Goal: Task Accomplishment & Management: Manage account settings

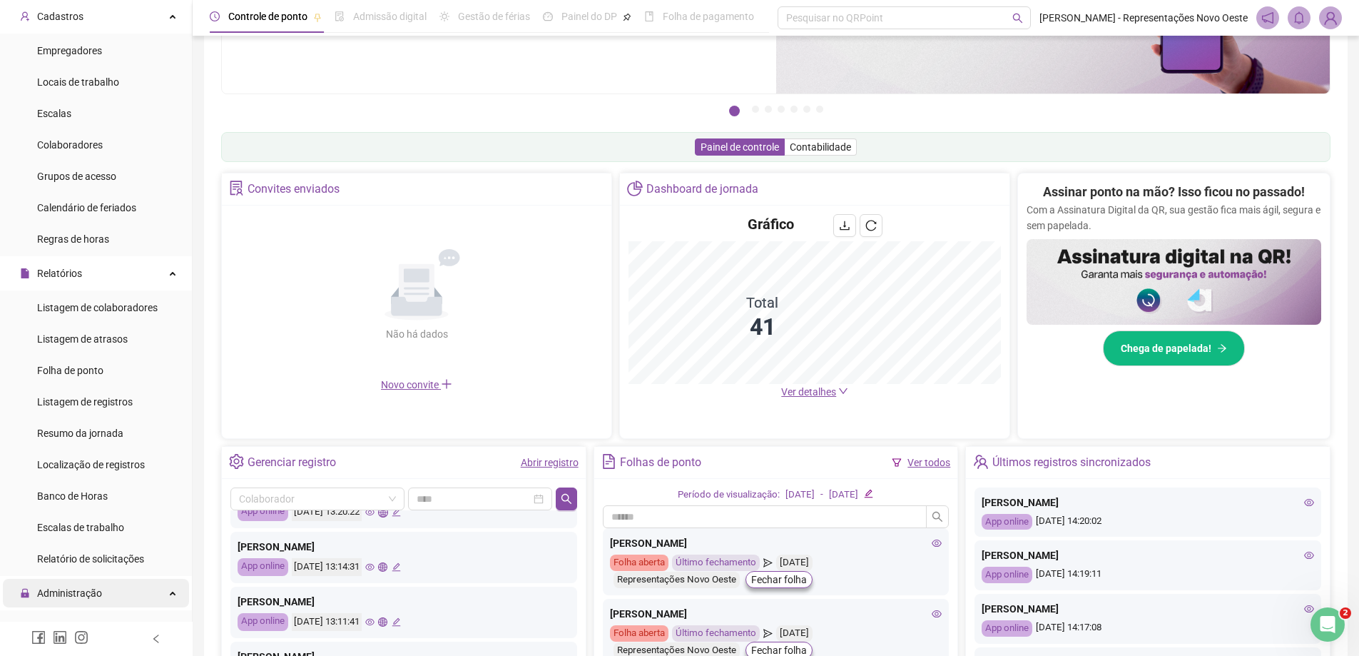
scroll to position [143, 0]
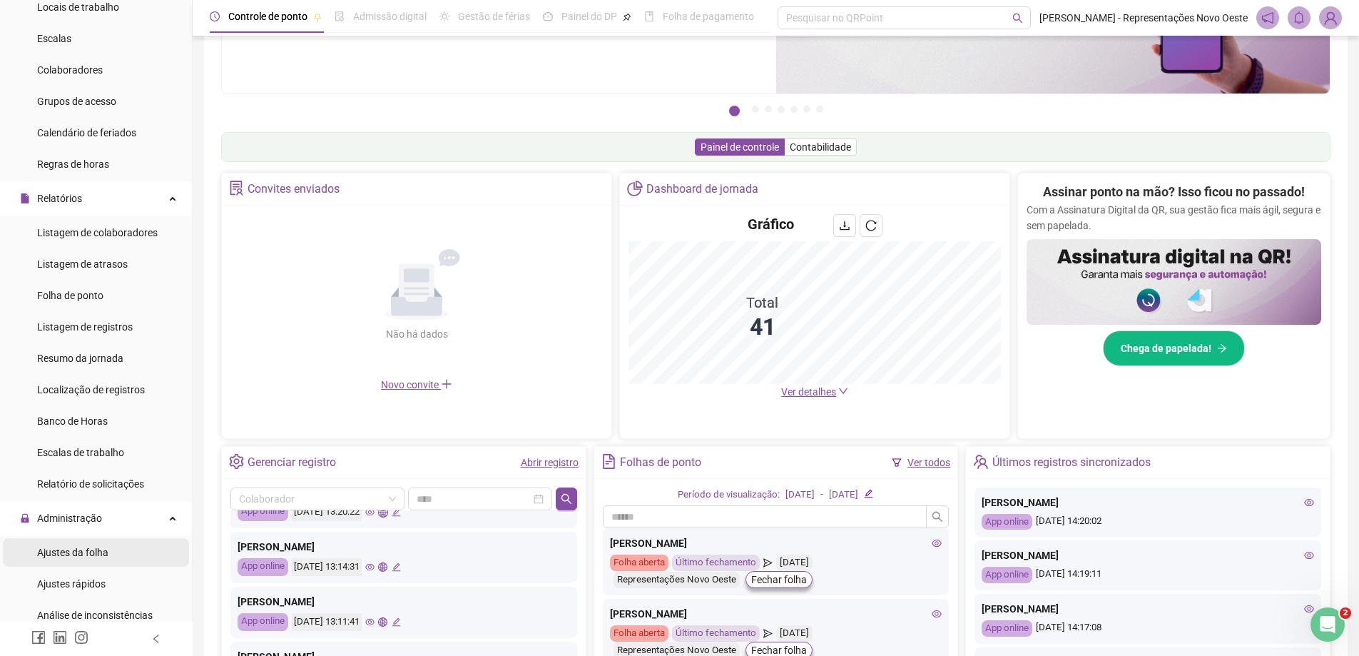
click at [65, 550] on span "Ajustes da folha" at bounding box center [72, 552] width 71 height 11
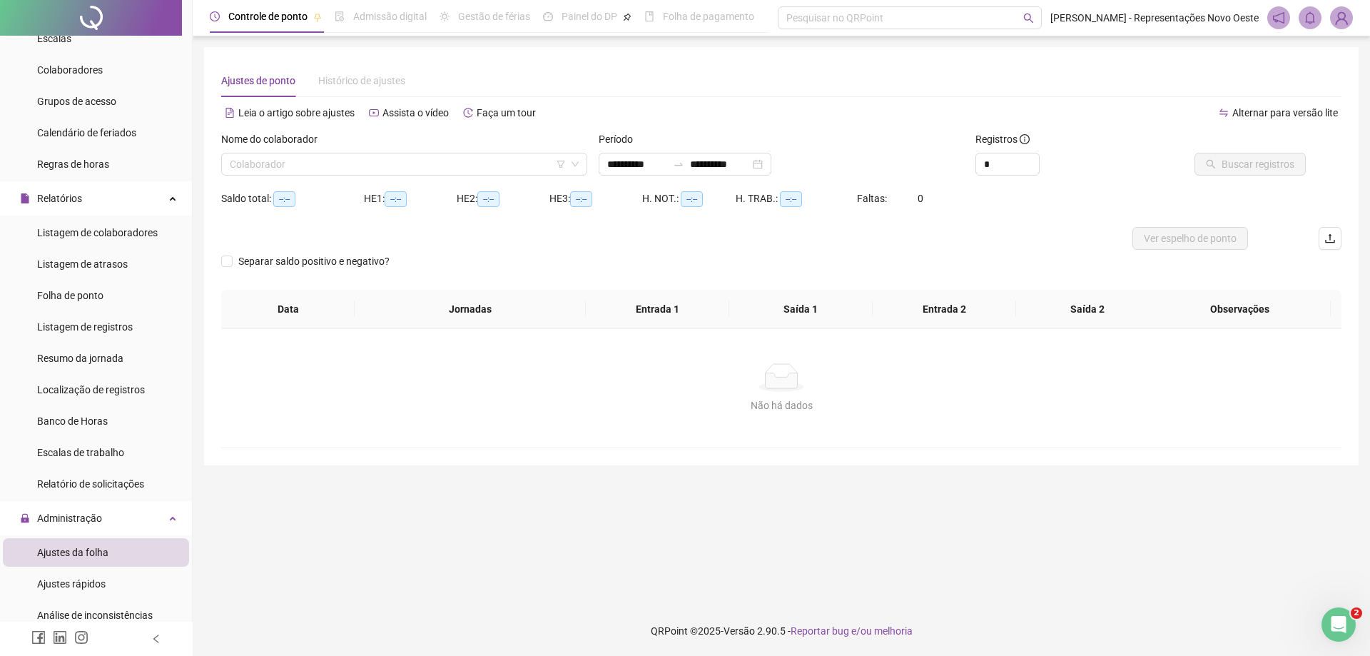
type input "**********"
click at [667, 170] on input "**********" at bounding box center [637, 164] width 60 height 16
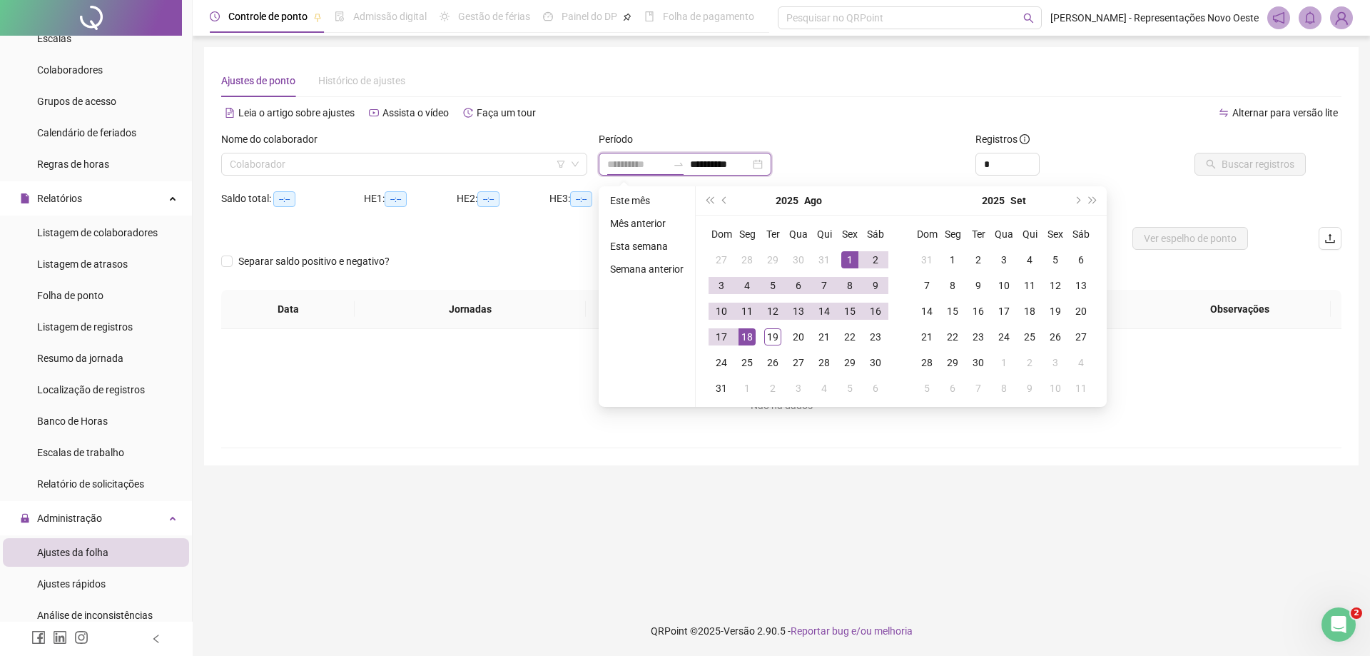
type input "**********"
click at [845, 259] on div "1" at bounding box center [849, 259] width 17 height 17
type input "**********"
drag, startPoint x: 767, startPoint y: 337, endPoint x: 726, endPoint y: 322, distance: 43.1
click at [768, 337] on div "19" at bounding box center [772, 336] width 17 height 17
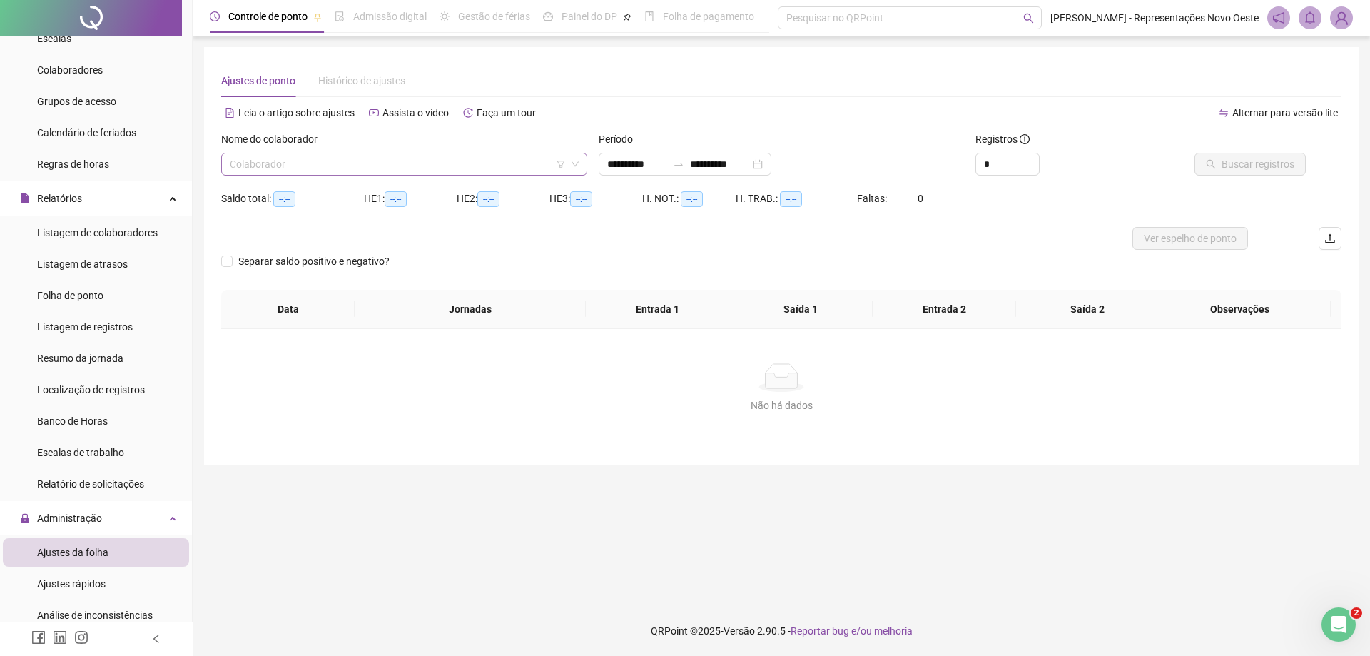
click at [526, 171] on input "search" at bounding box center [398, 163] width 336 height 21
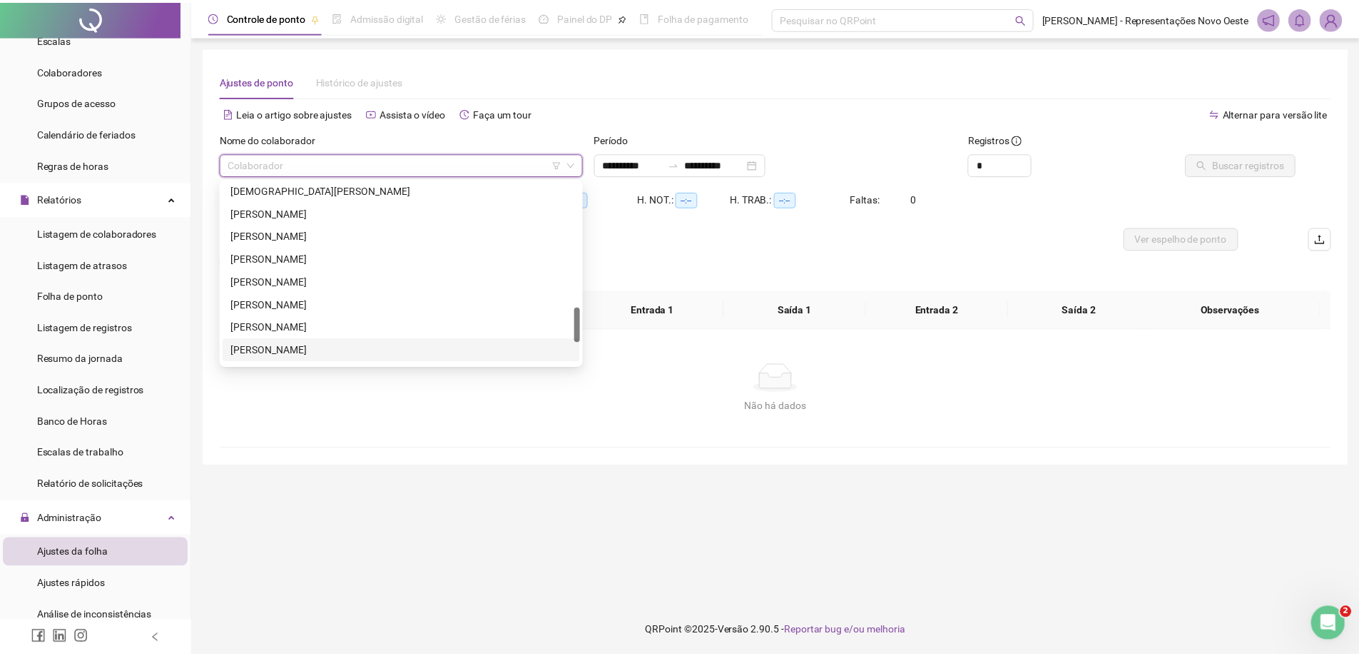
scroll to position [753, 0]
click at [271, 347] on div "[PERSON_NAME]" at bounding box center [404, 353] width 343 height 16
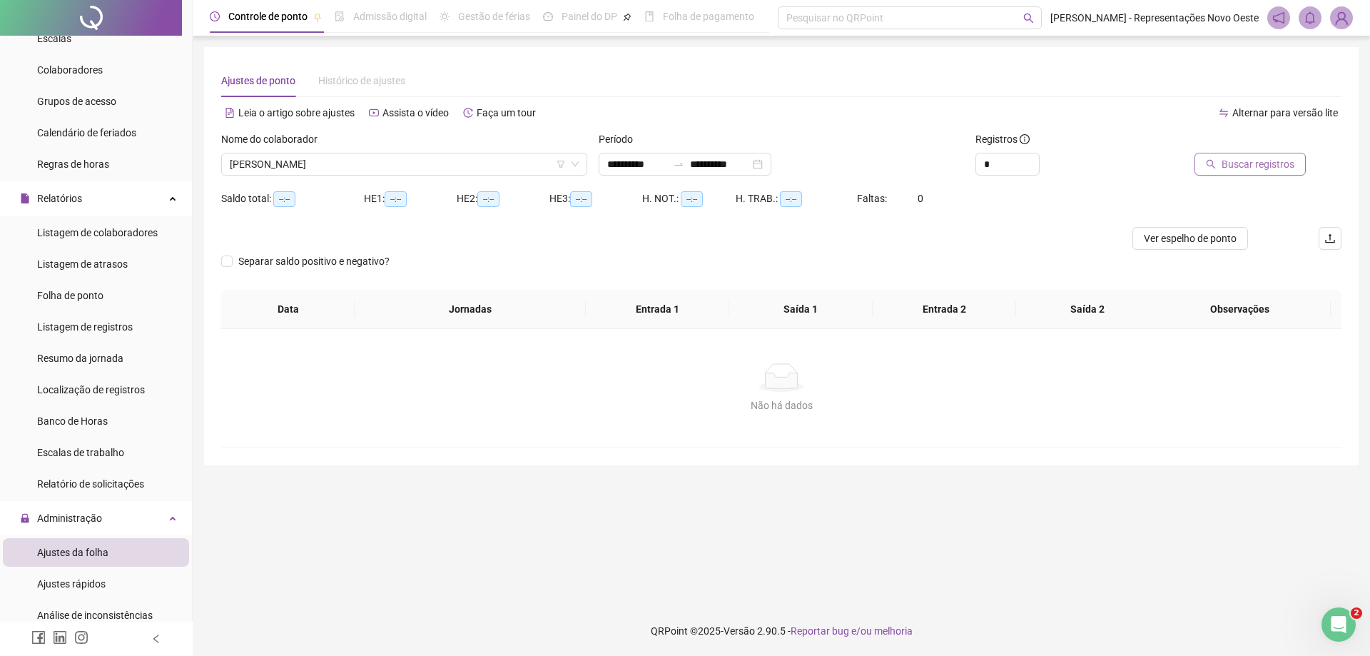
click at [1245, 153] on button "Buscar registros" at bounding box center [1249, 164] width 111 height 23
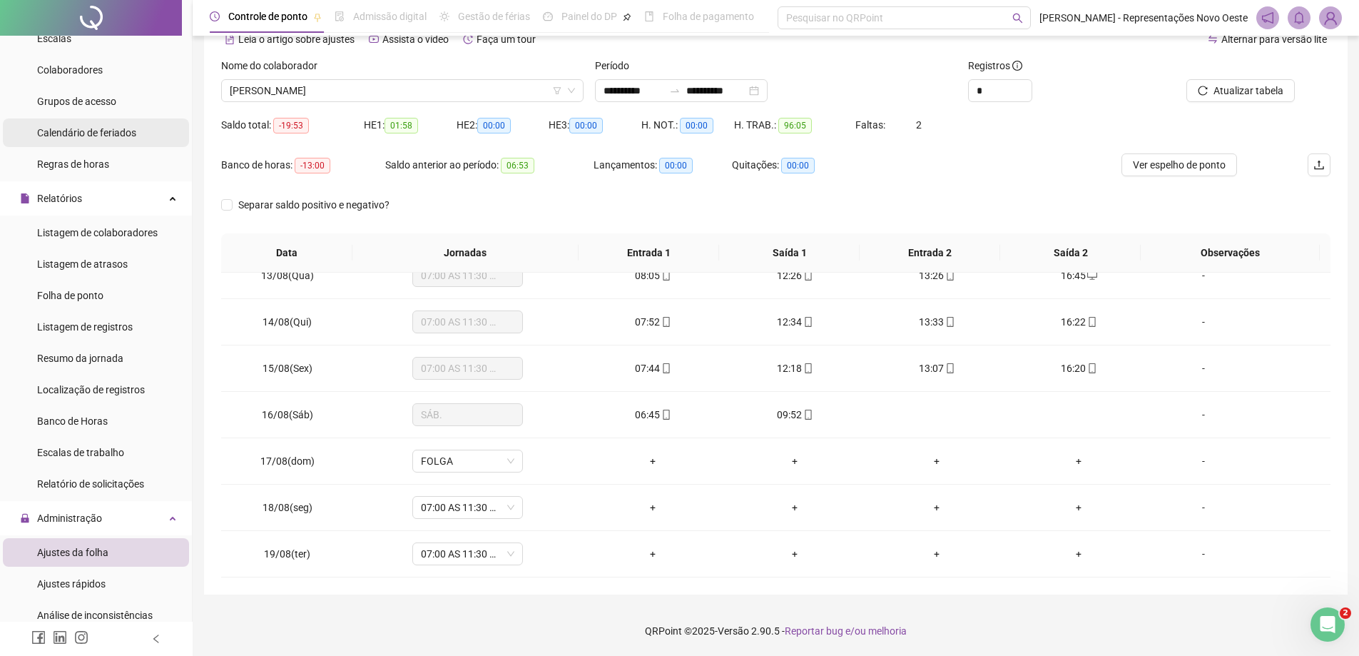
scroll to position [0, 0]
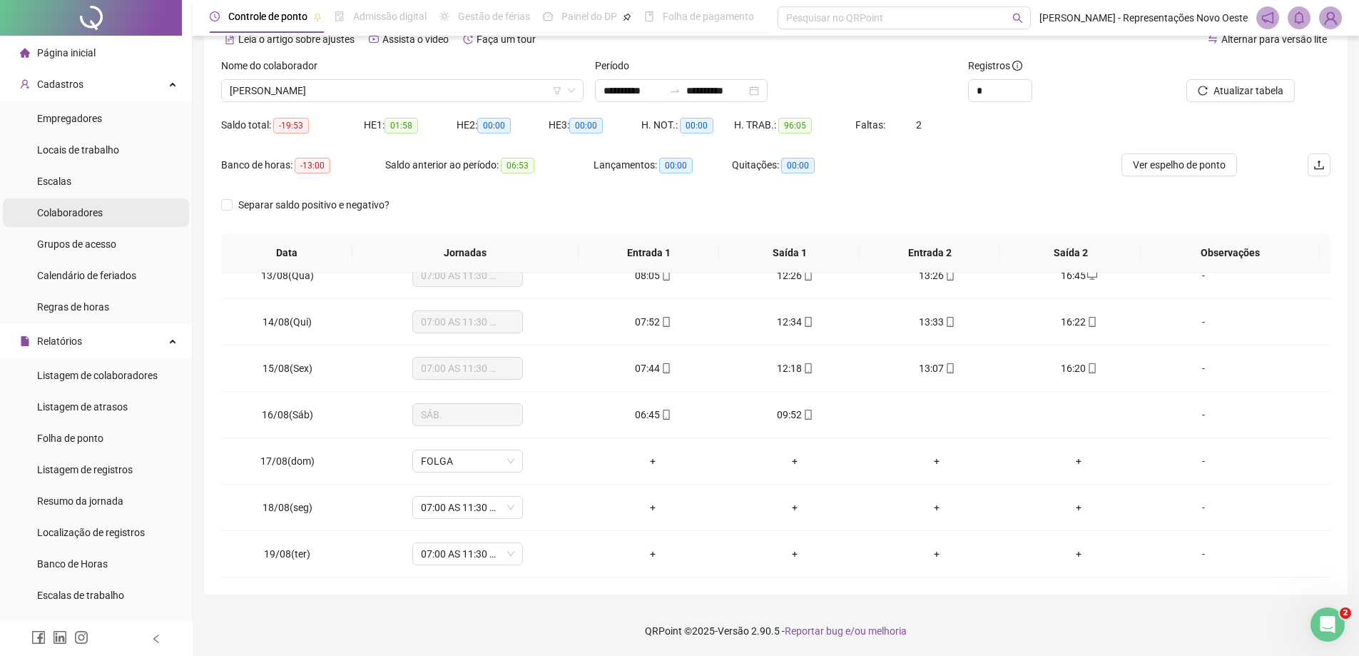
click at [82, 210] on span "Colaboradores" at bounding box center [70, 212] width 66 height 11
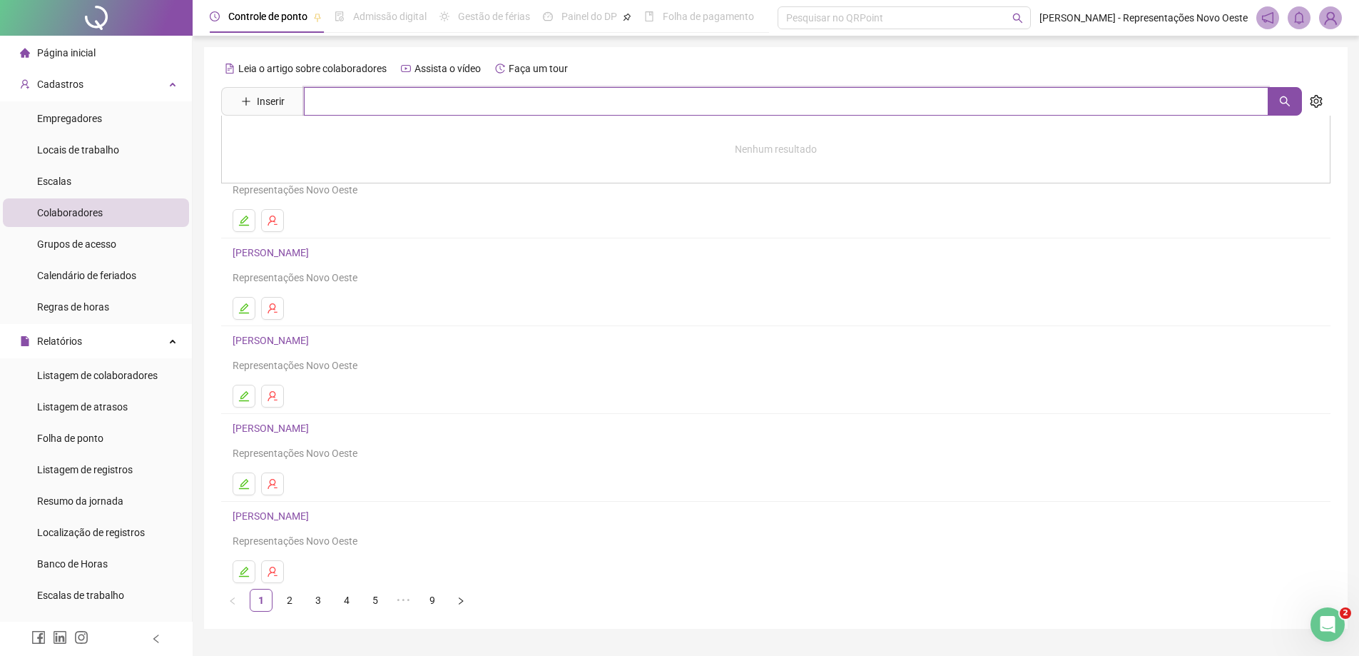
click at [416, 109] on input "text" at bounding box center [786, 101] width 965 height 29
click at [1282, 96] on icon "search" at bounding box center [1284, 101] width 11 height 11
type input "****"
click at [288, 171] on link "[PERSON_NAME]" at bounding box center [286, 173] width 76 height 11
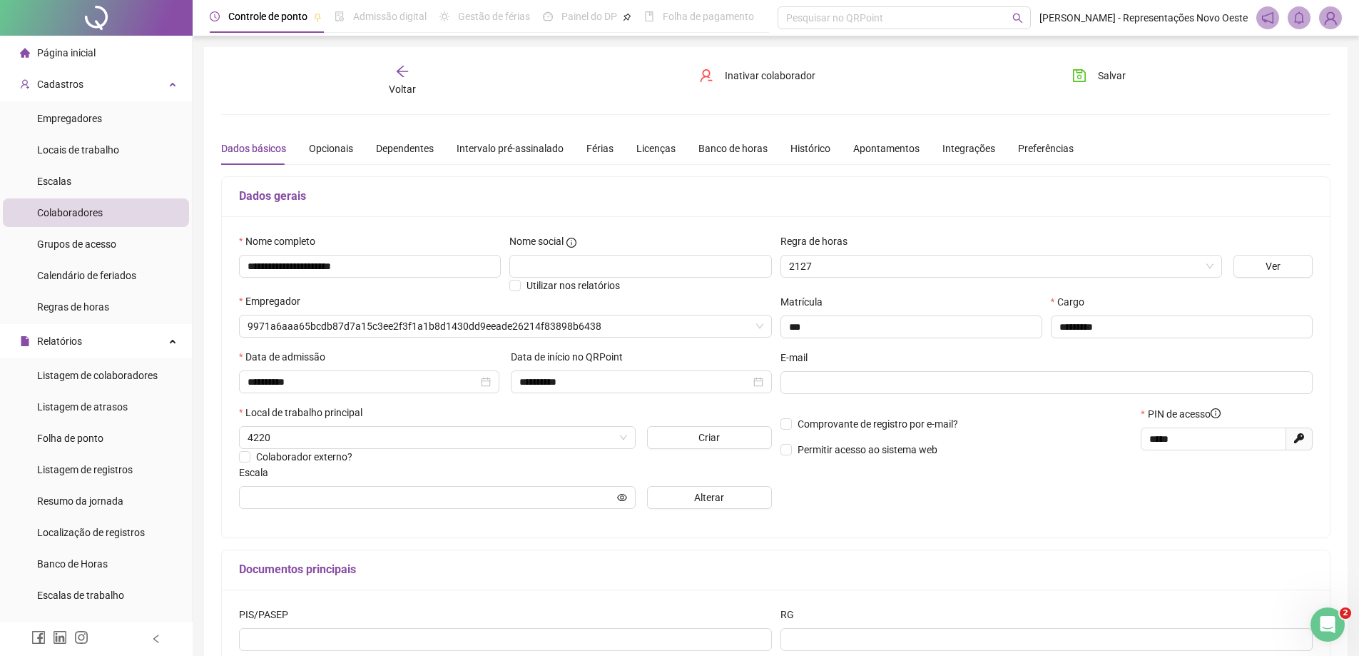
type input "**********"
click at [708, 153] on div "Banco de horas" at bounding box center [733, 149] width 69 height 16
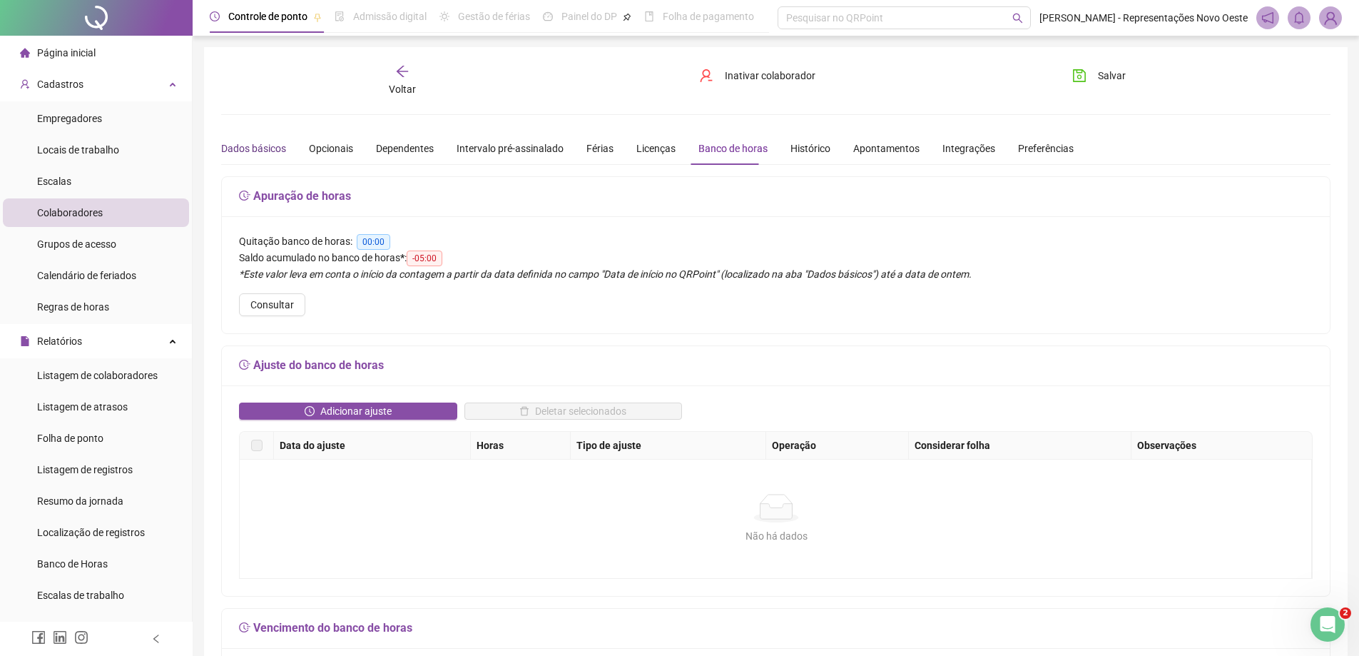
click at [248, 151] on div "Dados básicos" at bounding box center [253, 149] width 65 height 16
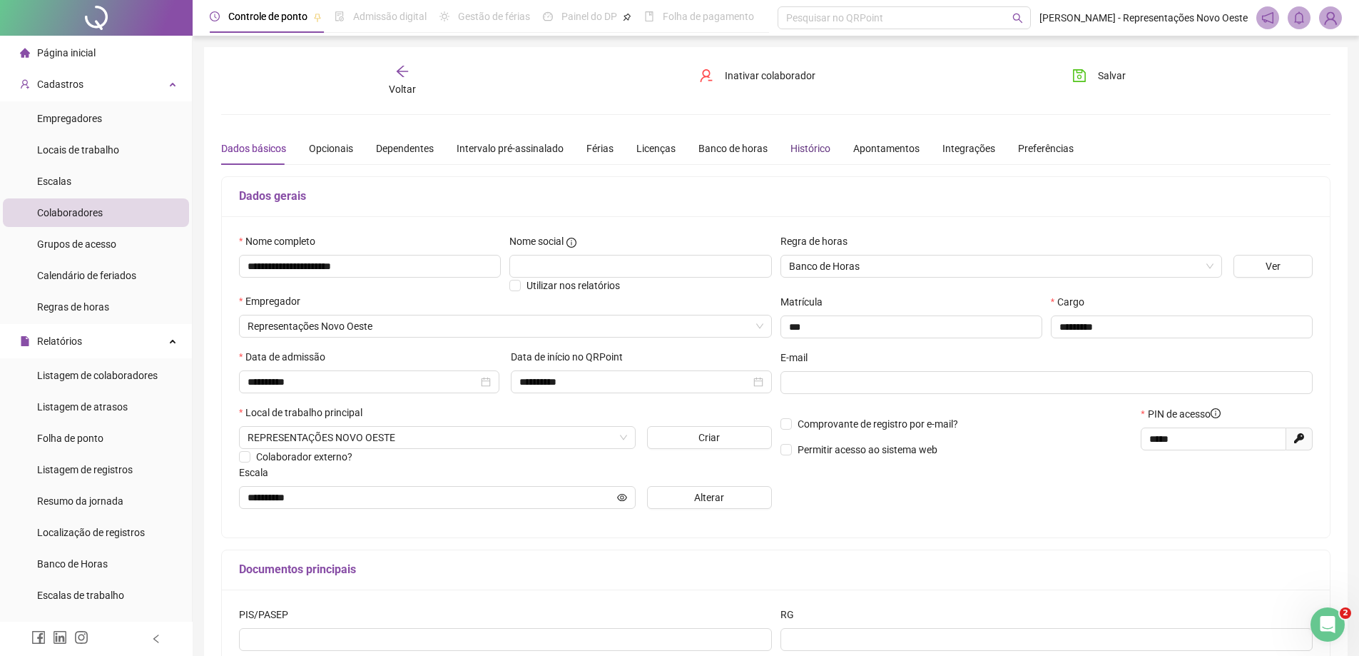
click at [801, 143] on div "Histórico" at bounding box center [811, 149] width 40 height 16
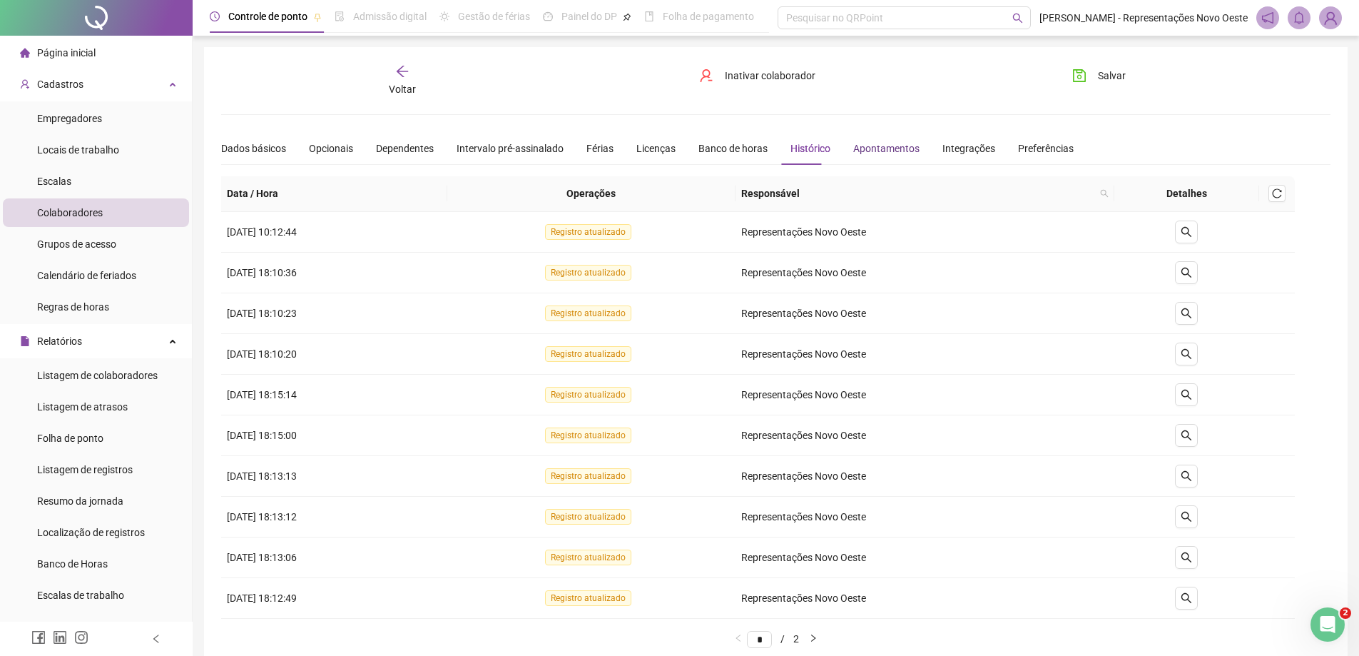
click at [869, 151] on div "Apontamentos" at bounding box center [886, 149] width 66 height 16
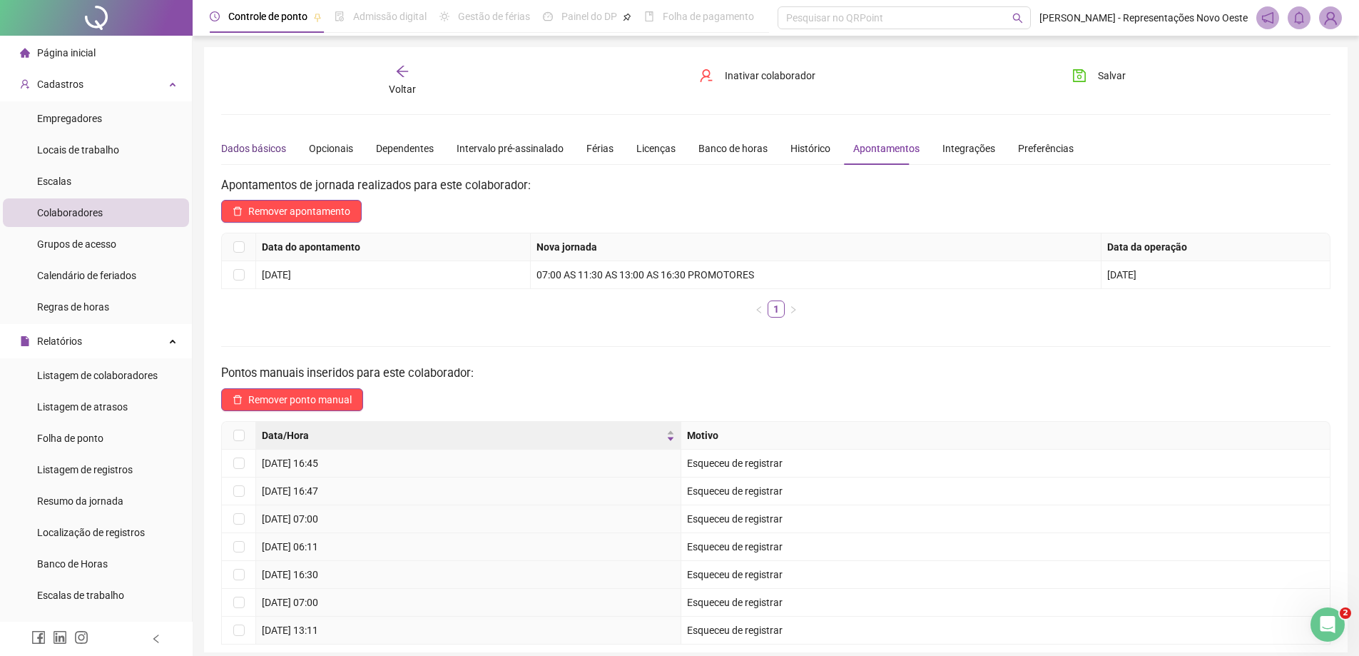
click at [276, 146] on div "Dados básicos" at bounding box center [253, 149] width 65 height 16
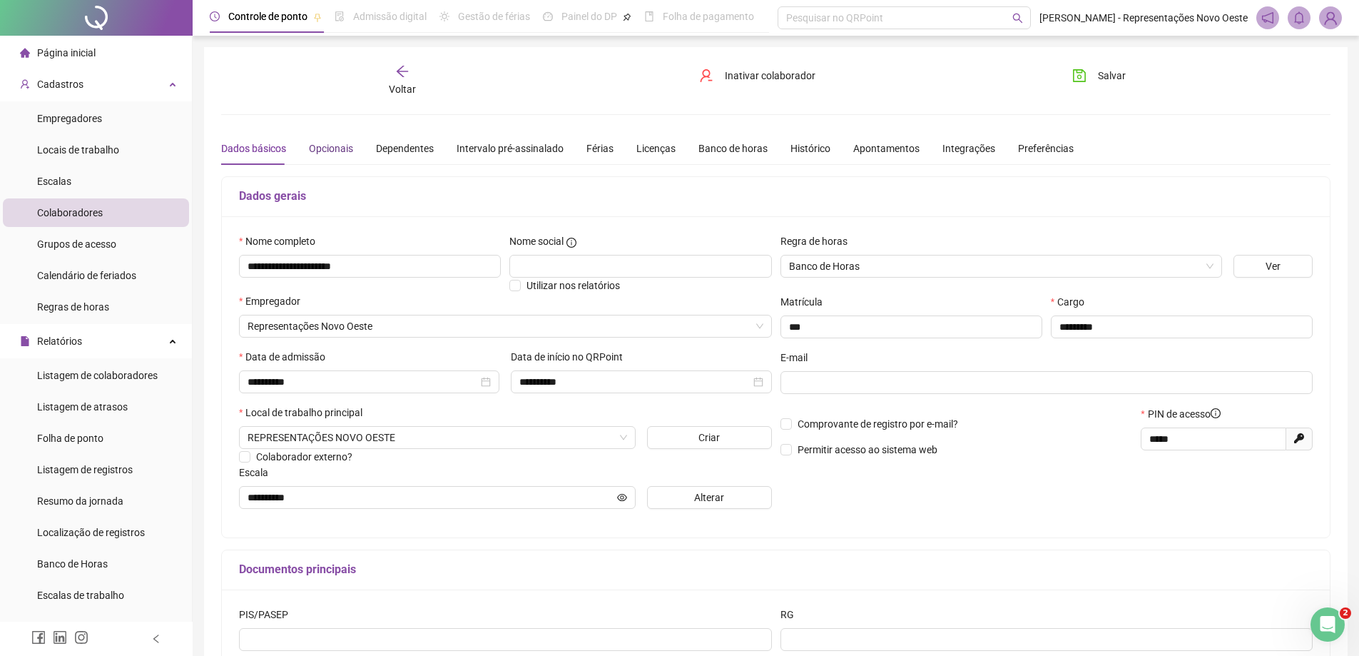
click at [327, 153] on div "Opcionais" at bounding box center [331, 149] width 44 height 16
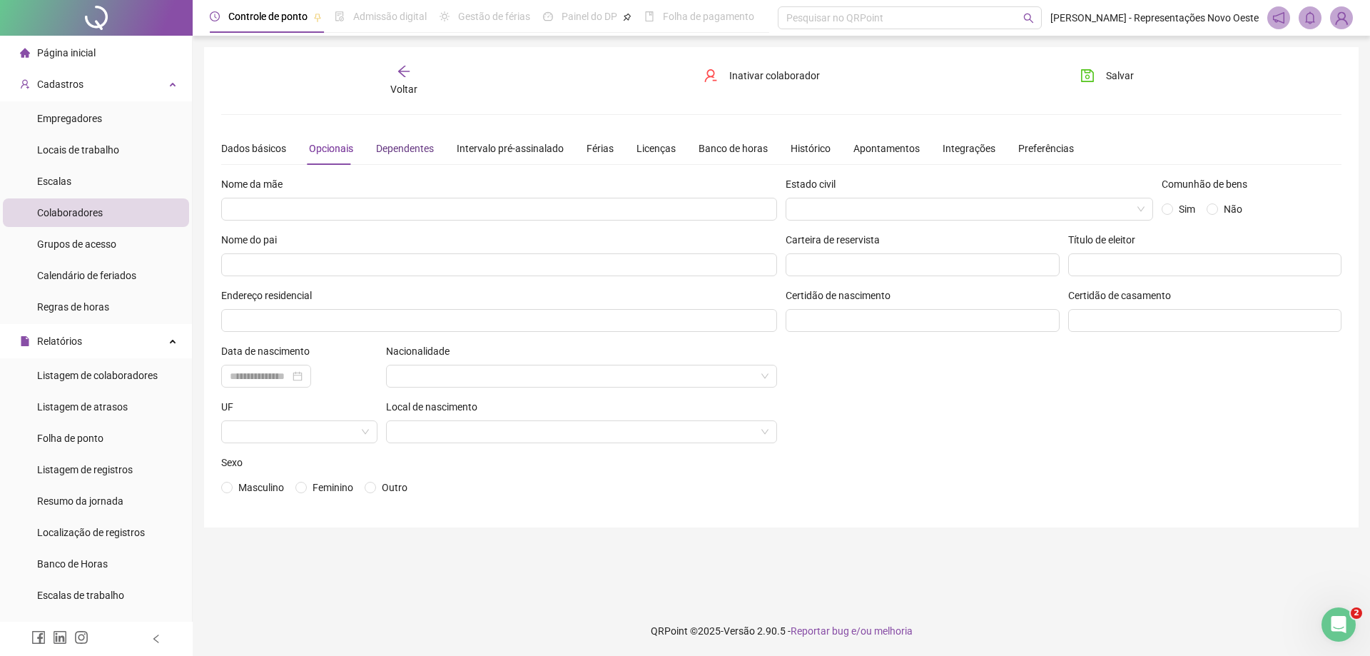
click at [395, 155] on div "Dependentes" at bounding box center [405, 149] width 58 height 16
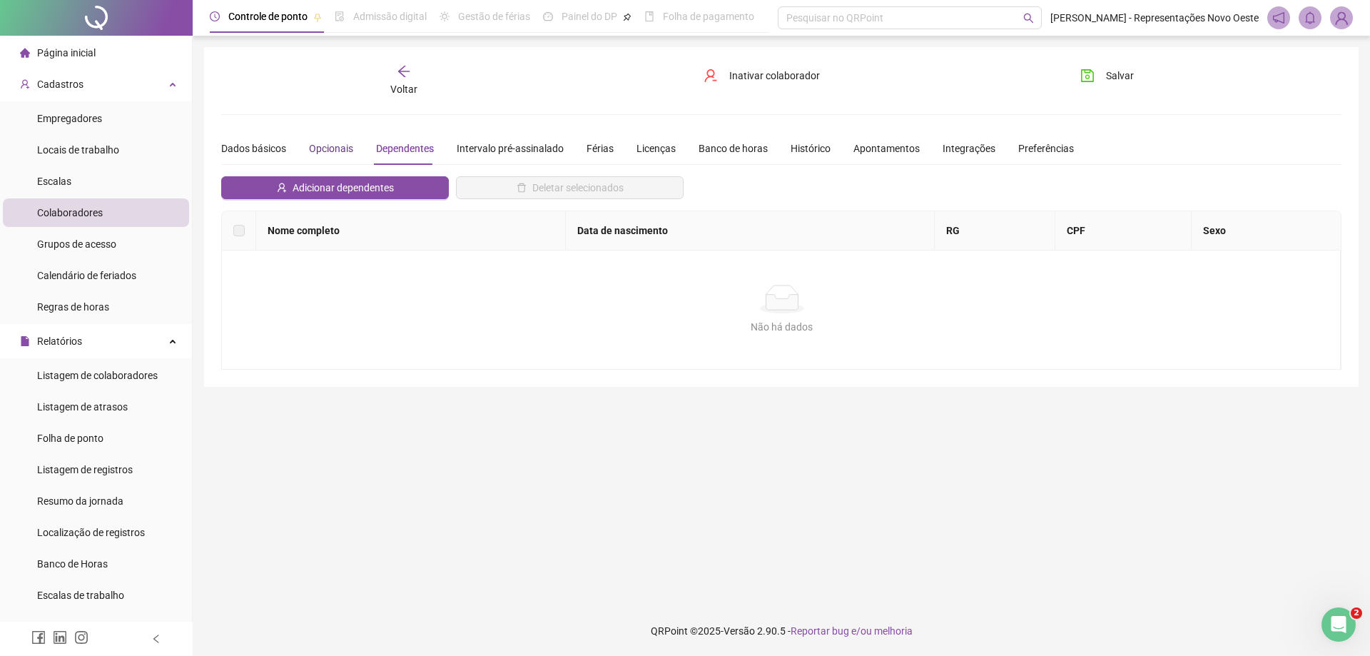
click at [331, 142] on div "Opcionais" at bounding box center [331, 149] width 44 height 16
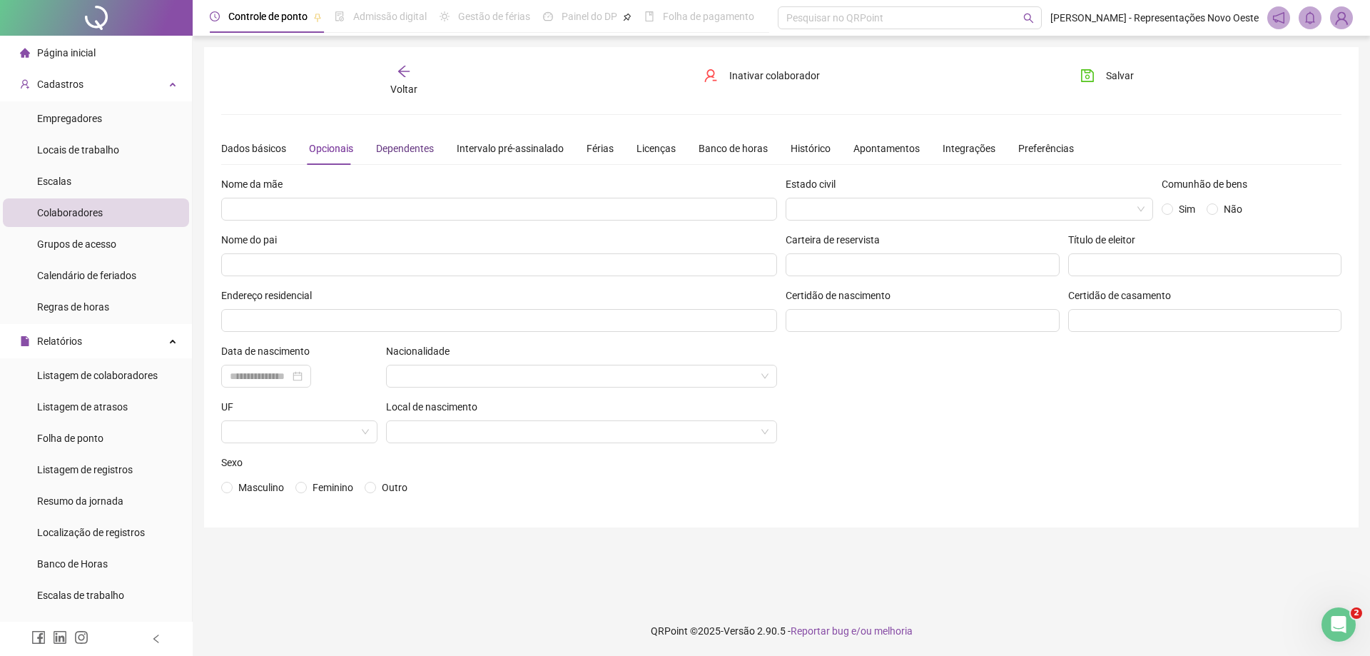
click at [417, 153] on div "Dependentes" at bounding box center [405, 149] width 58 height 16
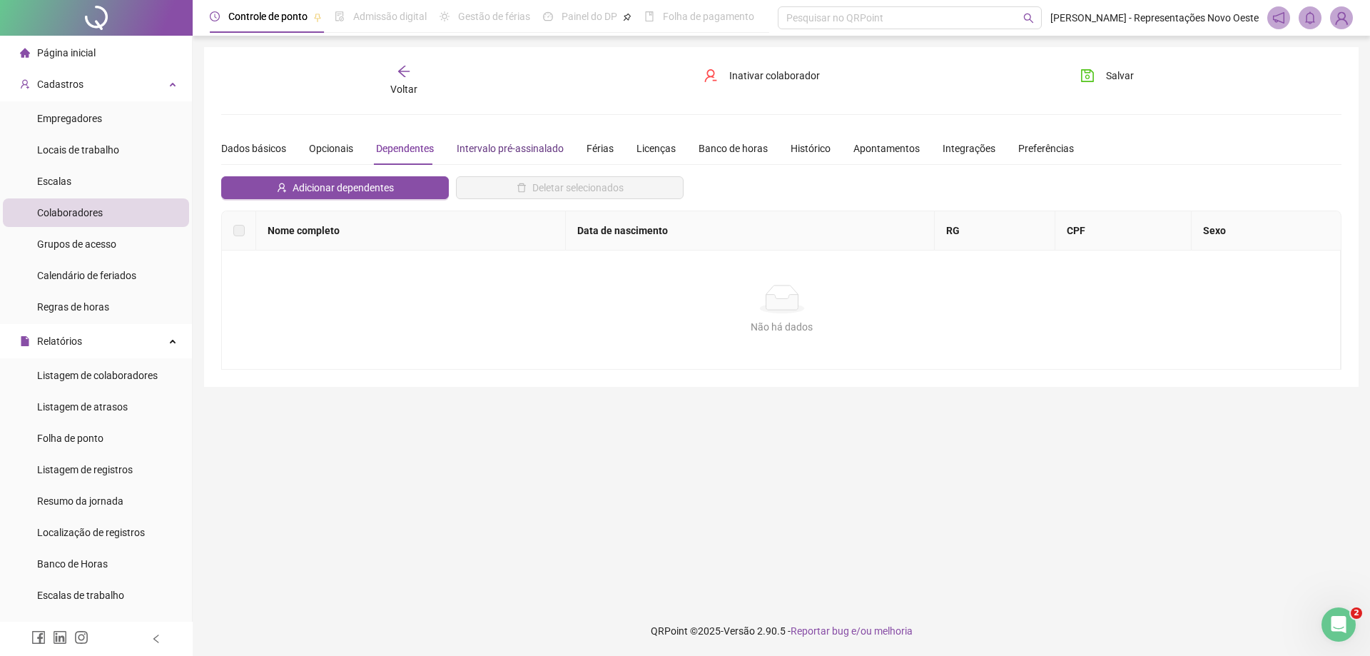
click at [487, 146] on div "Intervalo pré-assinalado" at bounding box center [510, 149] width 107 height 16
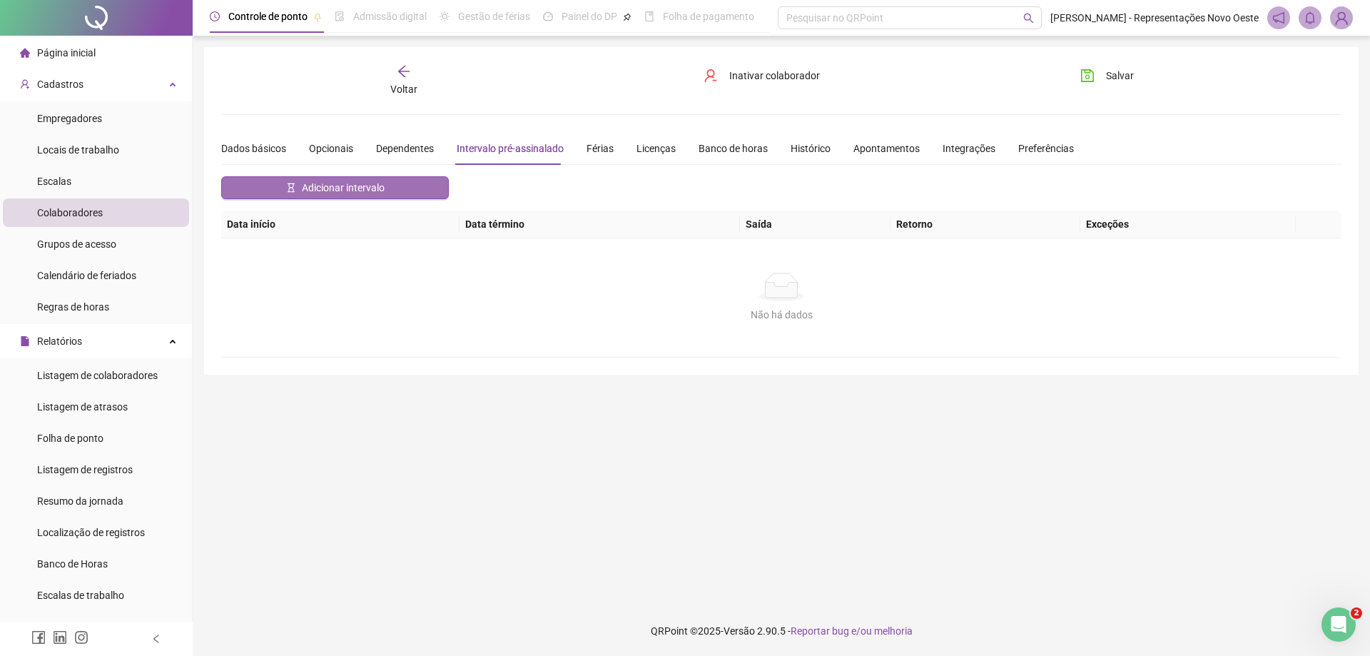
click at [326, 181] on span "Adicionar intervalo" at bounding box center [343, 188] width 83 height 16
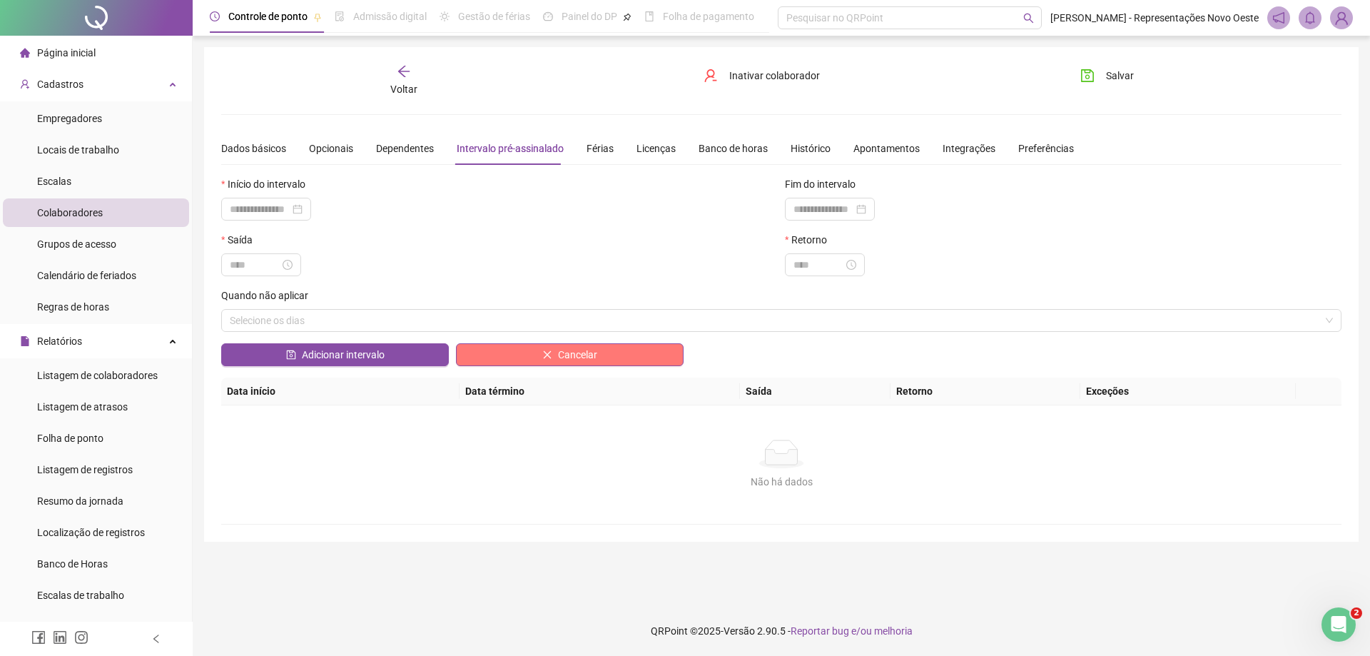
click at [544, 348] on button "Cancelar" at bounding box center [570, 354] width 228 height 23
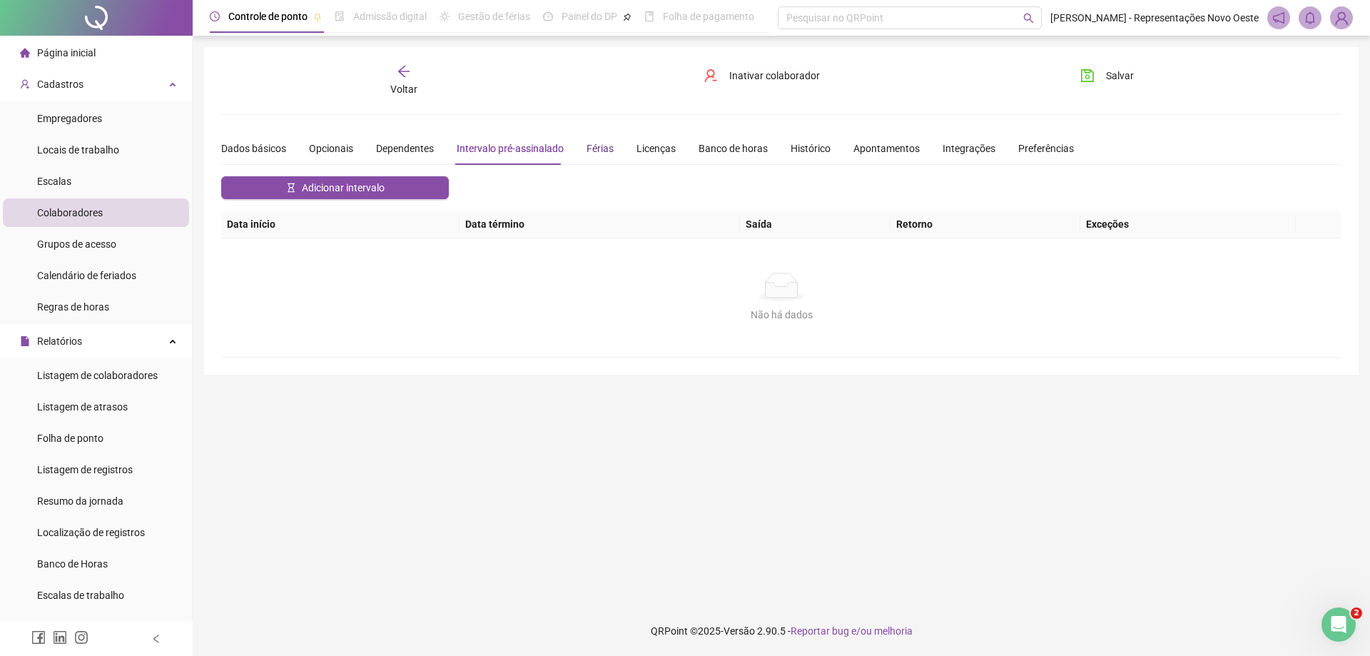
click at [600, 146] on div "Férias" at bounding box center [599, 149] width 27 height 16
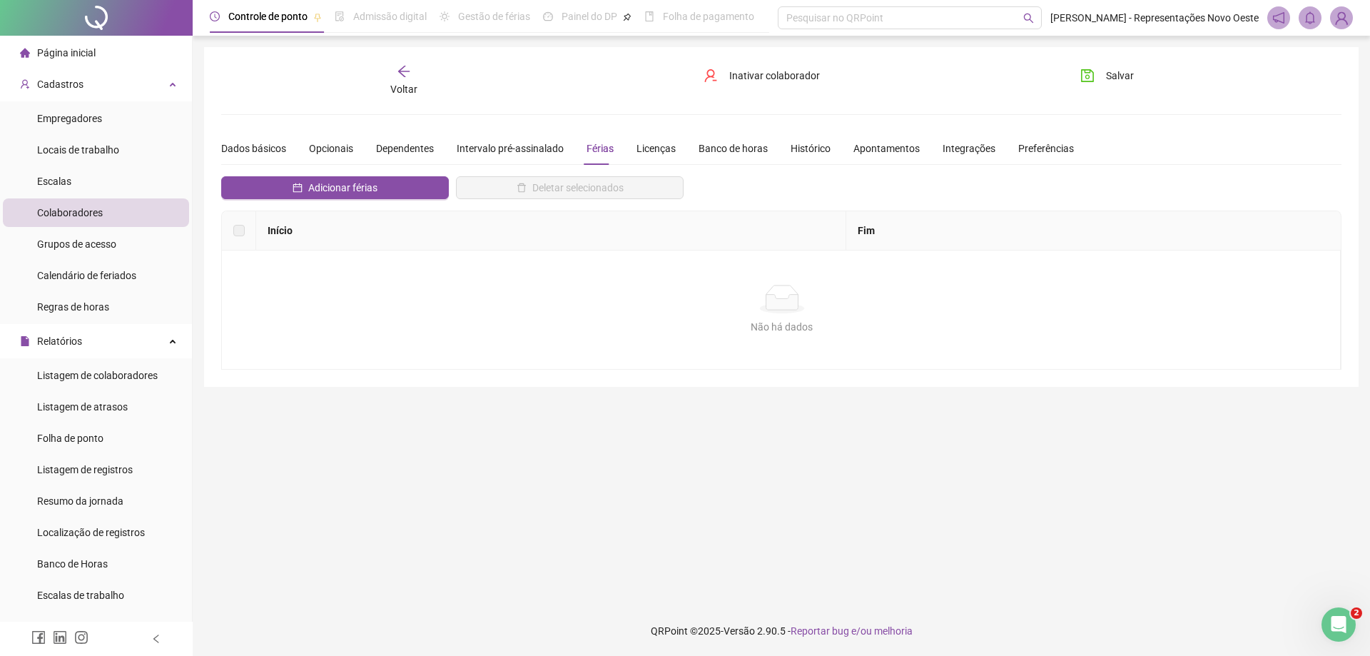
click at [672, 150] on div "Dados básicos Opcionais Dependentes Intervalo pré-assinalado Férias Licenças Ba…" at bounding box center [647, 148] width 853 height 33
click at [652, 155] on div "Licenças" at bounding box center [655, 149] width 39 height 16
click at [715, 149] on div "Banco de horas" at bounding box center [733, 149] width 69 height 16
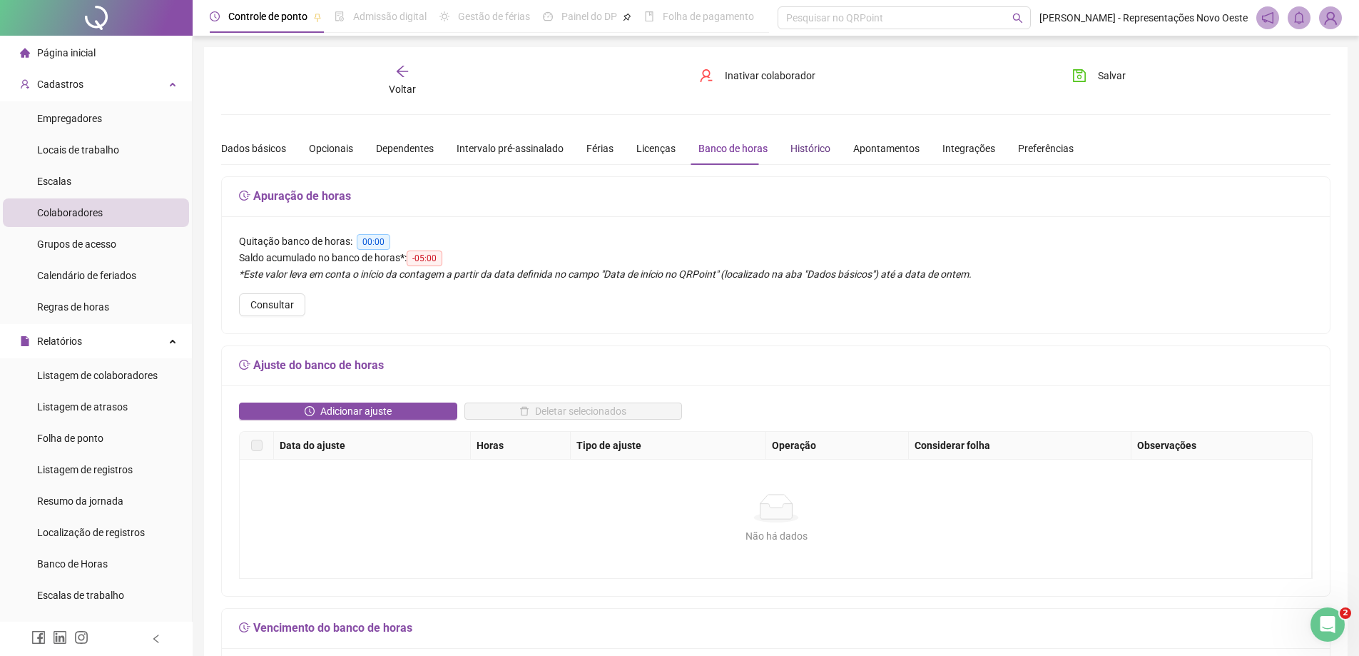
click at [804, 151] on div "Histórico" at bounding box center [811, 149] width 40 height 16
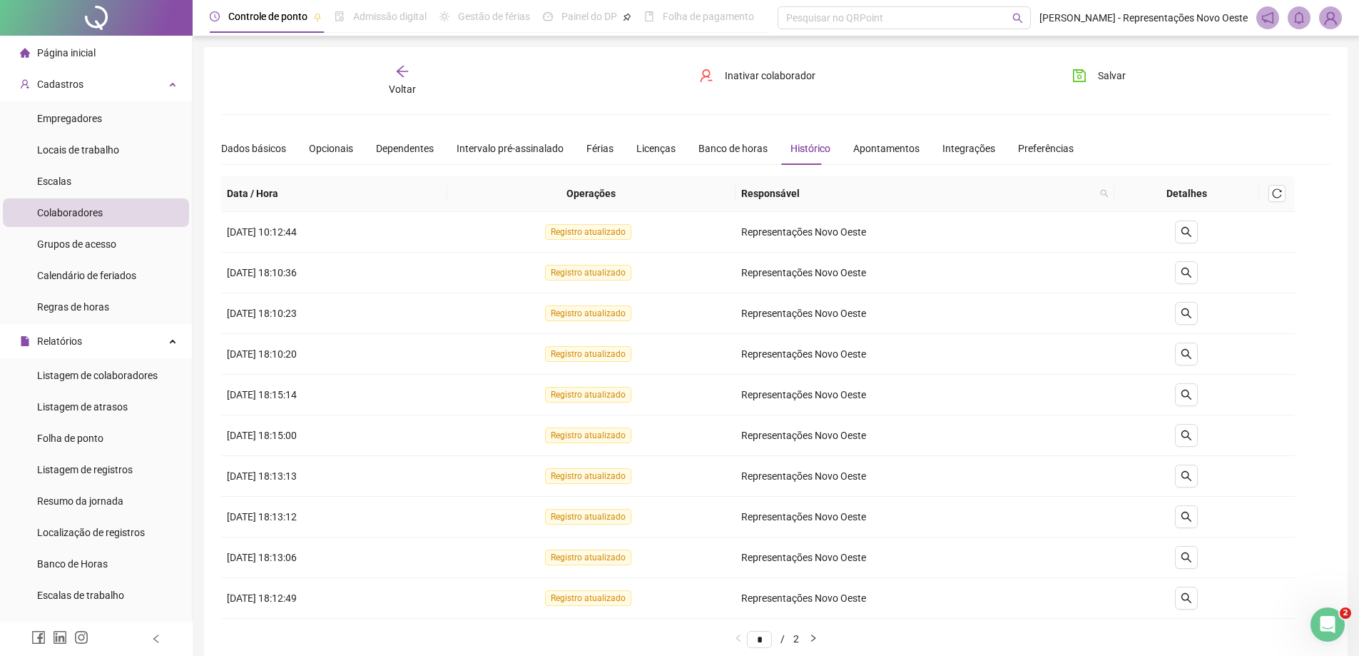
click at [826, 153] on div "Dados básicos Opcionais Dependentes Intervalo pré-assinalado Férias Licenças Ba…" at bounding box center [647, 148] width 853 height 33
click at [893, 152] on div "Apontamentos" at bounding box center [886, 149] width 66 height 16
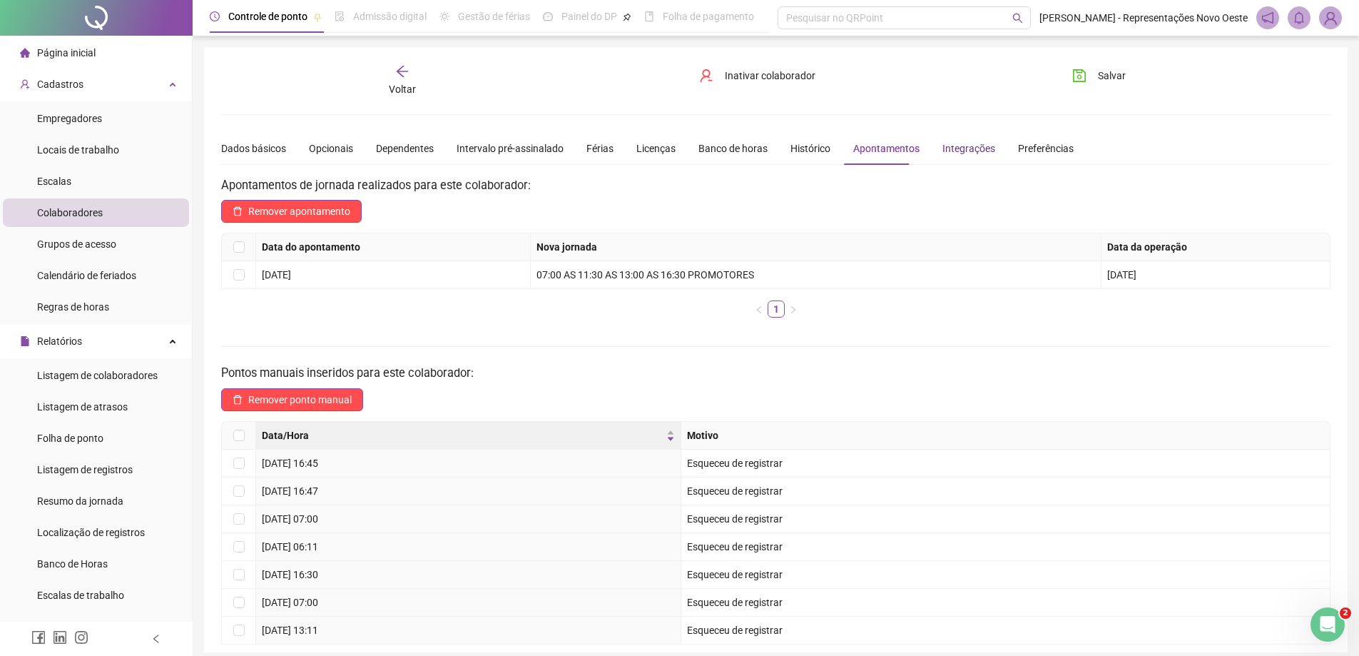
click at [943, 152] on div "Integrações" at bounding box center [969, 149] width 53 height 16
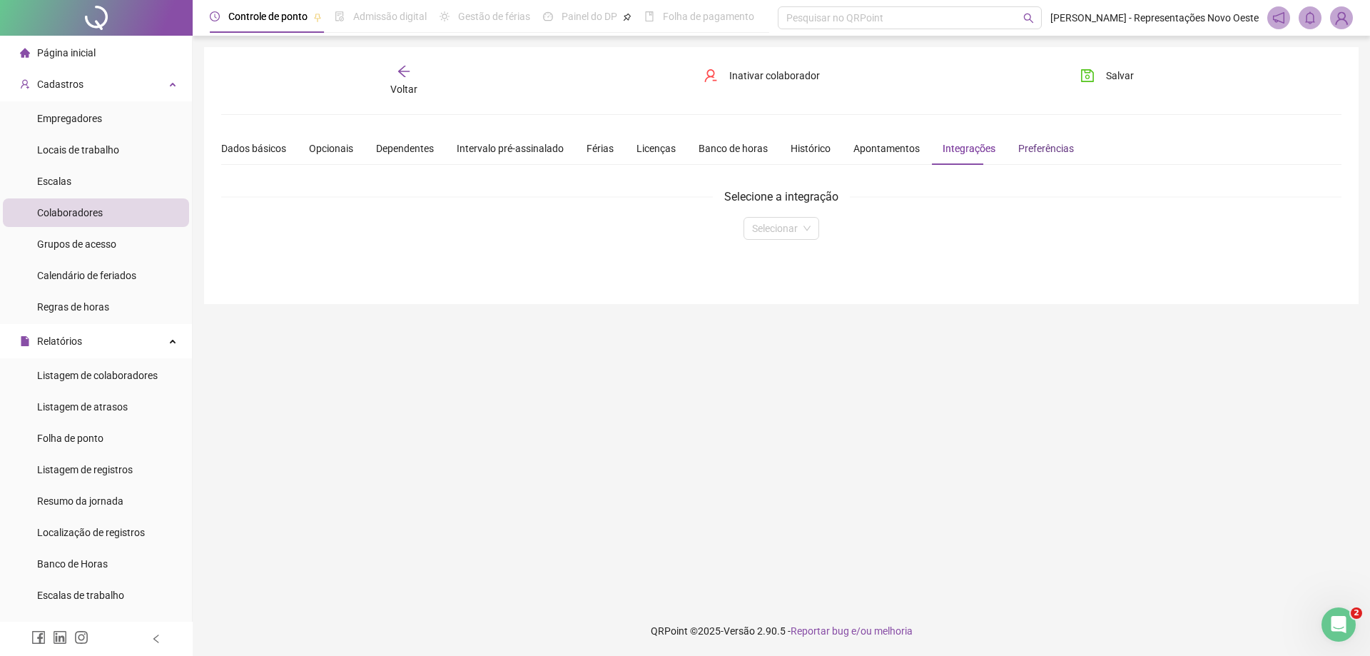
click at [1052, 151] on div "Preferências" at bounding box center [1046, 149] width 56 height 16
click at [250, 146] on div "Dados básicos" at bounding box center [253, 149] width 65 height 16
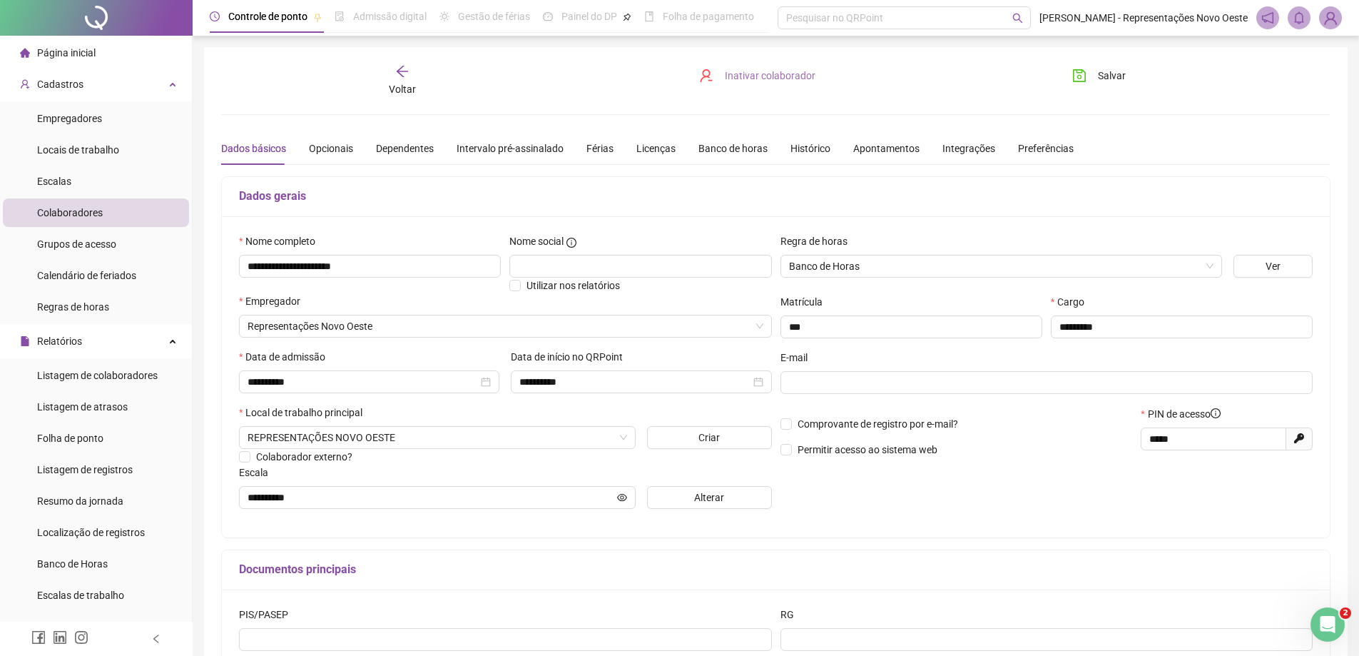
click at [739, 82] on span "Inativar colaborador" at bounding box center [770, 76] width 91 height 16
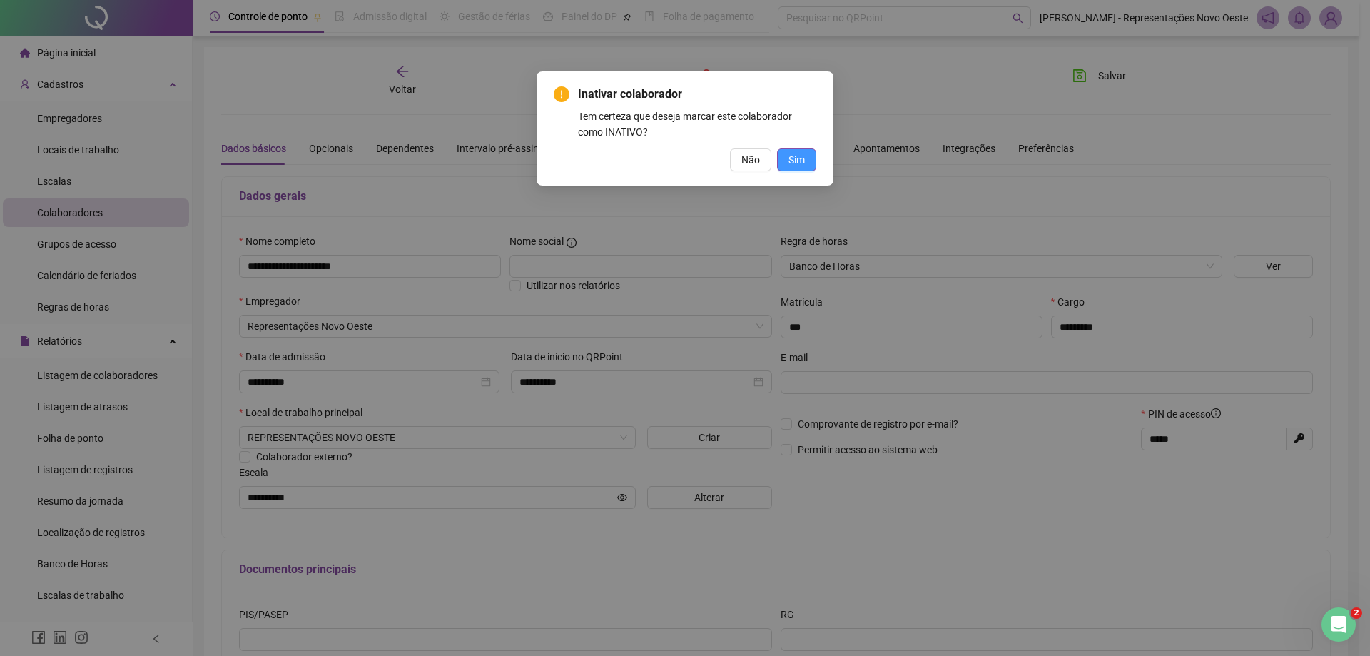
click at [805, 161] on button "Sim" at bounding box center [796, 159] width 39 height 23
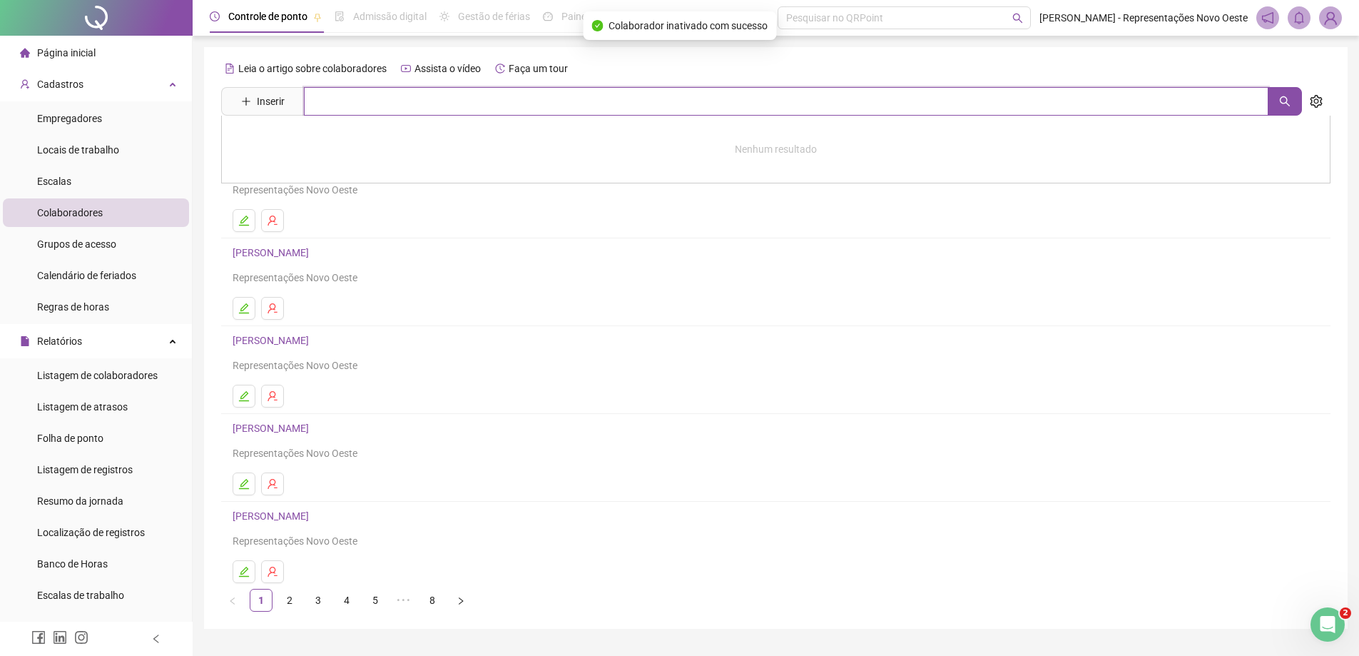
click at [363, 102] on input "text" at bounding box center [786, 101] width 965 height 29
click at [1282, 88] on button "button" at bounding box center [1285, 101] width 34 height 29
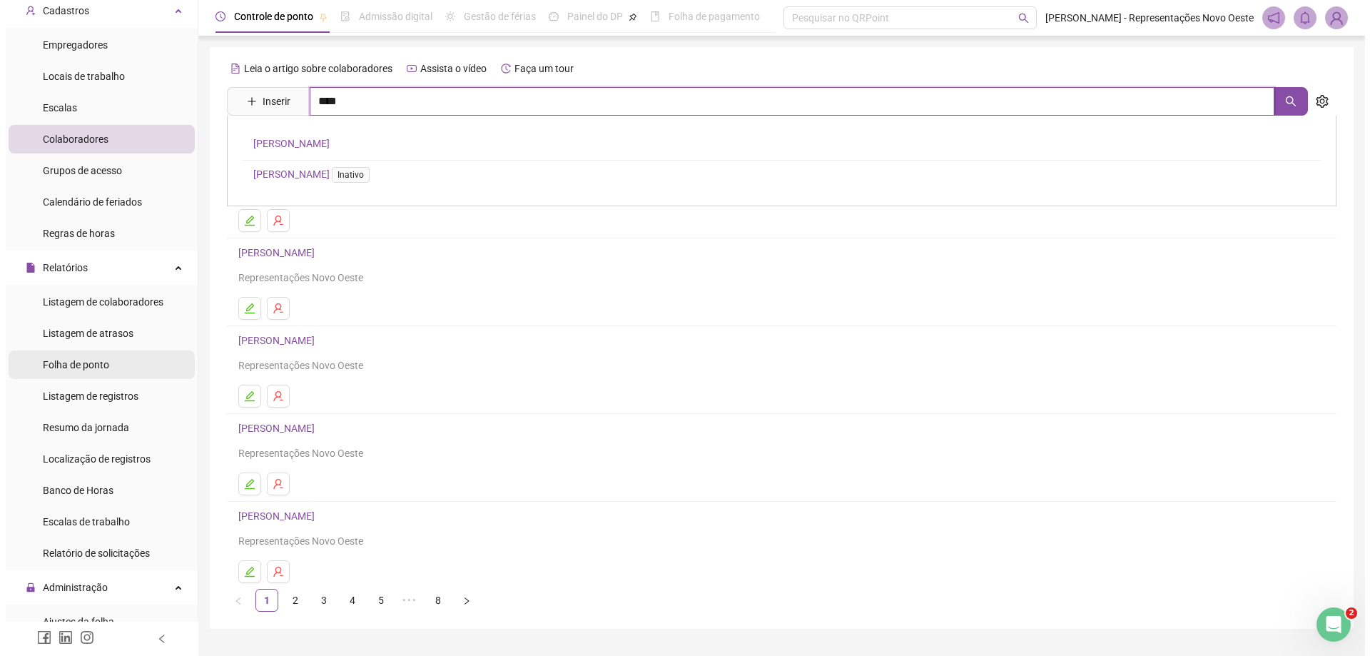
scroll to position [143, 0]
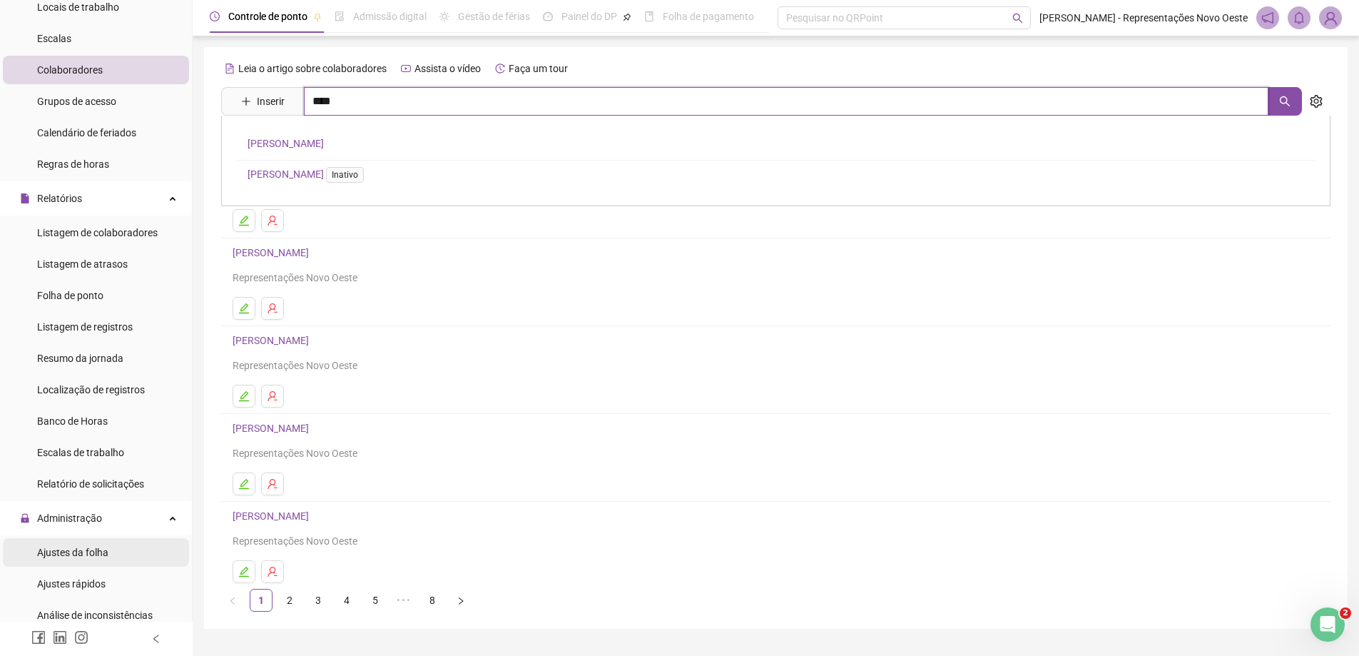
type input "****"
click at [76, 552] on span "Ajustes da folha" at bounding box center [72, 552] width 71 height 11
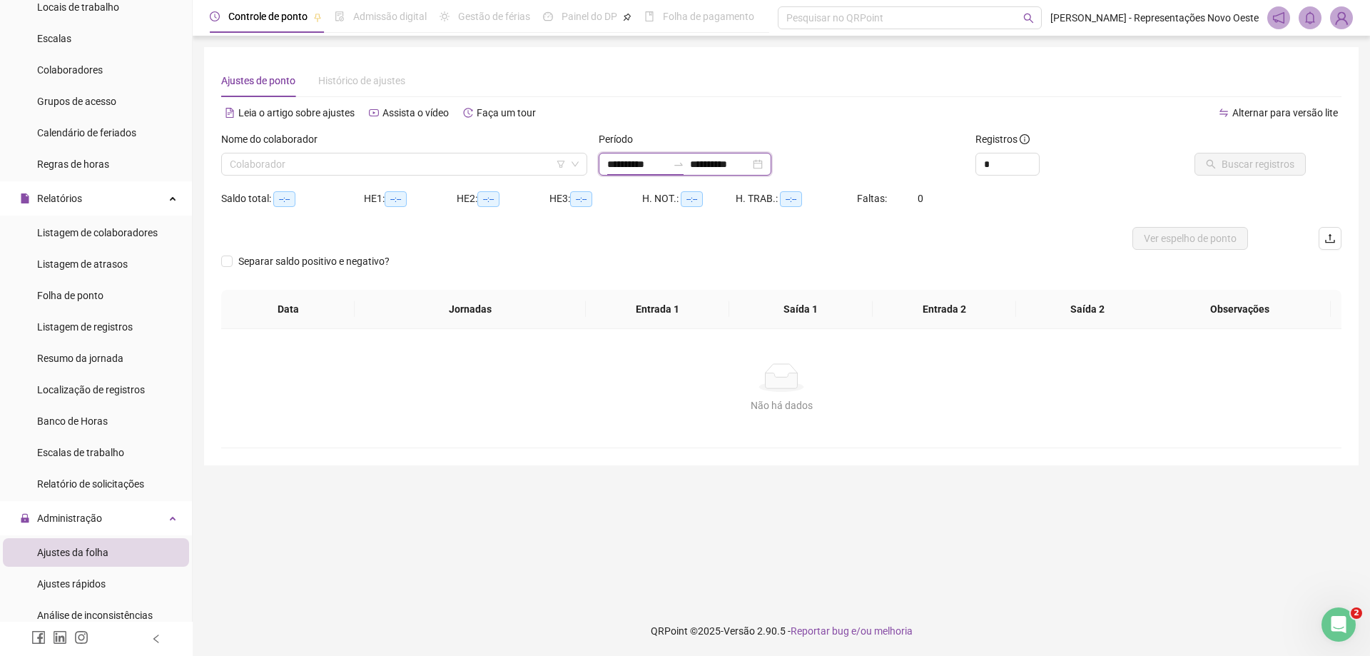
click at [658, 157] on input "**********" at bounding box center [637, 164] width 60 height 16
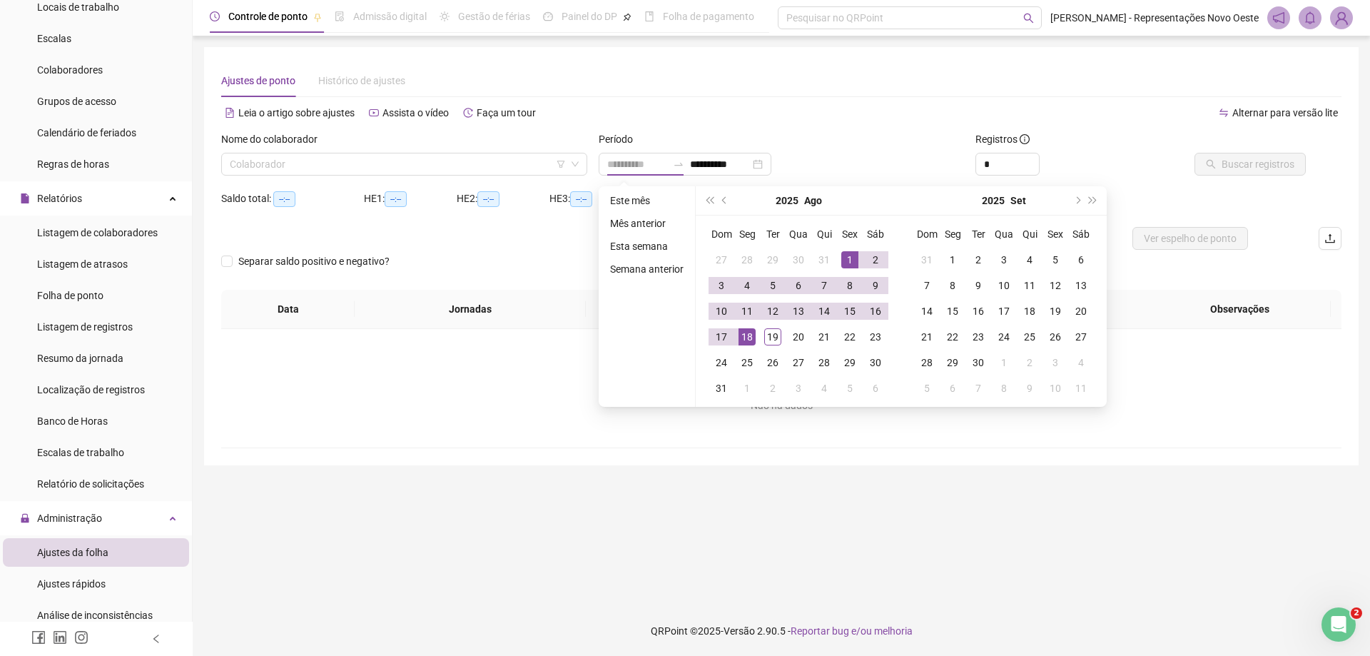
click at [848, 258] on div "1" at bounding box center [849, 259] width 17 height 17
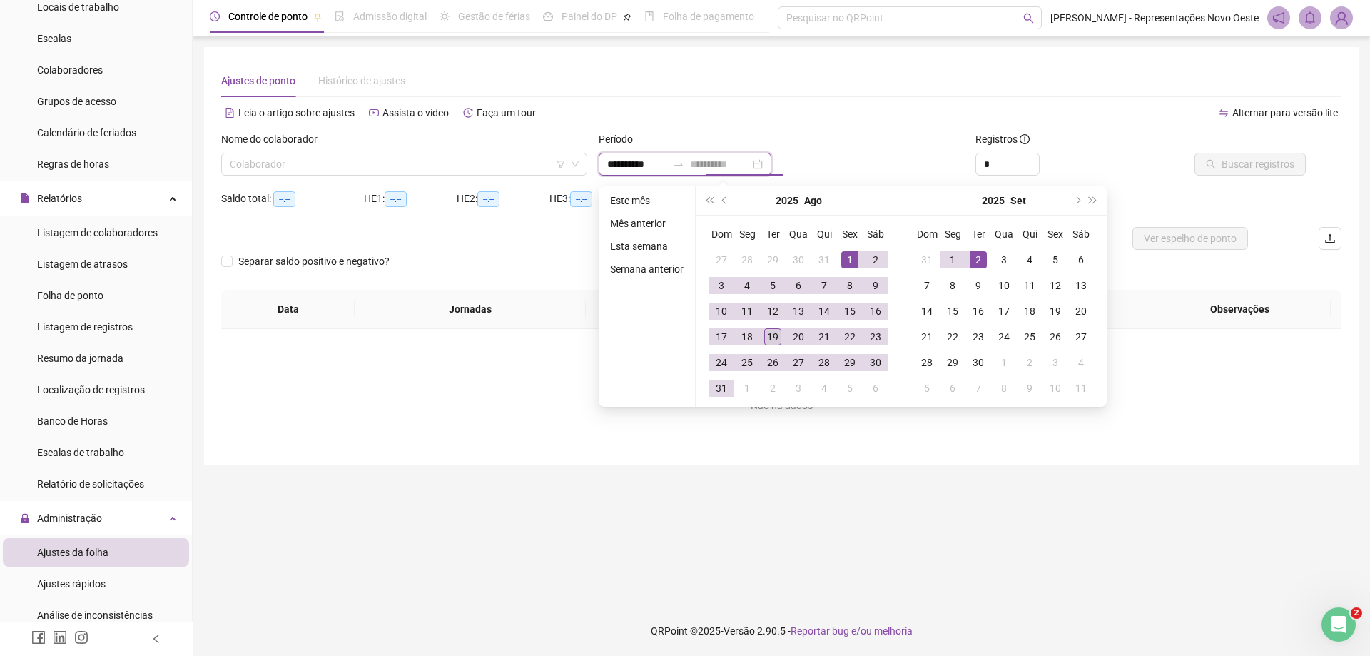
type input "**********"
click at [766, 338] on div "19" at bounding box center [772, 336] width 17 height 17
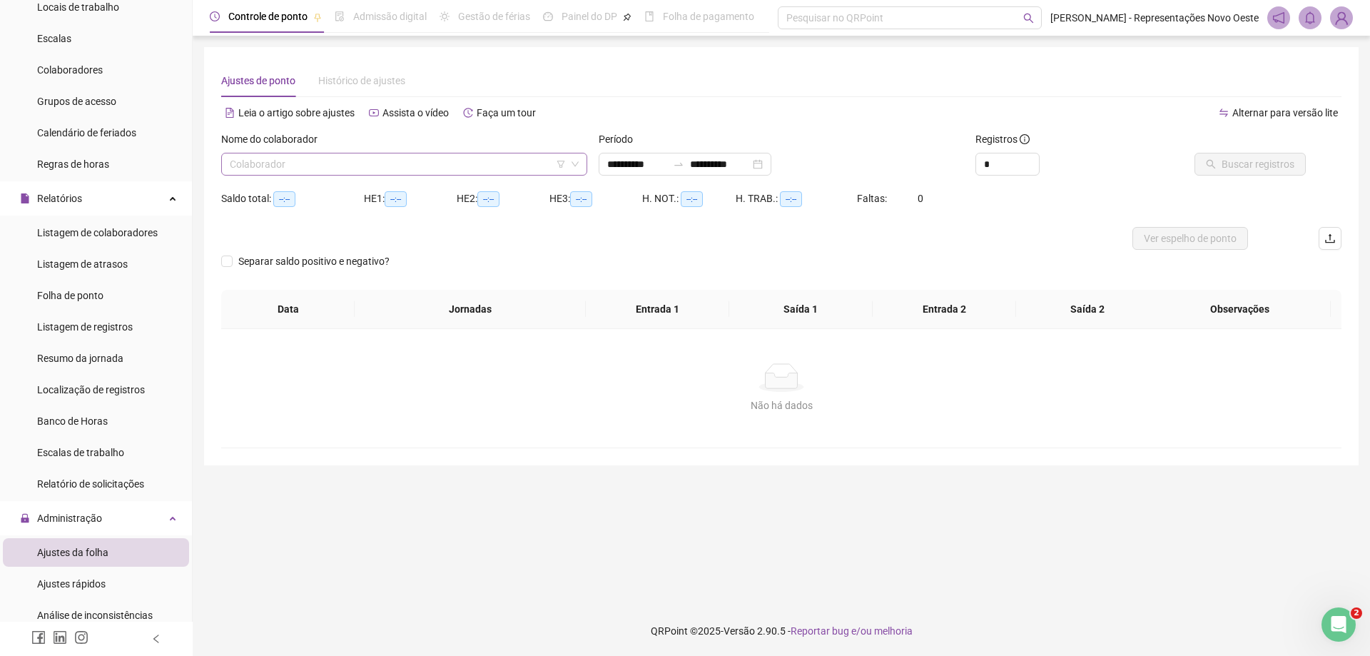
click at [417, 166] on input "search" at bounding box center [398, 163] width 336 height 21
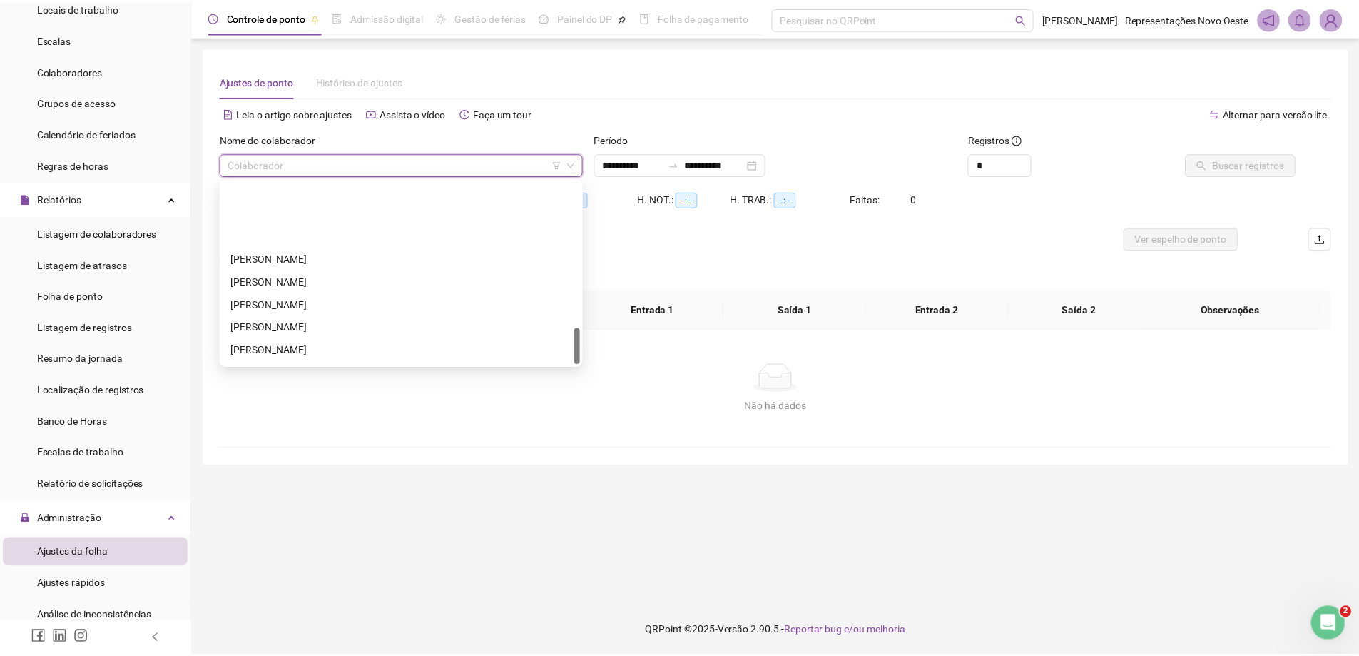
scroll to position [731, 0]
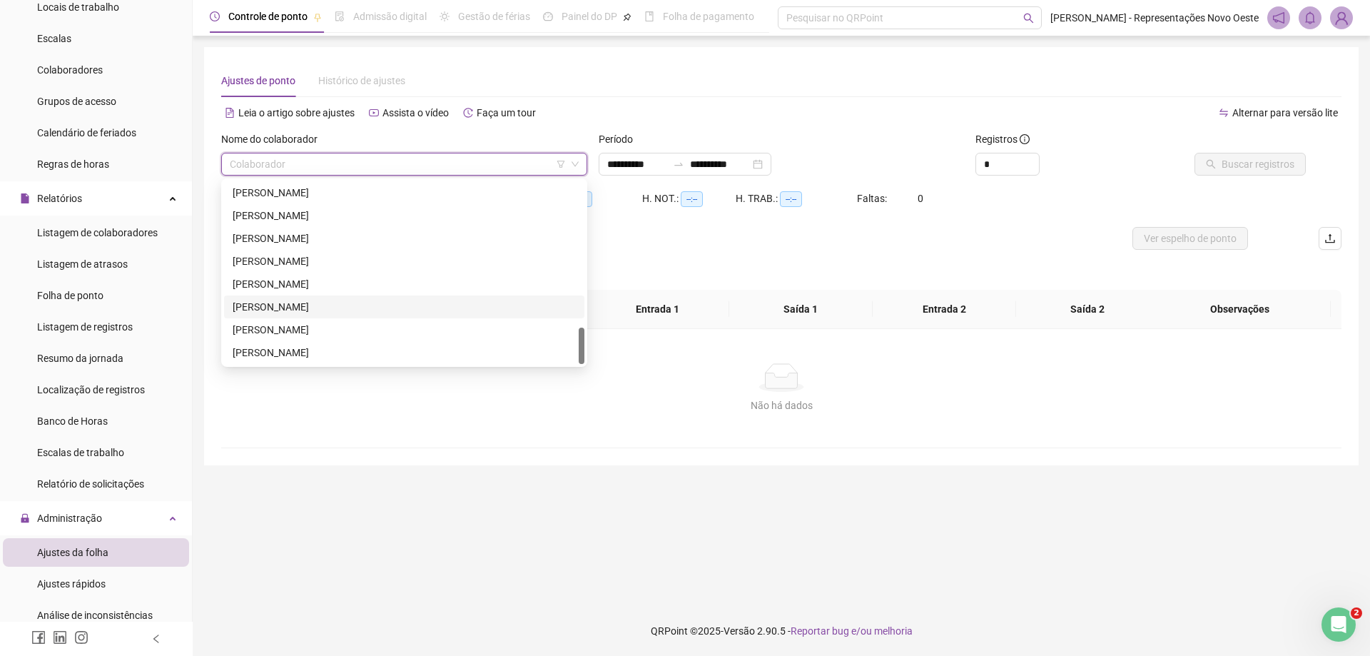
click at [273, 302] on div "[PERSON_NAME]" at bounding box center [404, 307] width 343 height 16
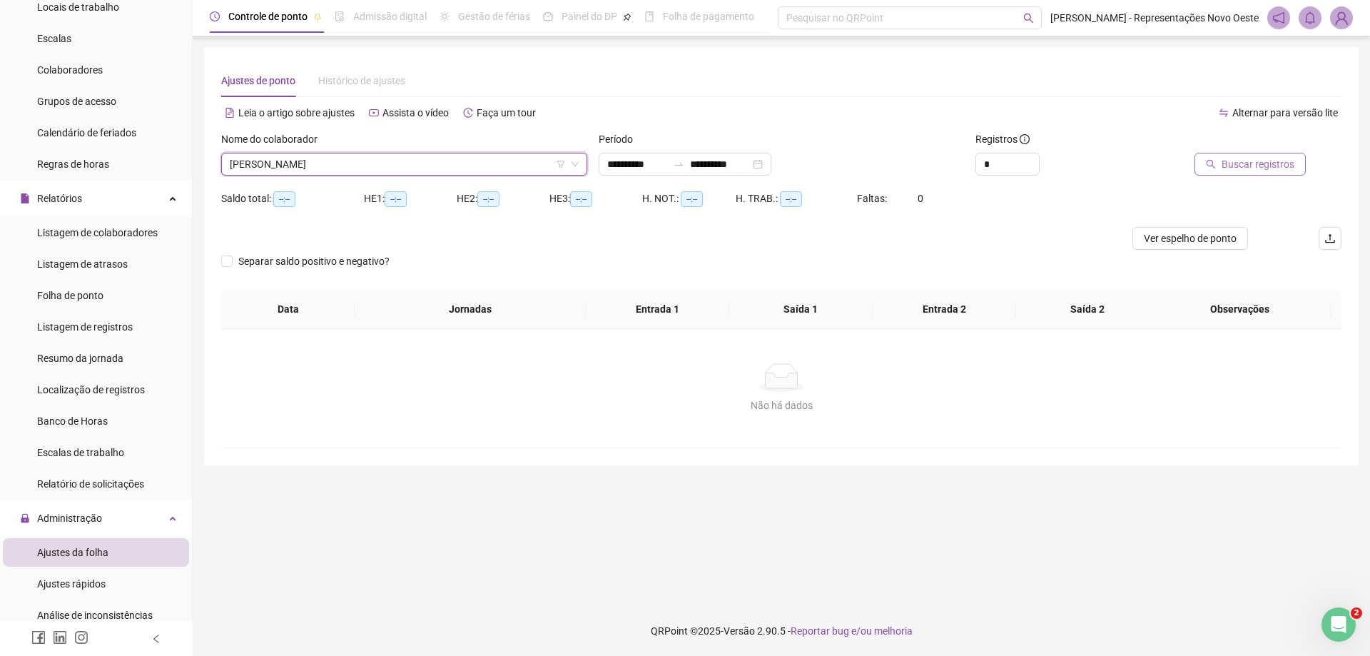
click at [1221, 163] on button "Buscar registros" at bounding box center [1249, 164] width 111 height 23
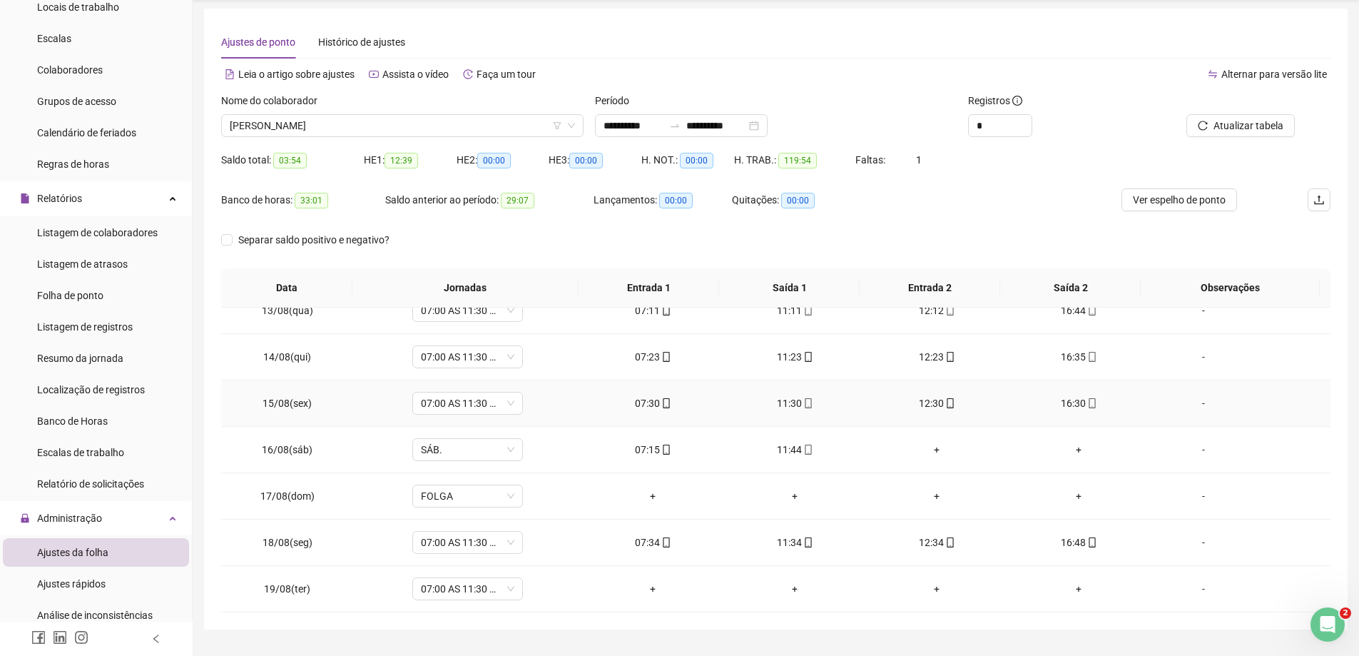
scroll to position [73, 0]
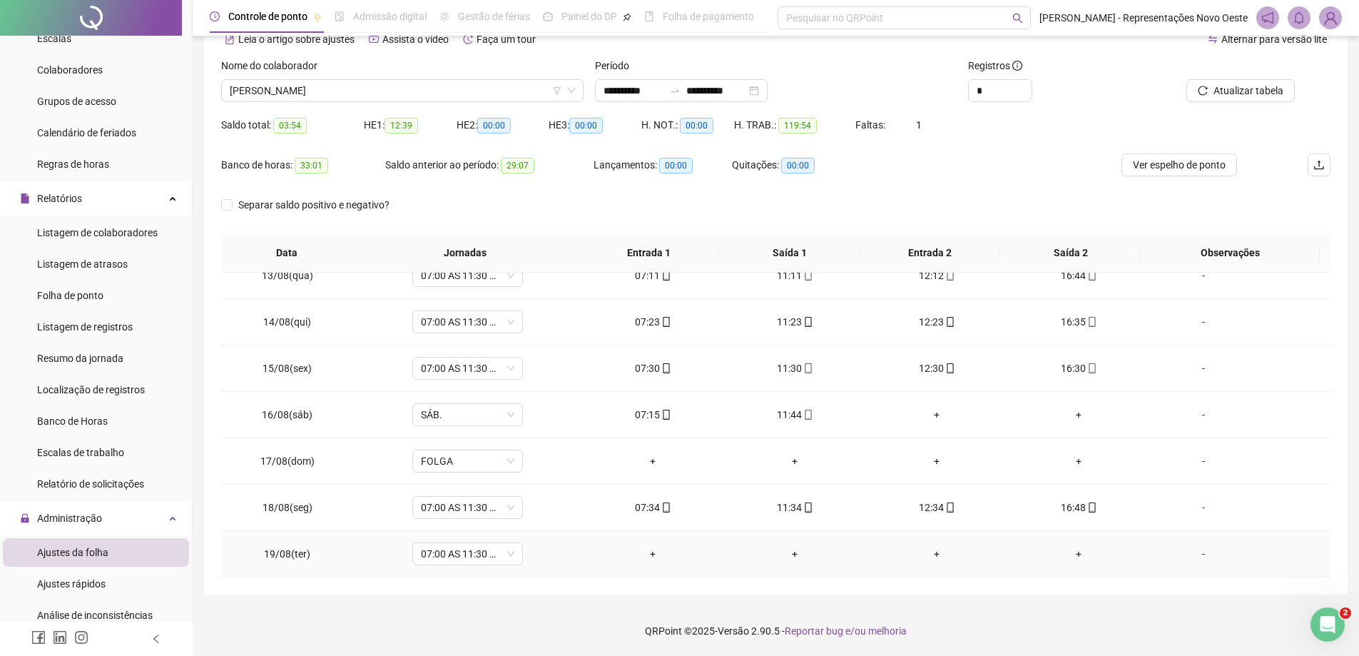
click at [1189, 551] on div "-" at bounding box center [1204, 554] width 84 height 16
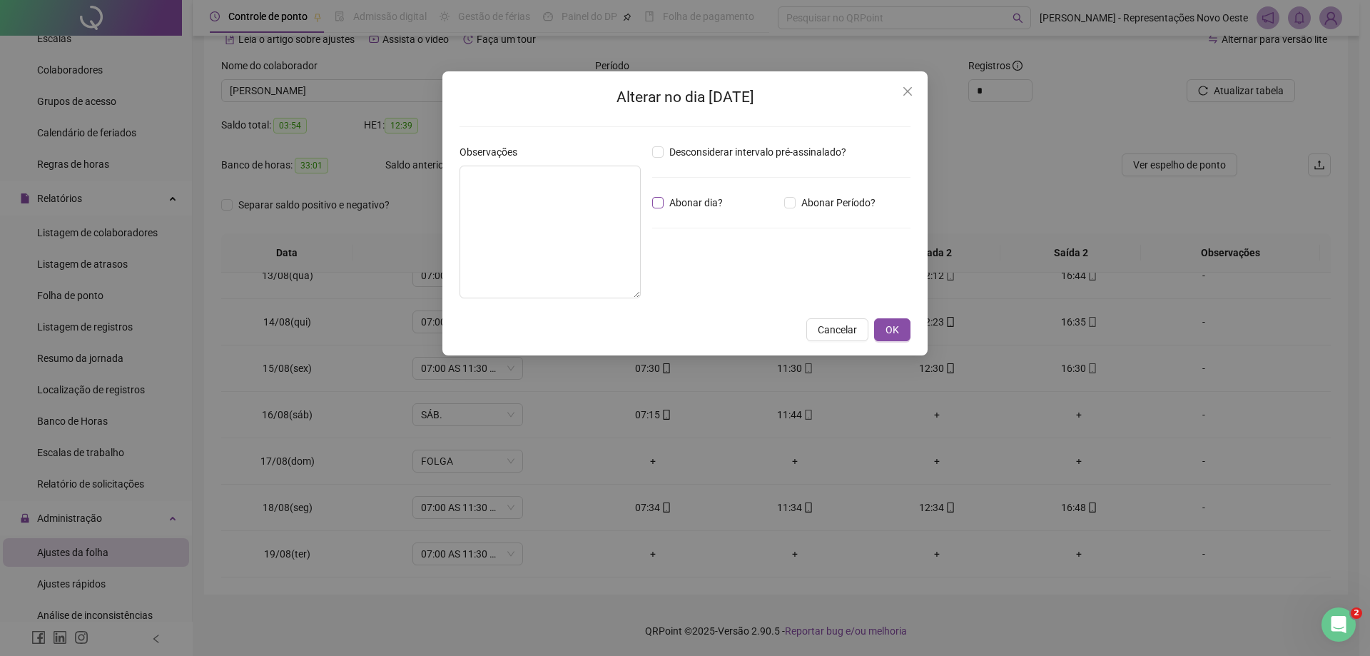
click at [701, 206] on span "Abonar dia?" at bounding box center [696, 203] width 65 height 16
click at [532, 240] on textarea at bounding box center [549, 232] width 181 height 133
type textarea "**********"
click at [905, 330] on button "OK" at bounding box center [892, 329] width 36 height 23
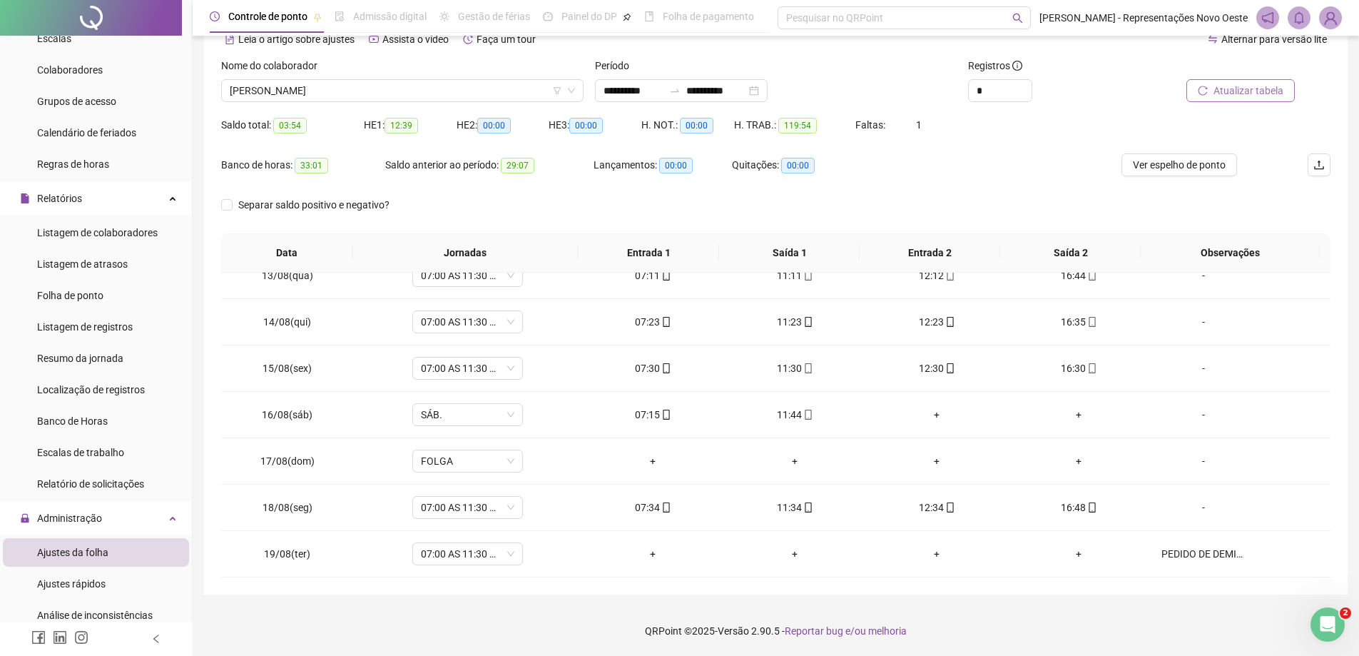
click at [1252, 95] on span "Atualizar tabela" at bounding box center [1249, 91] width 70 height 16
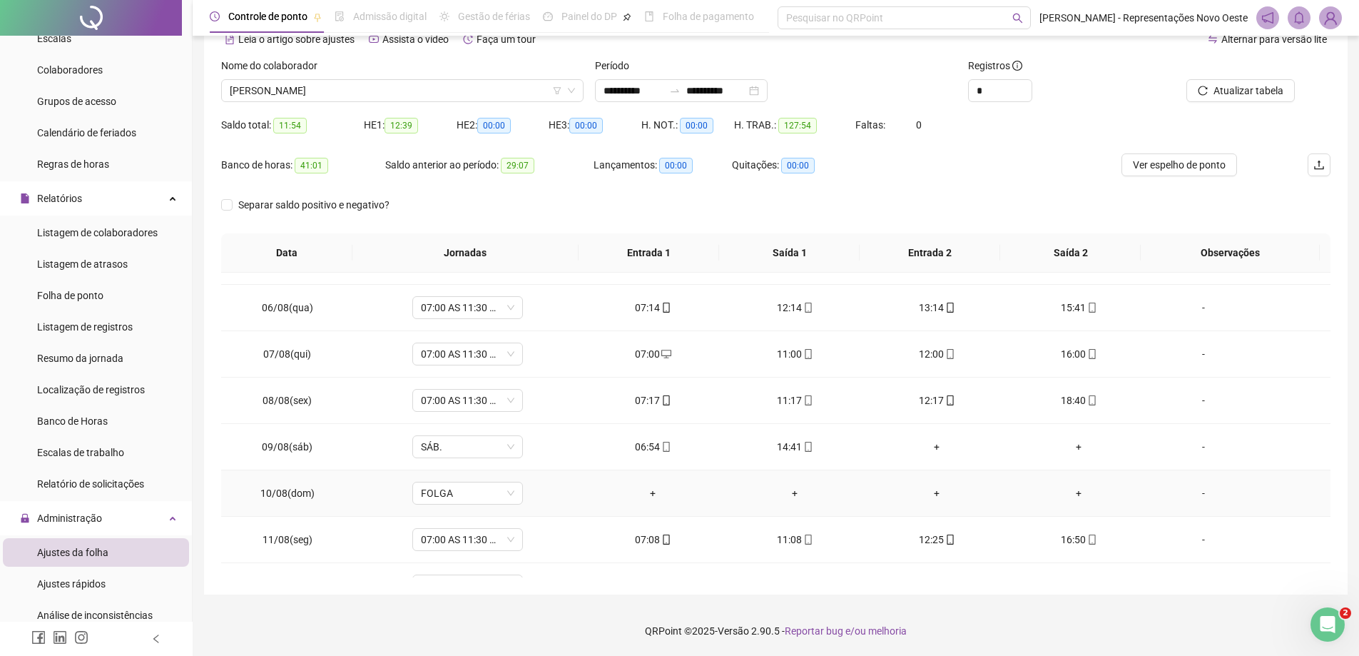
scroll to position [0, 0]
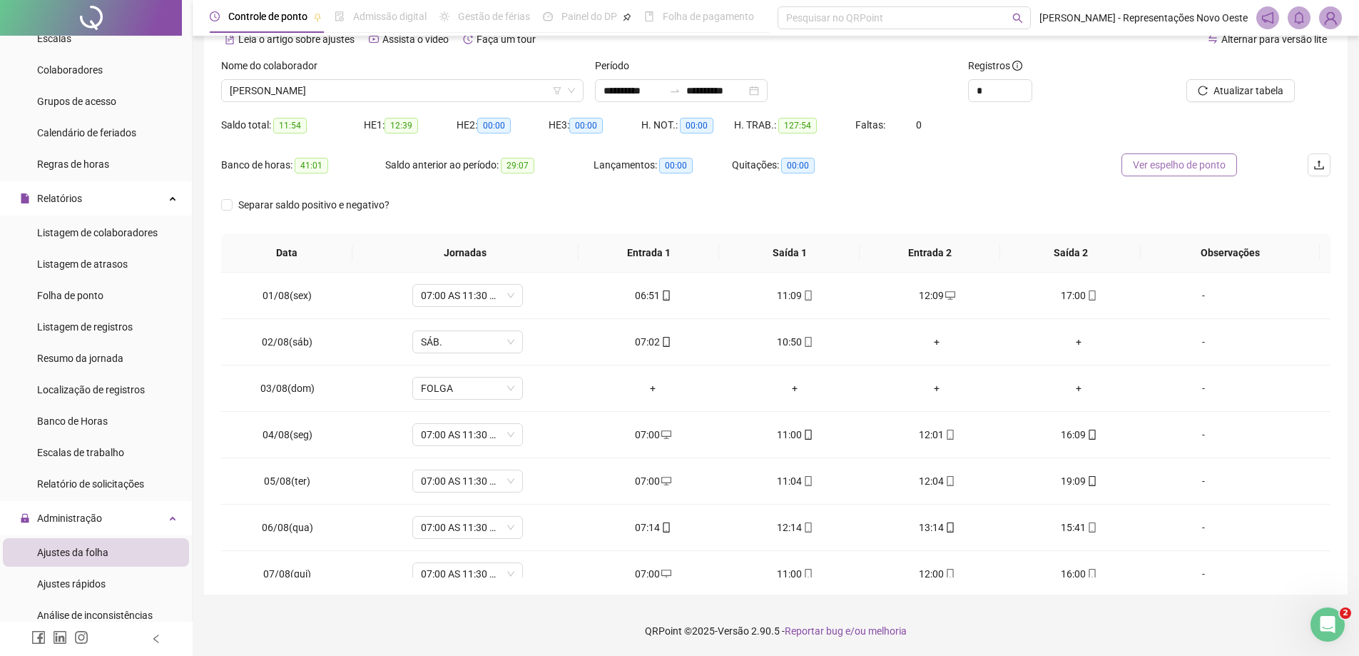
click at [1175, 158] on span "Ver espelho de ponto" at bounding box center [1179, 165] width 93 height 16
click at [1262, 88] on span "Atualizar tabela" at bounding box center [1249, 91] width 70 height 16
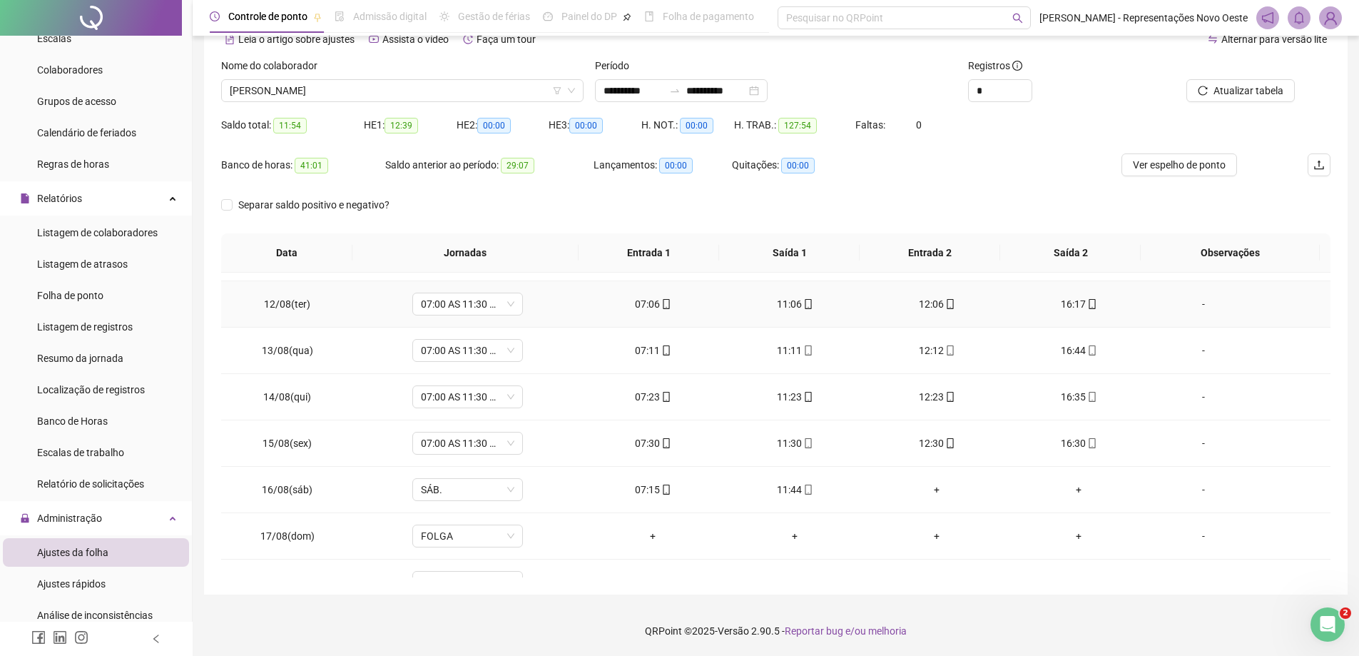
scroll to position [576, 0]
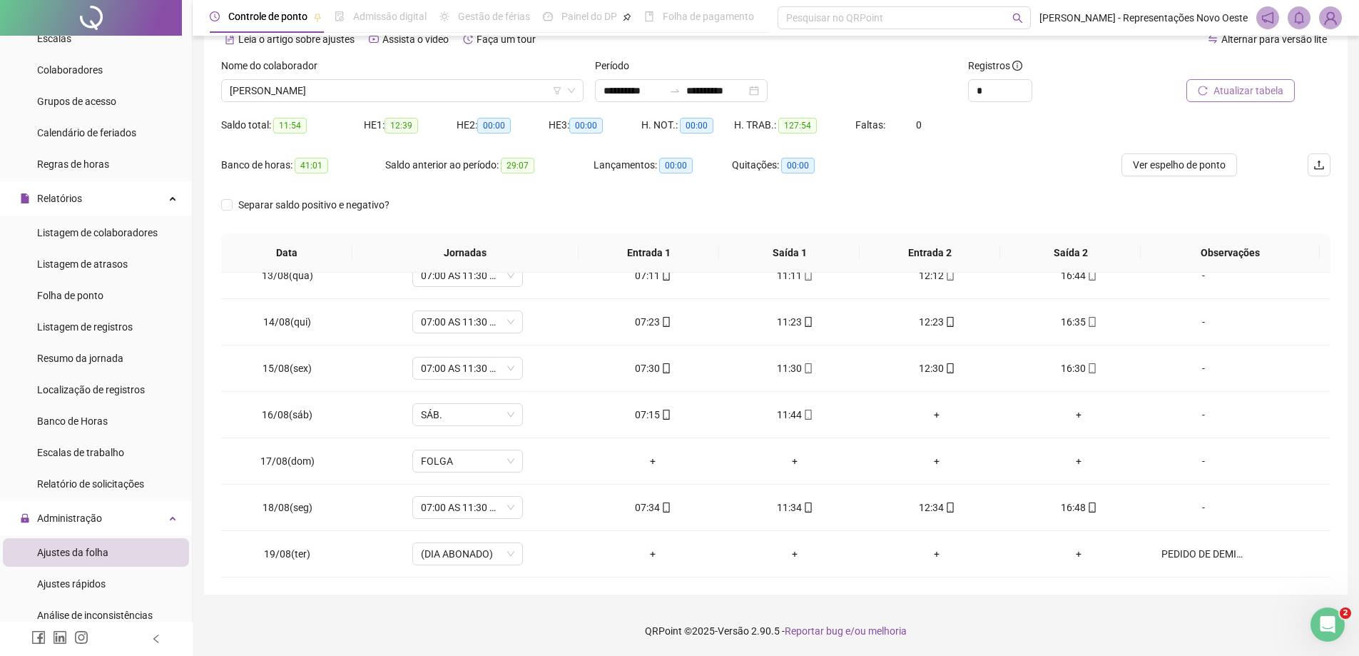
click at [1223, 90] on span "Atualizar tabela" at bounding box center [1249, 91] width 70 height 16
click at [709, 98] on div "**********" at bounding box center [681, 90] width 173 height 23
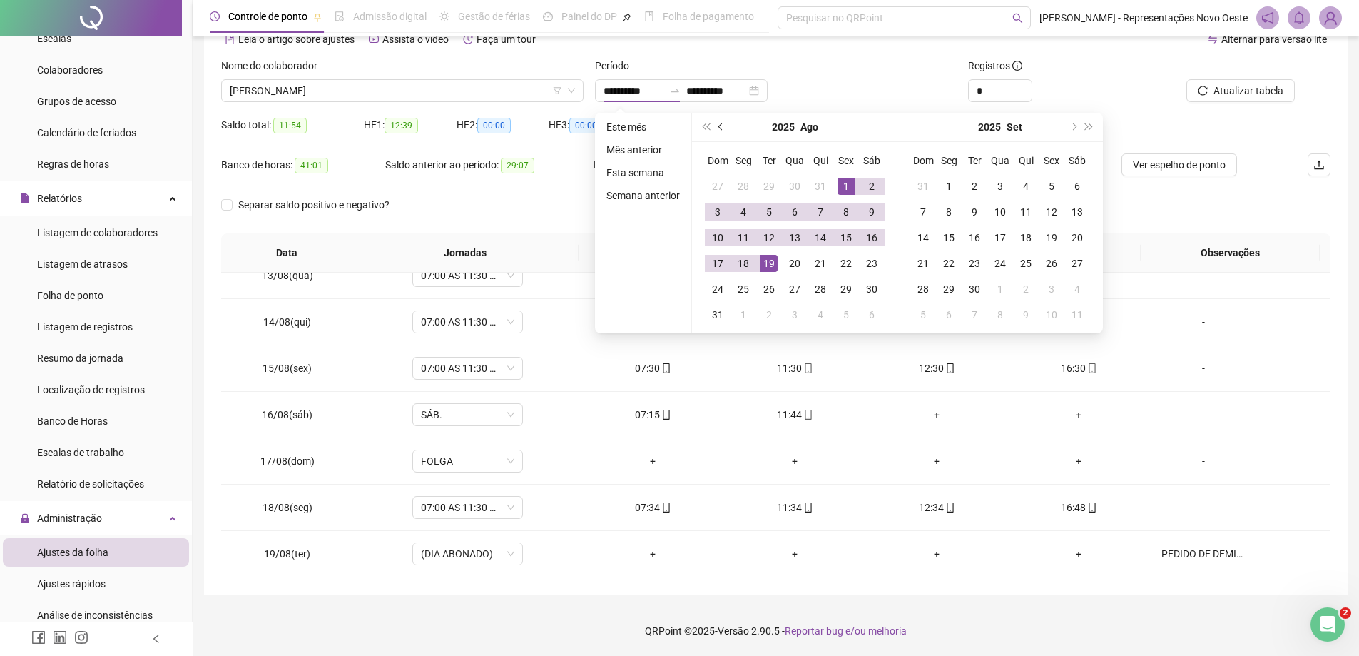
click at [716, 128] on button "prev-year" at bounding box center [721, 127] width 16 height 29
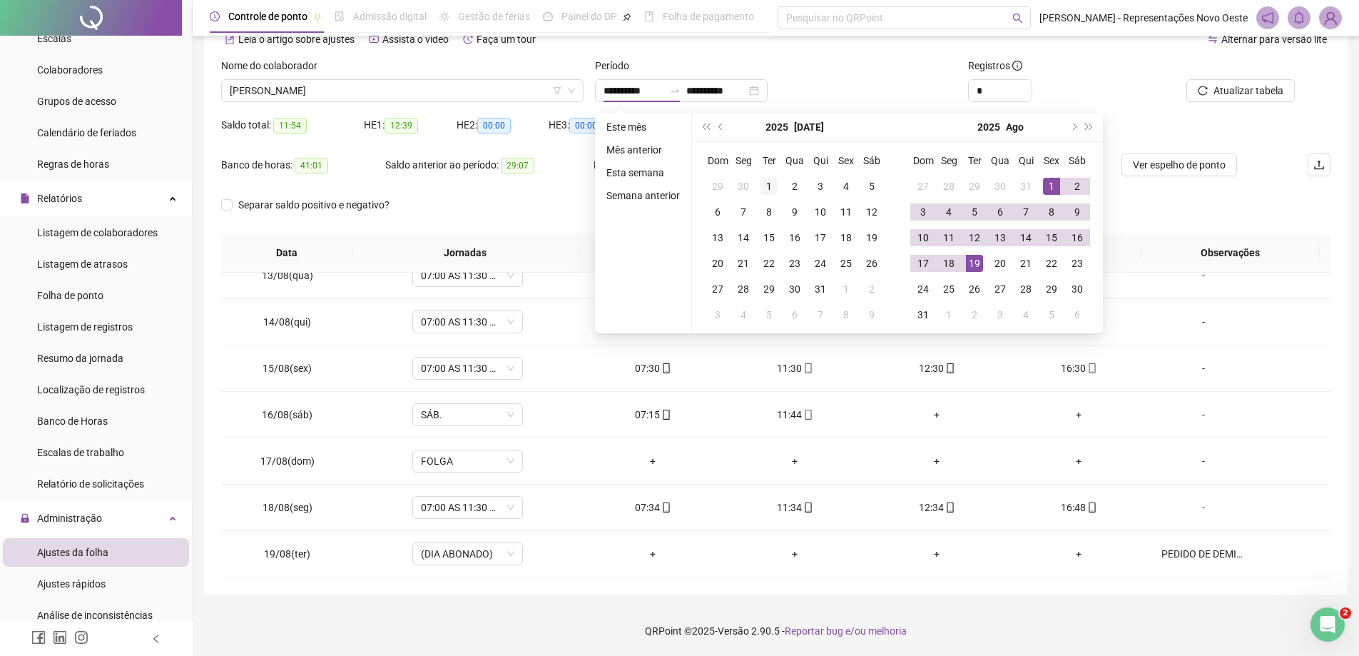
type input "**********"
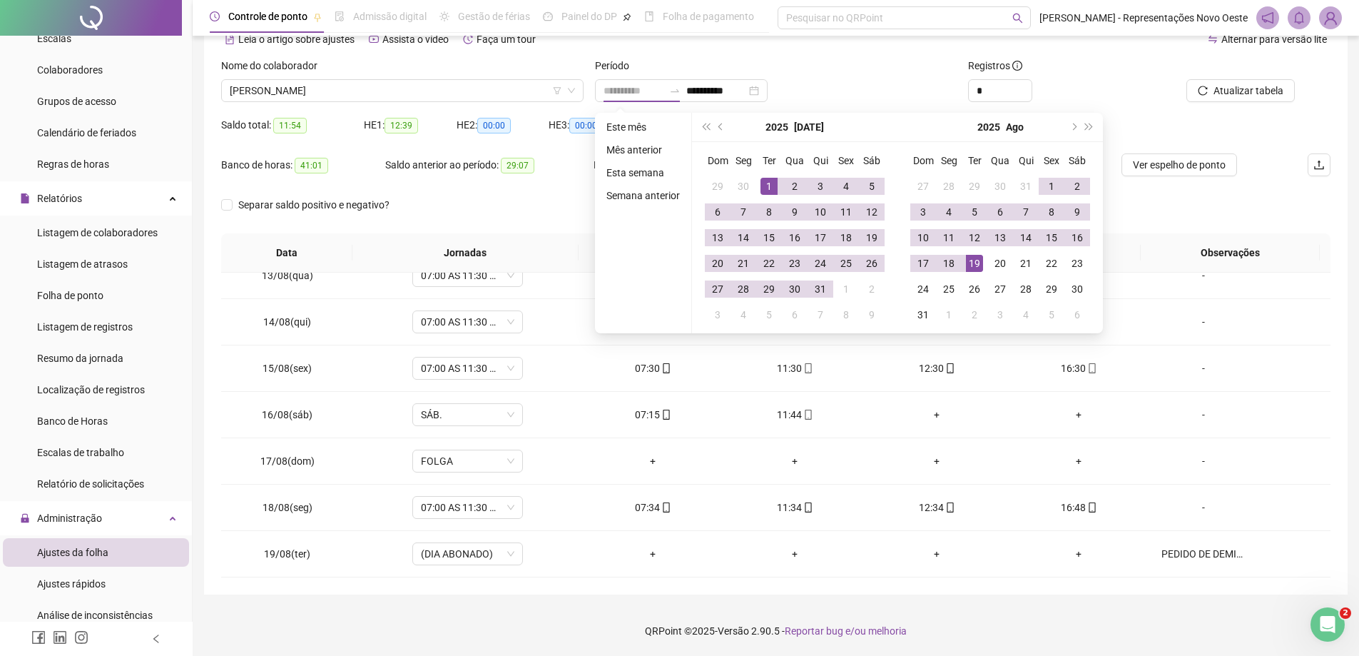
click at [768, 186] on div "1" at bounding box center [769, 186] width 17 height 17
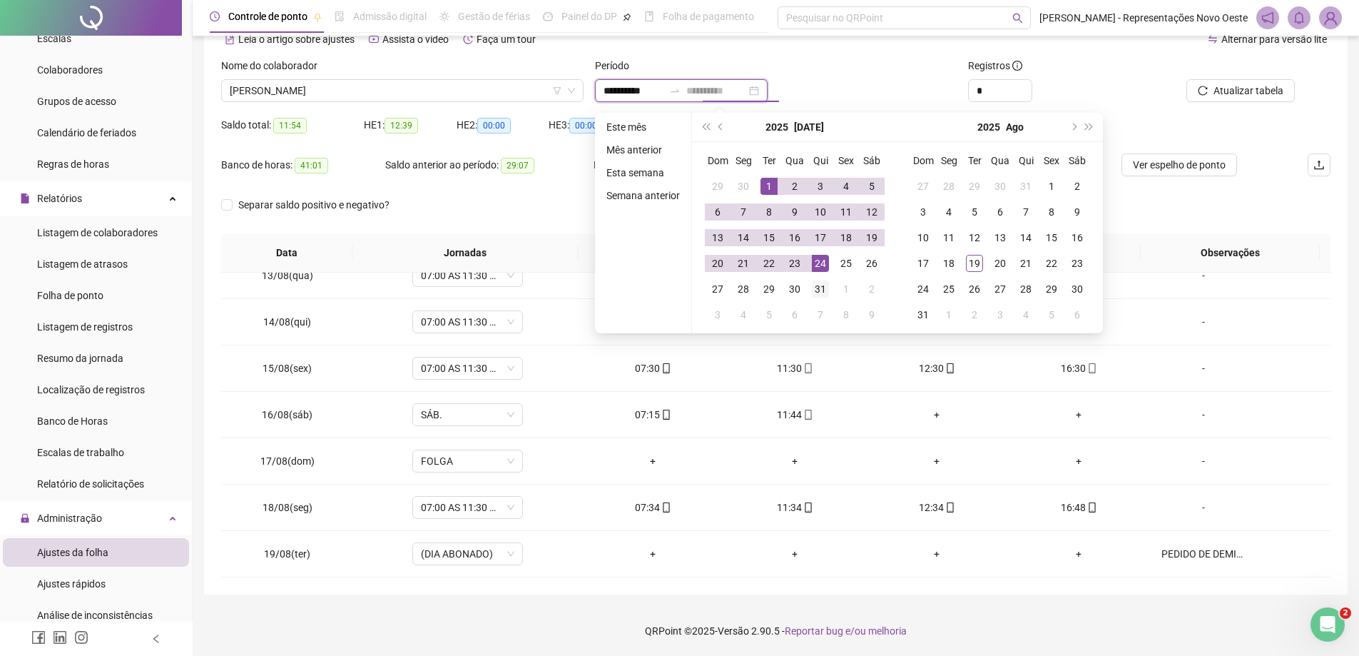
type input "**********"
click at [816, 287] on div "31" at bounding box center [820, 288] width 17 height 17
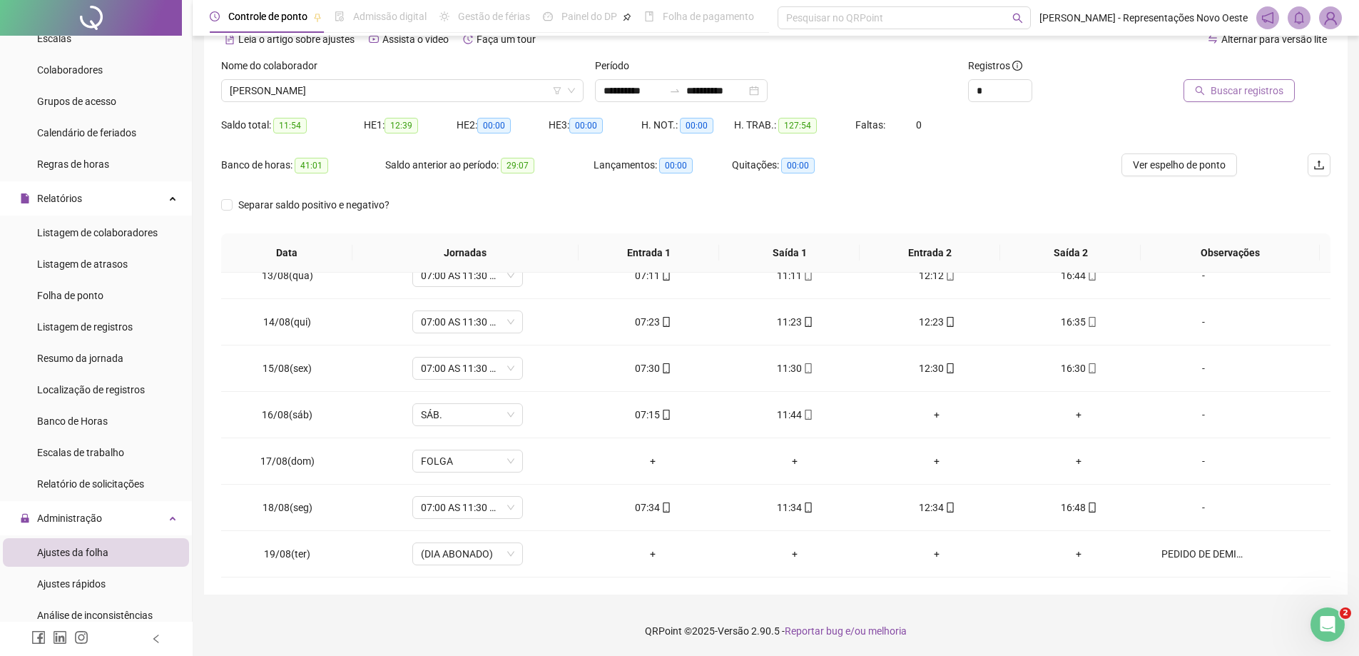
click at [1227, 96] on span "Buscar registros" at bounding box center [1247, 91] width 73 height 16
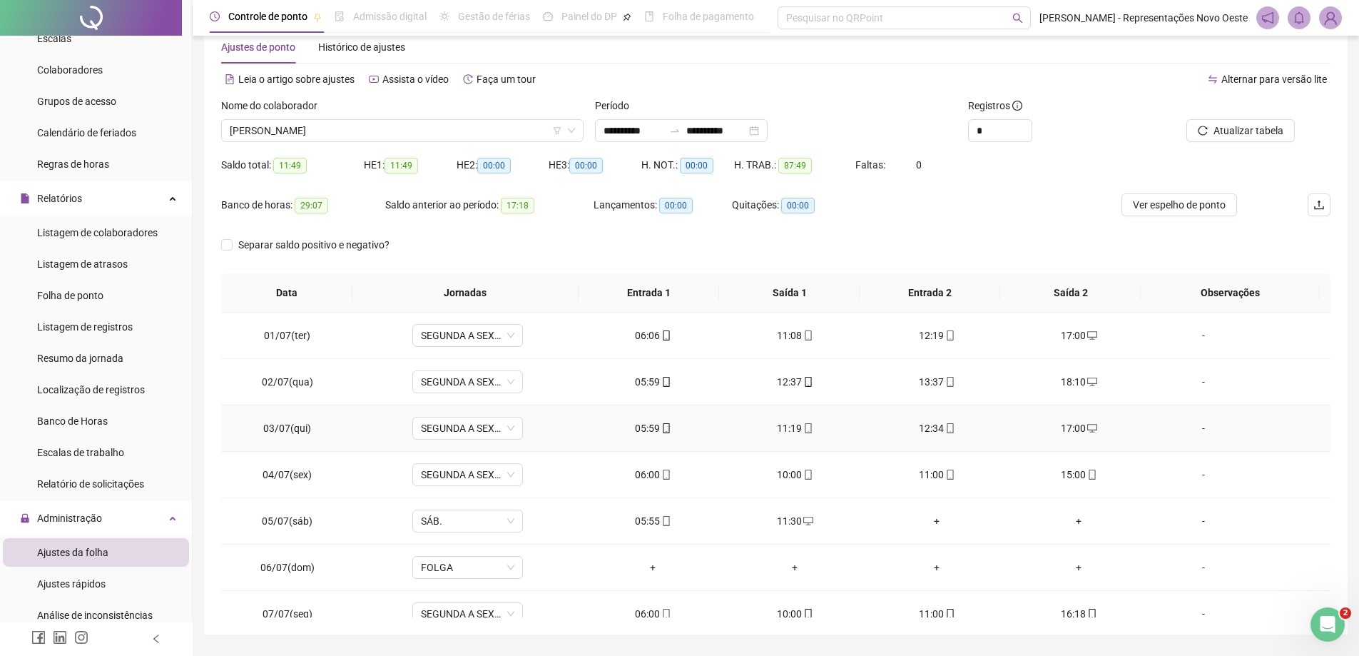
scroll to position [0, 0]
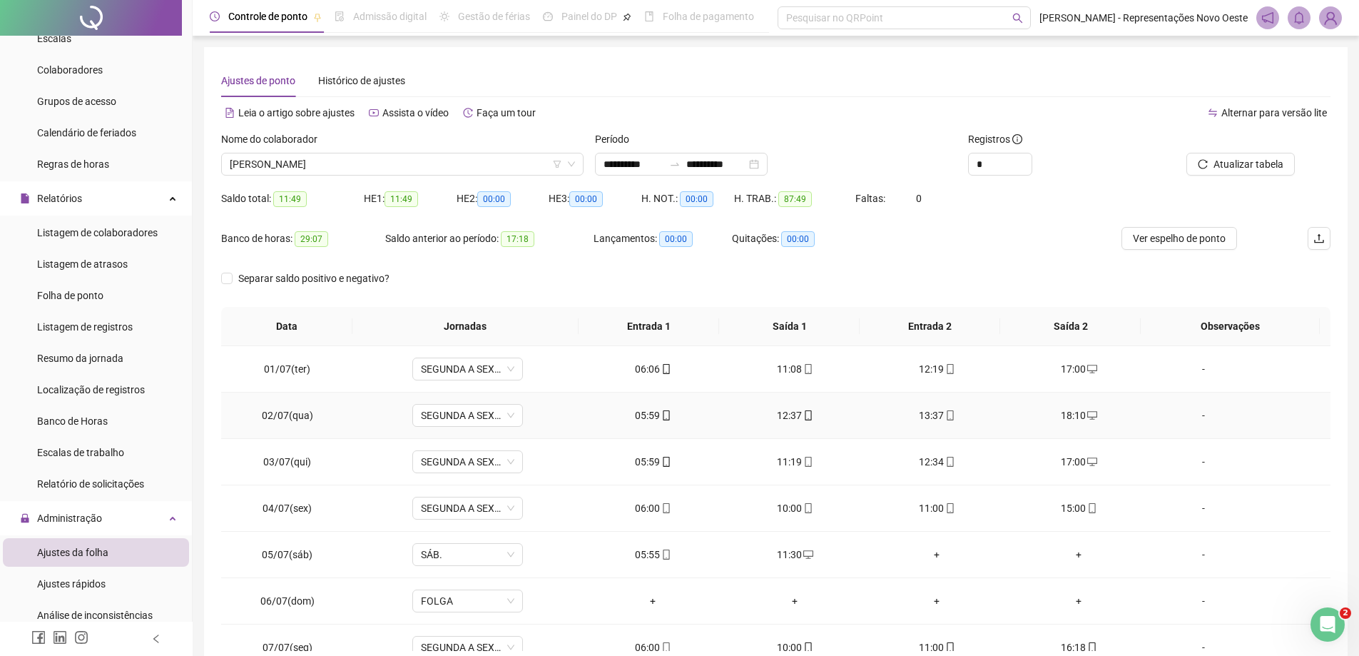
click at [1075, 411] on div "18:10" at bounding box center [1079, 415] width 119 height 16
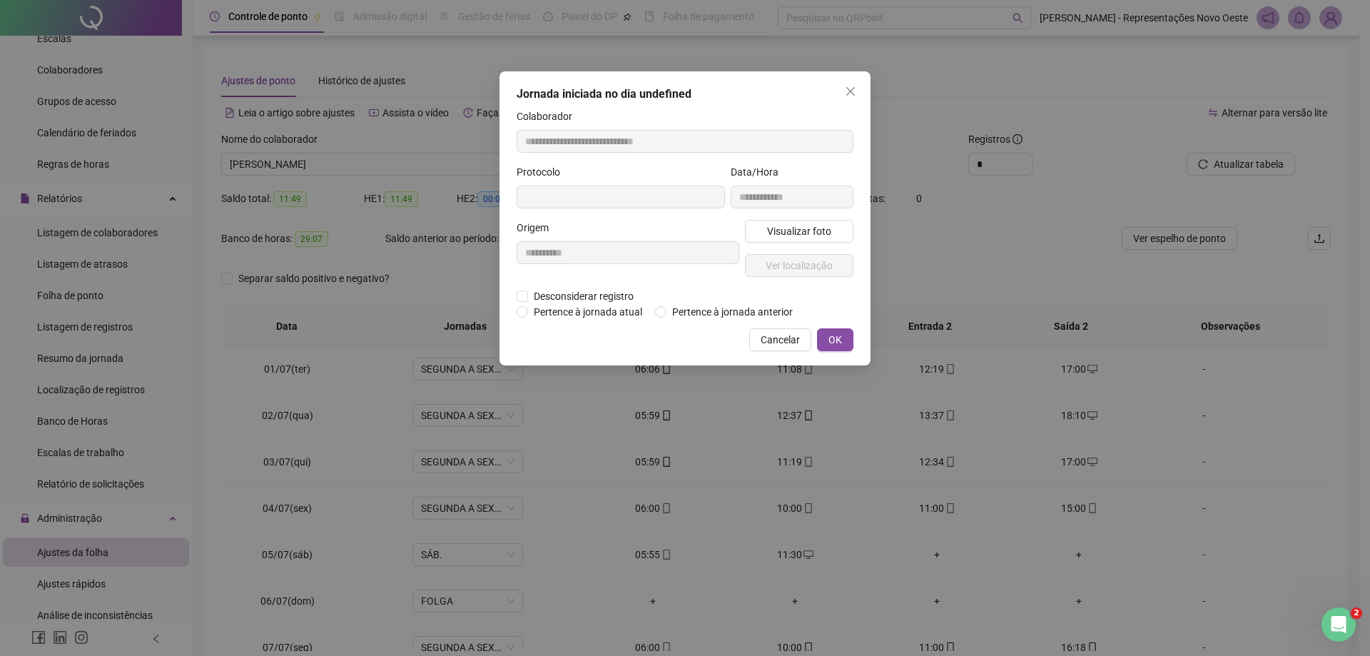
type input "**********"
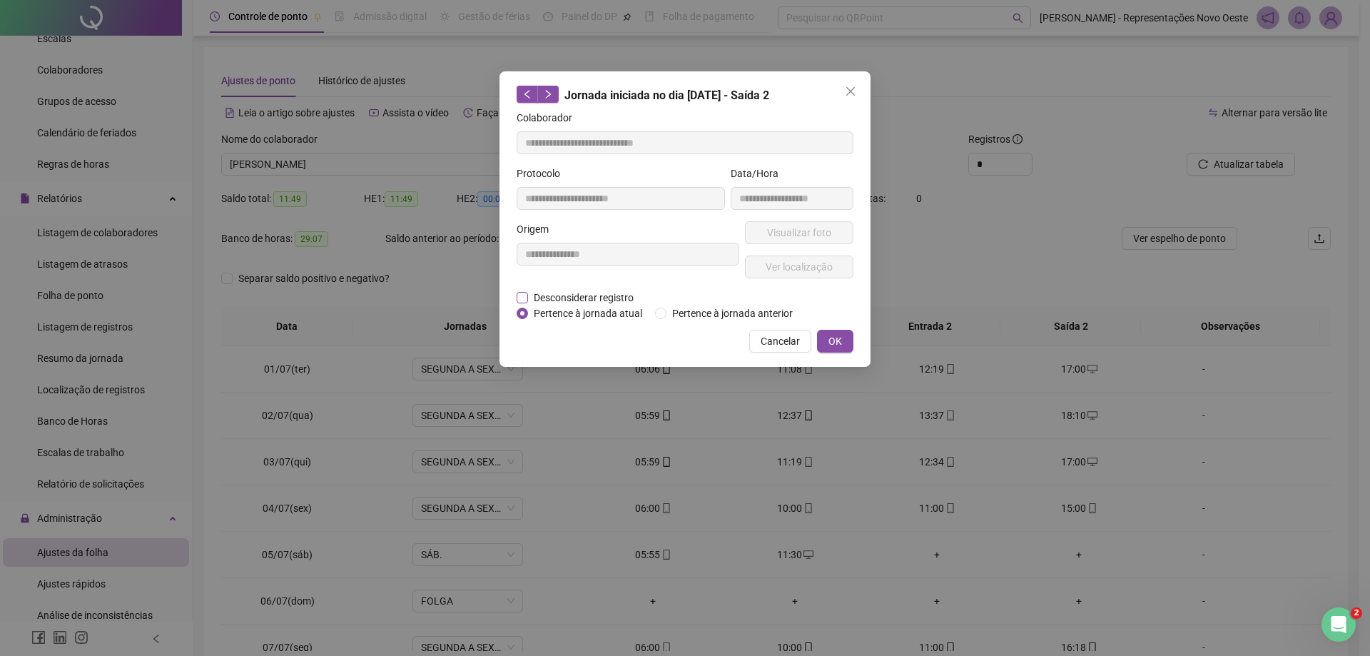
click at [619, 300] on span "Desconsiderar registro" at bounding box center [583, 298] width 111 height 16
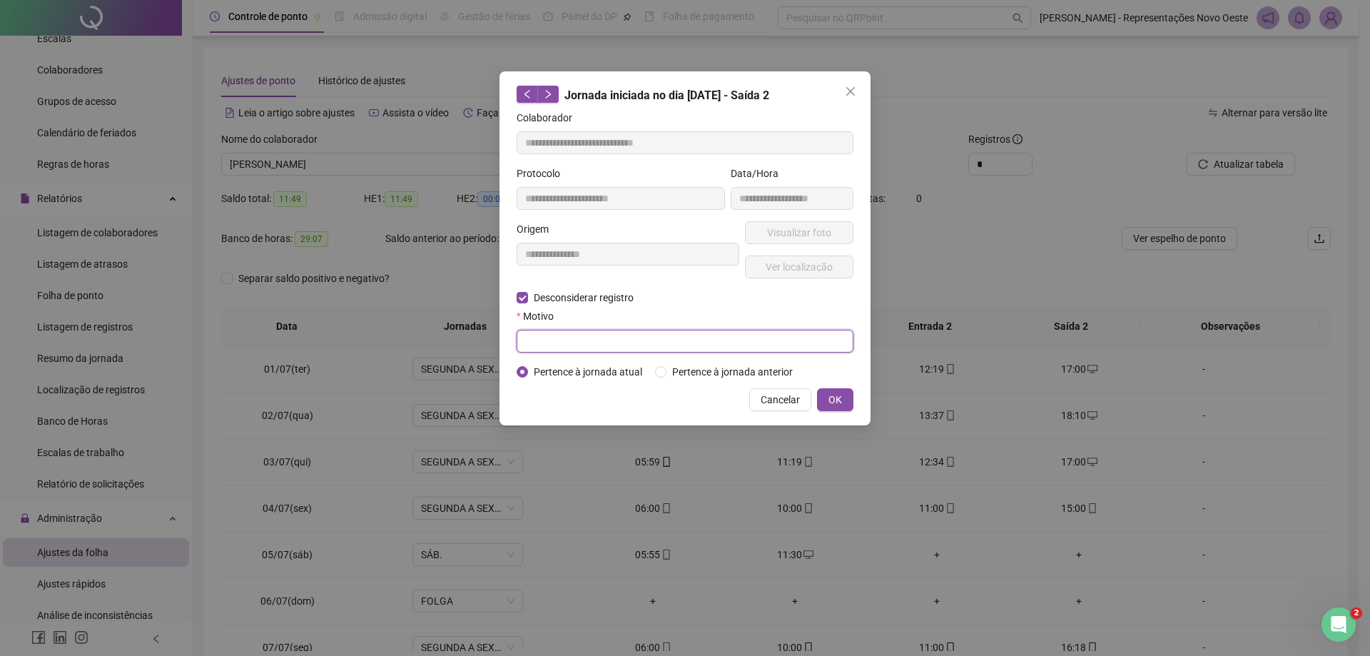
click at [576, 334] on input "text" at bounding box center [685, 341] width 337 height 23
type input "**********"
click at [823, 407] on button "OK" at bounding box center [835, 399] width 36 height 23
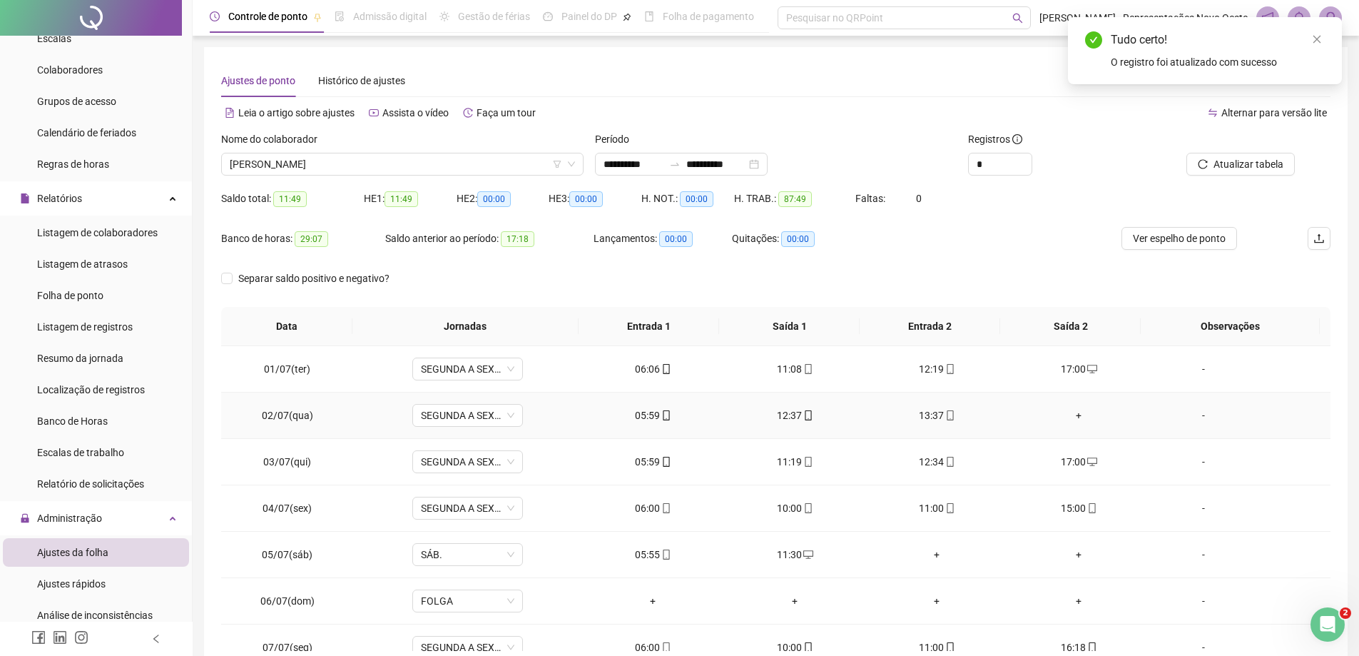
click at [1071, 417] on div "+" at bounding box center [1079, 415] width 119 height 16
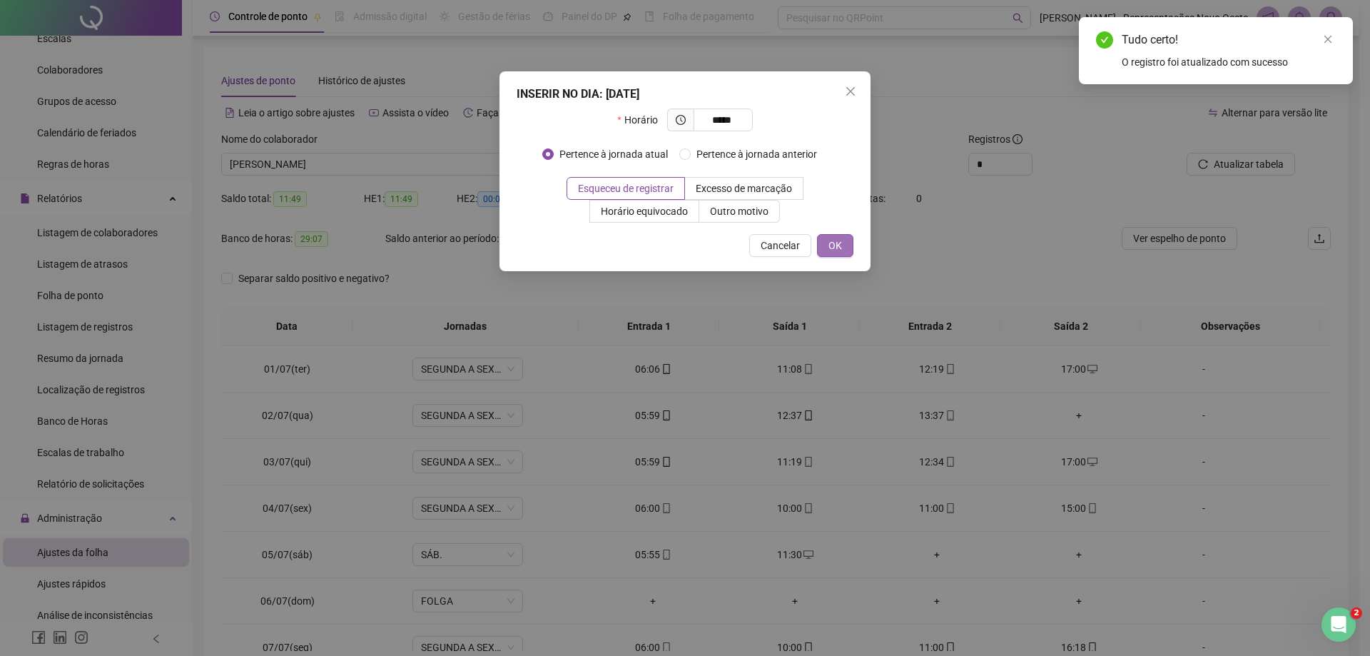
type input "*****"
click at [847, 248] on button "OK" at bounding box center [835, 245] width 36 height 23
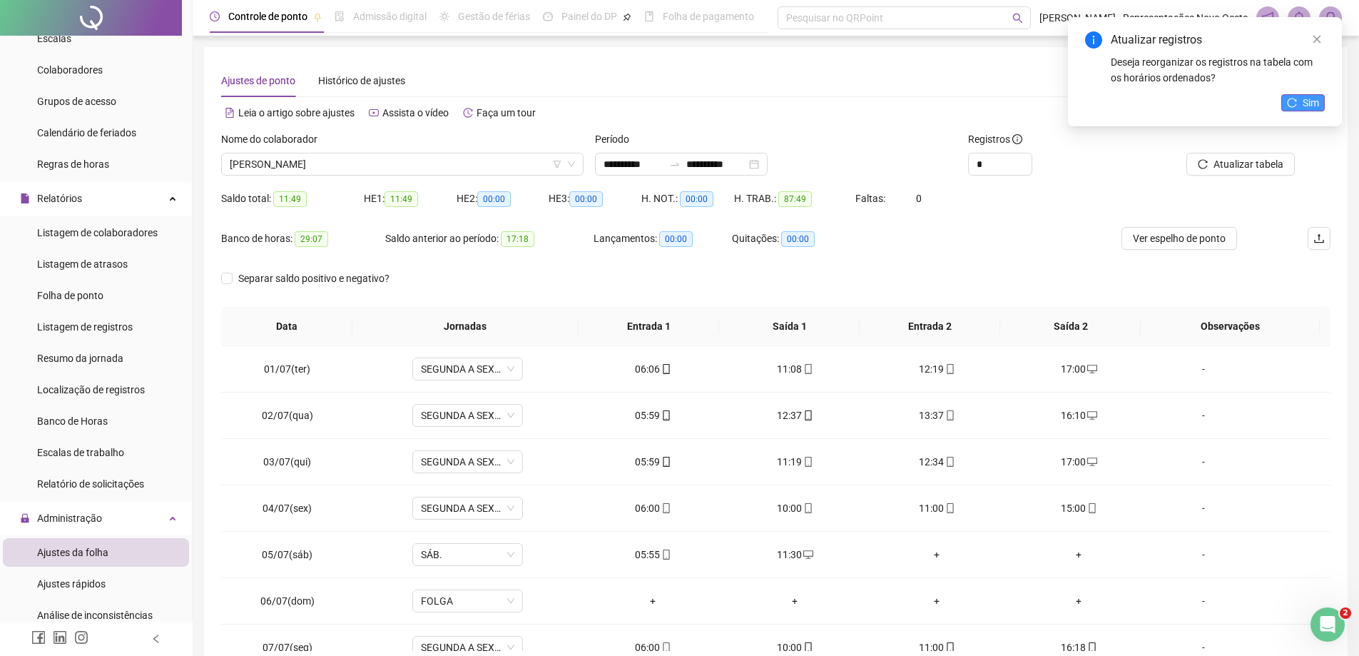
click at [1300, 108] on button "Sim" at bounding box center [1303, 102] width 44 height 17
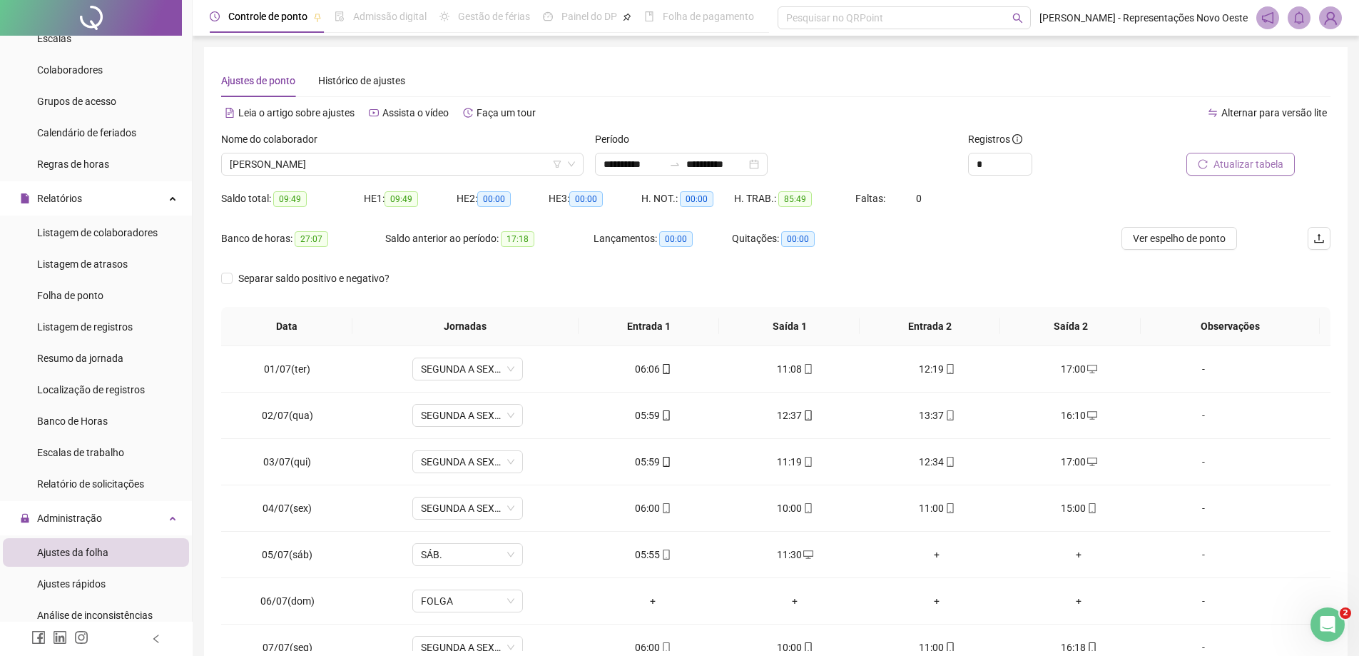
click at [1246, 161] on span "Atualizar tabela" at bounding box center [1249, 164] width 70 height 16
click at [1133, 244] on span "Ver espelho de ponto" at bounding box center [1179, 238] width 93 height 16
click at [1072, 418] on div "16:10" at bounding box center [1079, 415] width 119 height 16
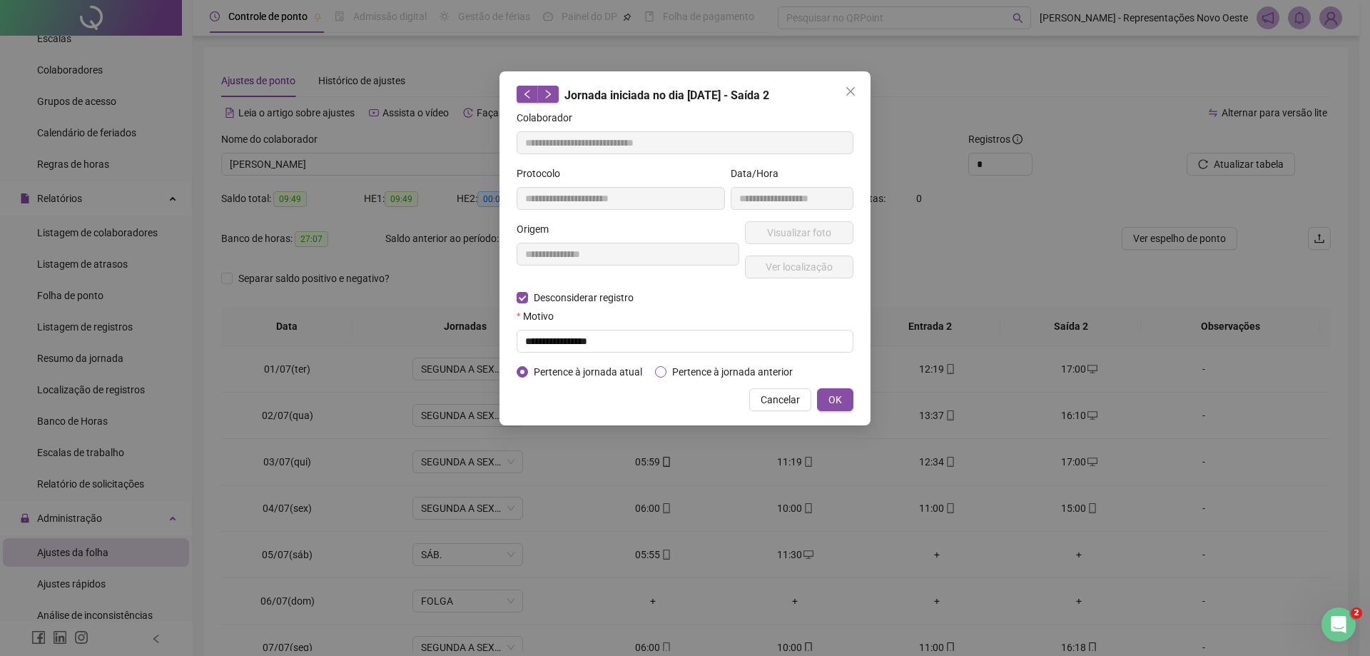
type input "**********"
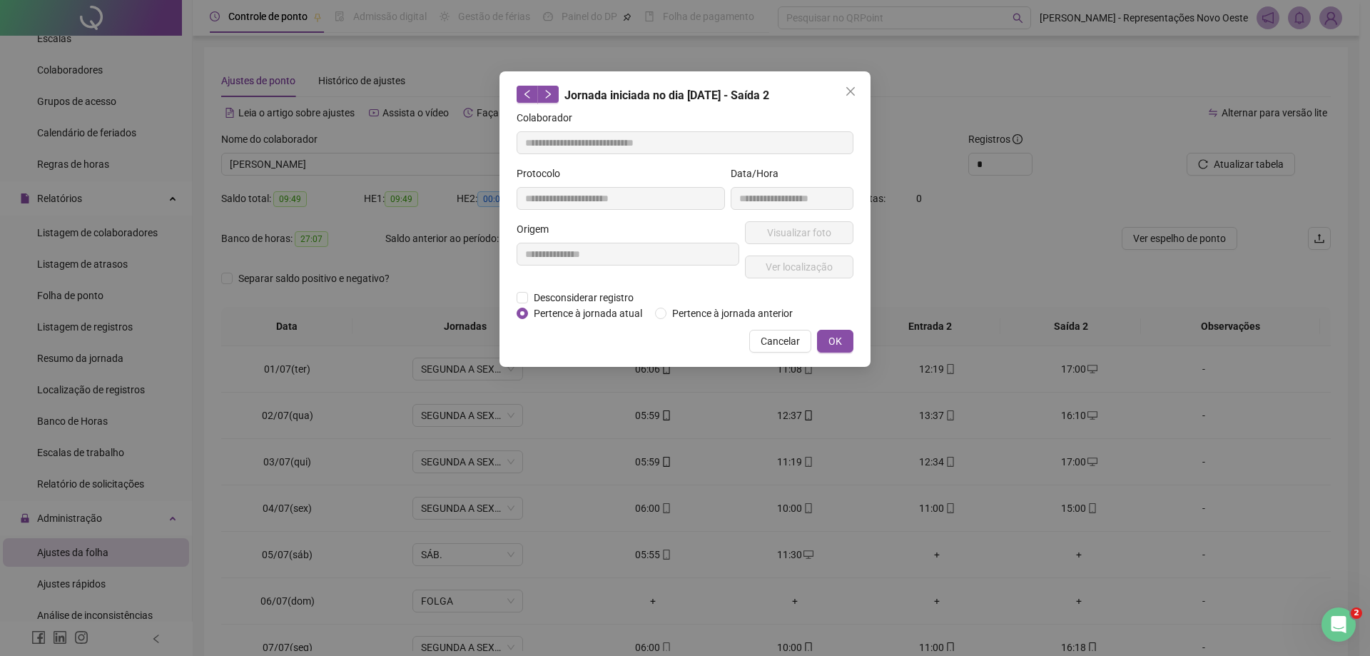
click at [584, 307] on span "Pertence à jornada atual" at bounding box center [588, 313] width 120 height 16
click at [562, 303] on span "Desconsiderar registro" at bounding box center [583, 298] width 111 height 16
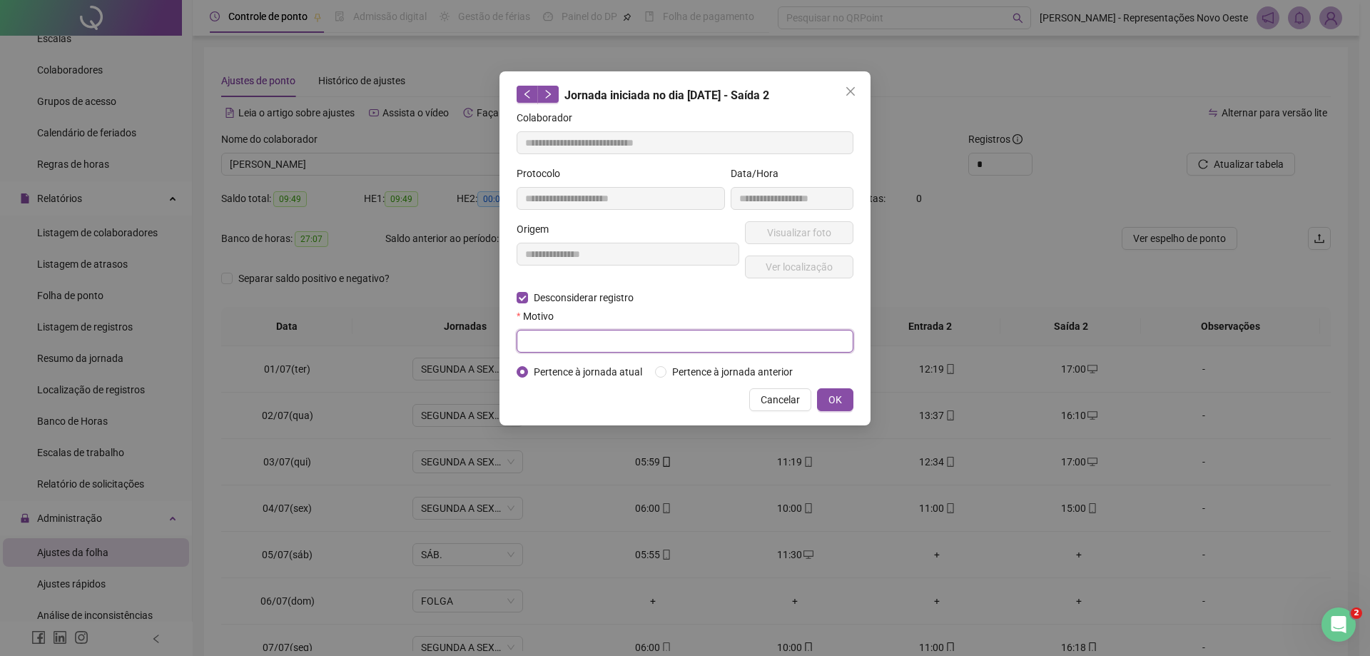
click at [555, 335] on input "text" at bounding box center [685, 341] width 337 height 23
type input "*"
click at [830, 394] on span "OK" at bounding box center [835, 400] width 14 height 16
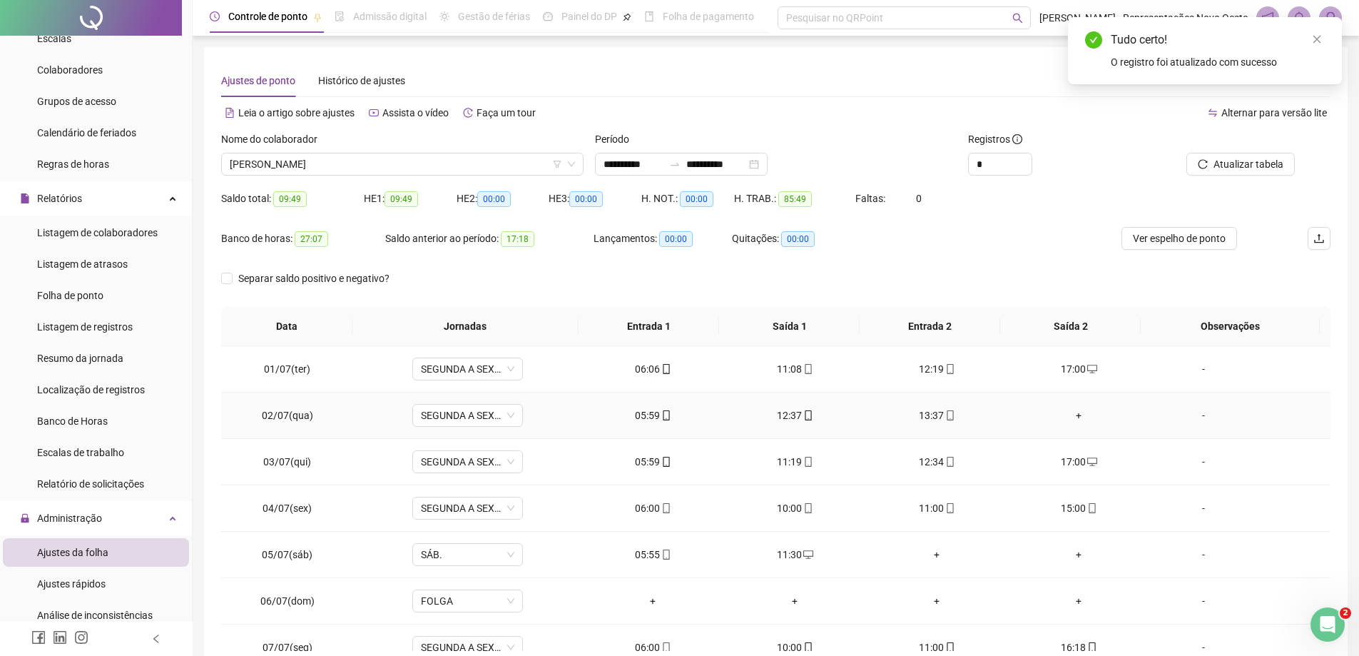
click at [1070, 417] on div "+" at bounding box center [1079, 415] width 119 height 16
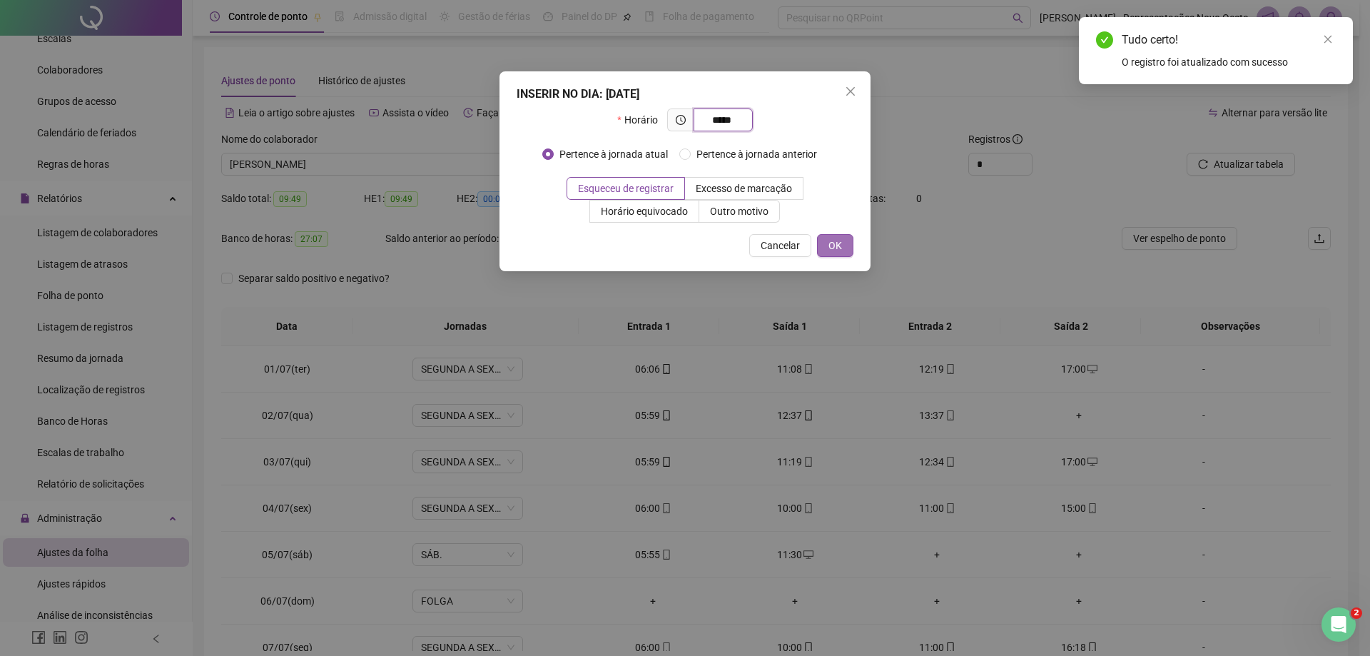
type input "*****"
click at [838, 252] on span "OK" at bounding box center [835, 246] width 14 height 16
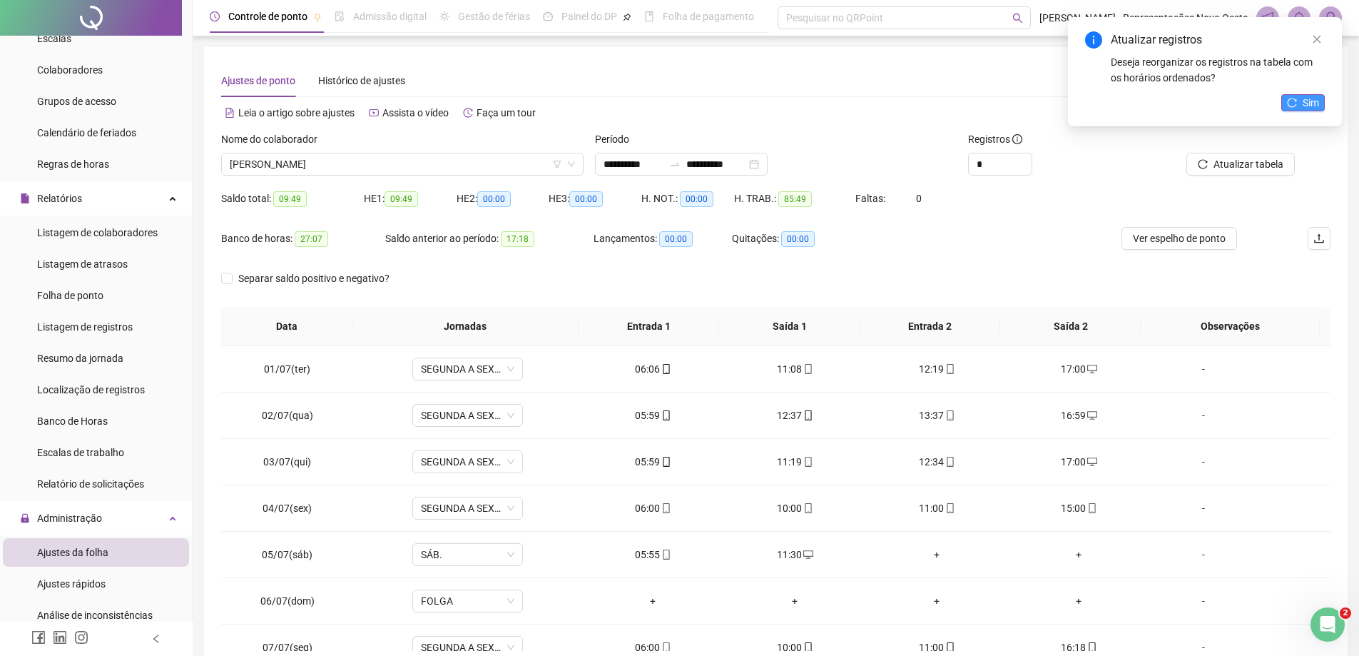
click at [1309, 101] on span "Sim" at bounding box center [1311, 103] width 16 height 16
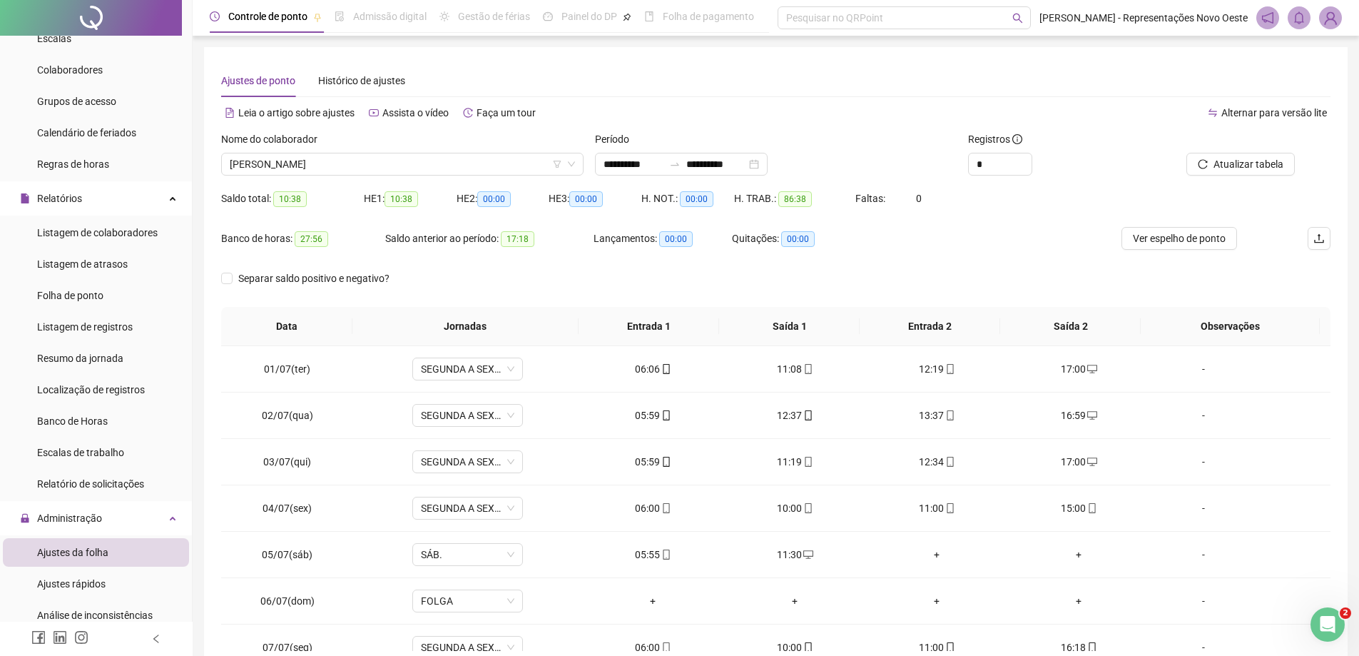
click at [1201, 250] on div "Ver espelho de ponto" at bounding box center [1180, 247] width 185 height 40
click at [1157, 231] on span "Ver espelho de ponto" at bounding box center [1179, 238] width 93 height 16
click at [1159, 242] on span "Ver espelho de ponto" at bounding box center [1179, 238] width 93 height 16
click at [1087, 507] on icon "mobile" at bounding box center [1092, 508] width 10 height 10
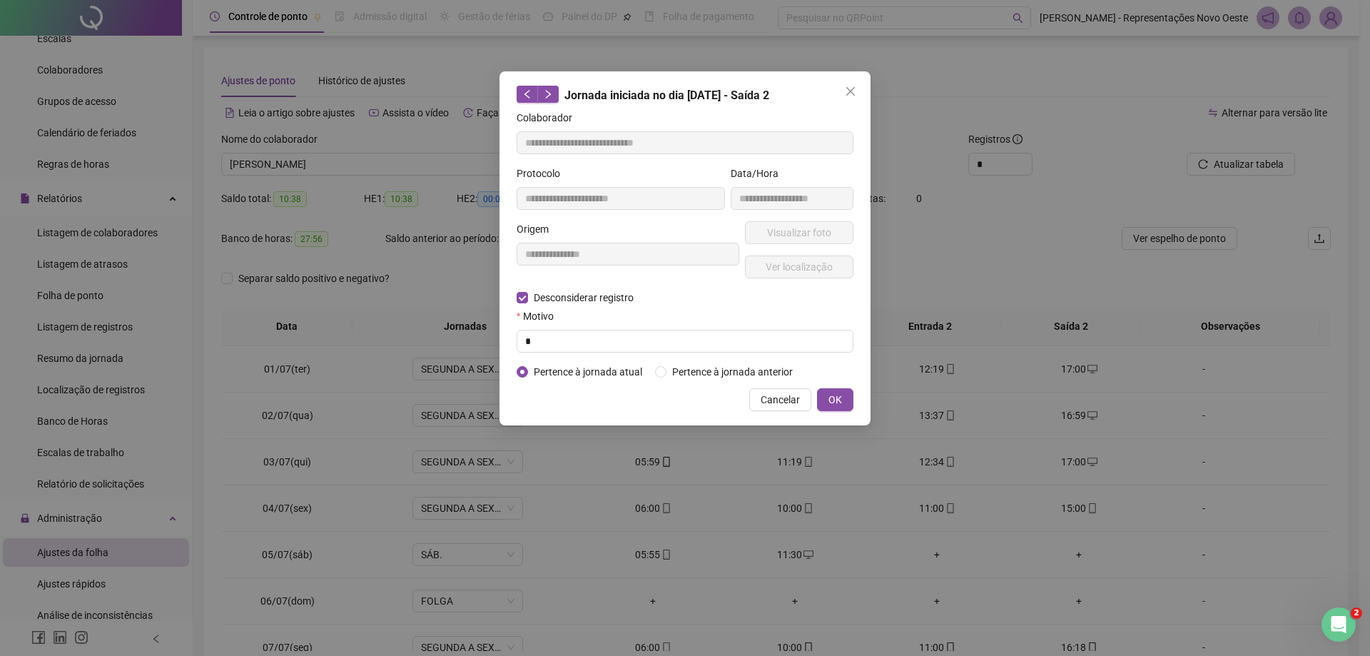
type input "**********"
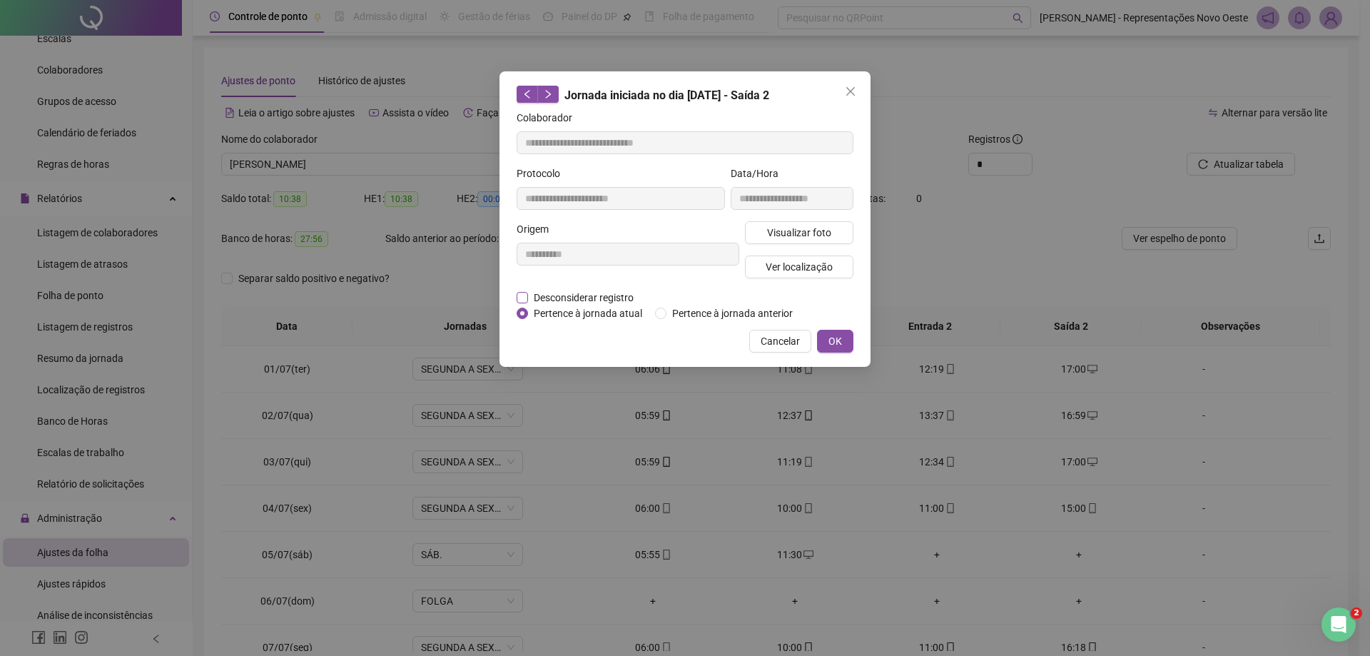
click at [548, 296] on span "Desconsiderar registro" at bounding box center [583, 298] width 111 height 16
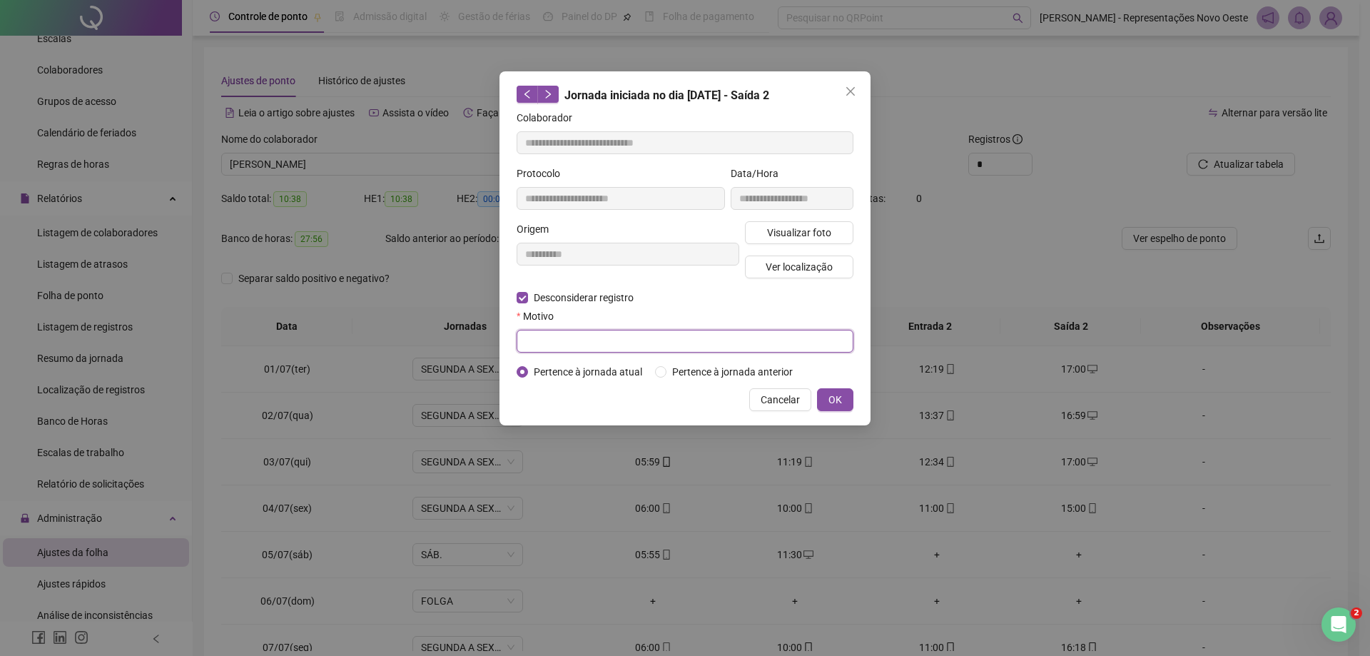
click at [550, 341] on input "text" at bounding box center [685, 341] width 337 height 23
type input "*"
click at [836, 397] on span "OK" at bounding box center [835, 400] width 14 height 16
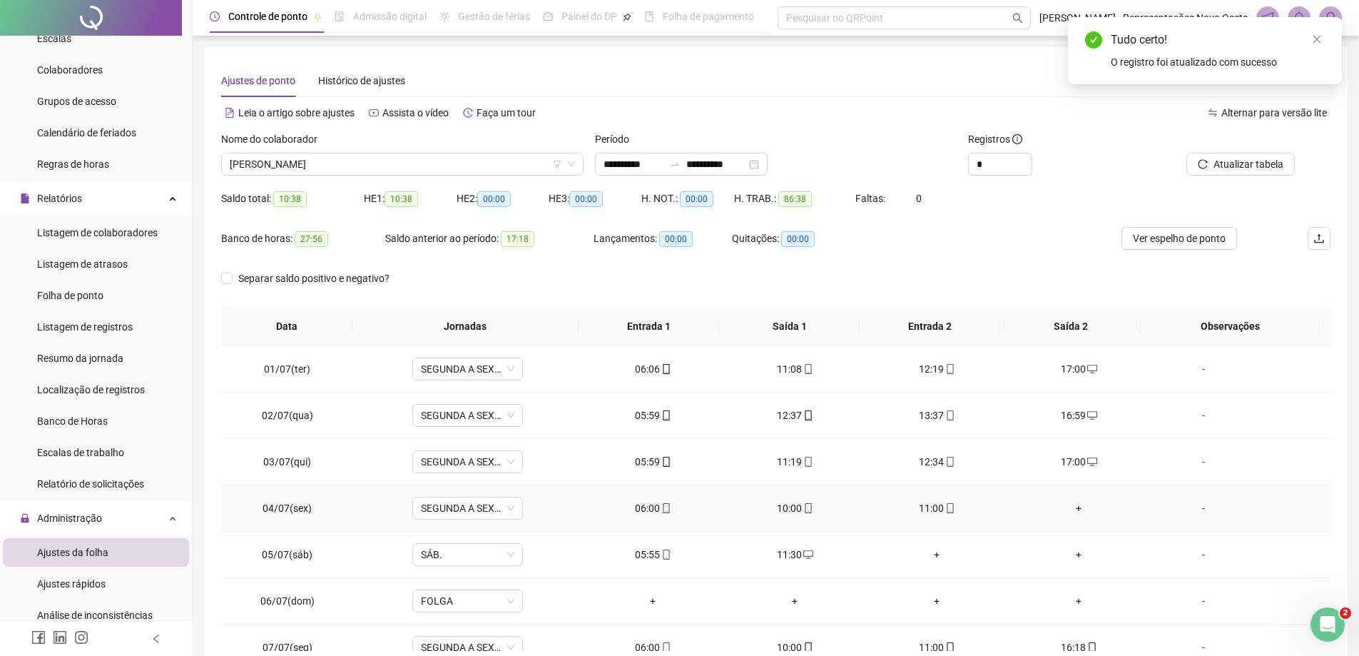
click at [1074, 507] on div "+" at bounding box center [1079, 508] width 119 height 16
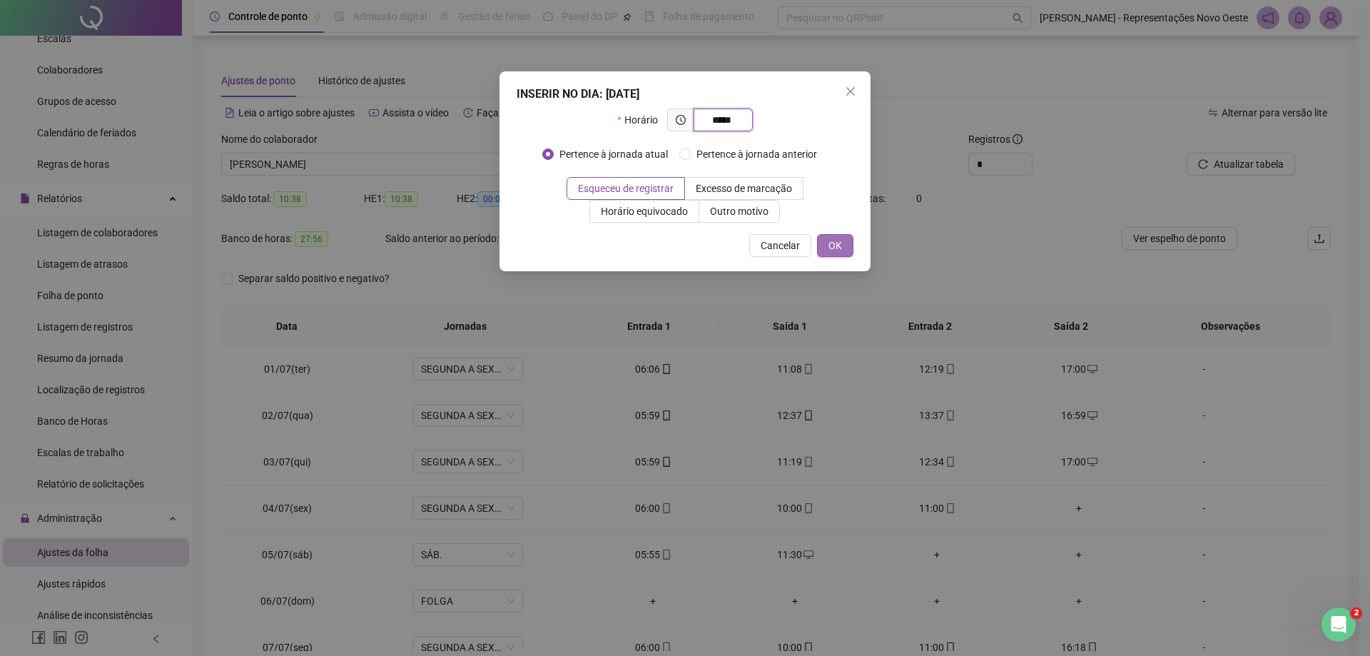
type input "*****"
click at [847, 252] on button "OK" at bounding box center [835, 245] width 36 height 23
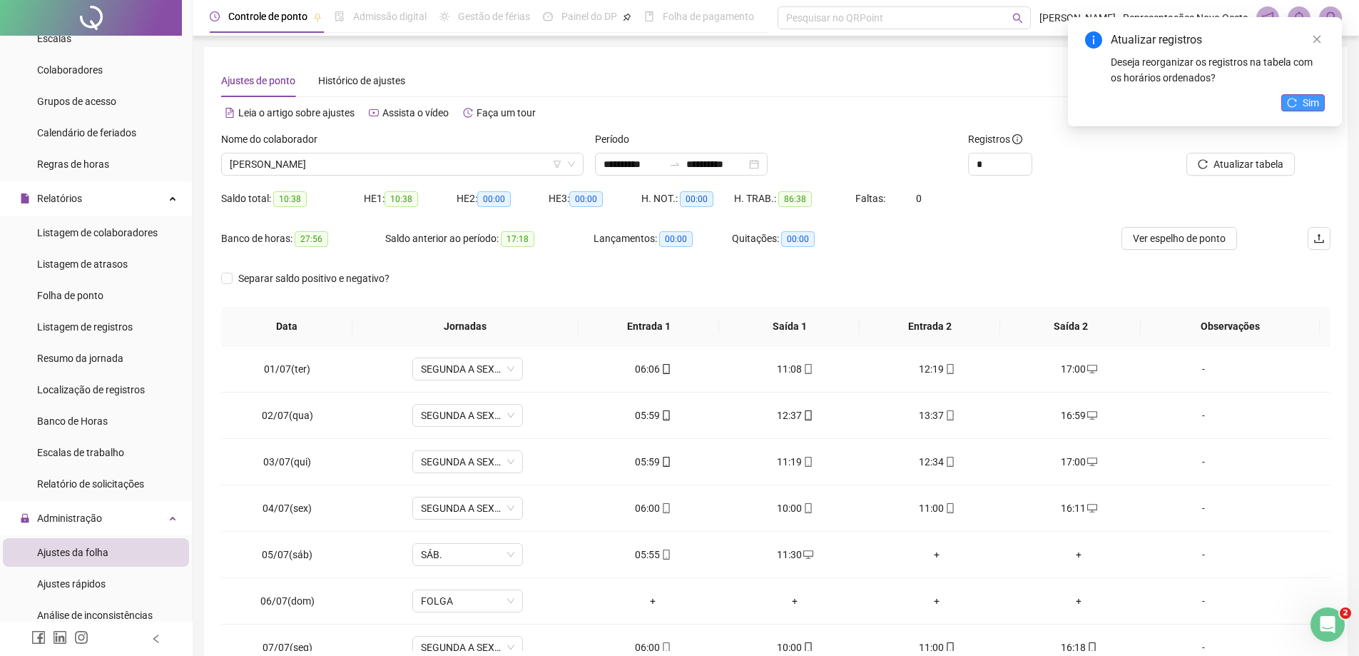
click at [1305, 95] on span "Sim" at bounding box center [1311, 103] width 16 height 16
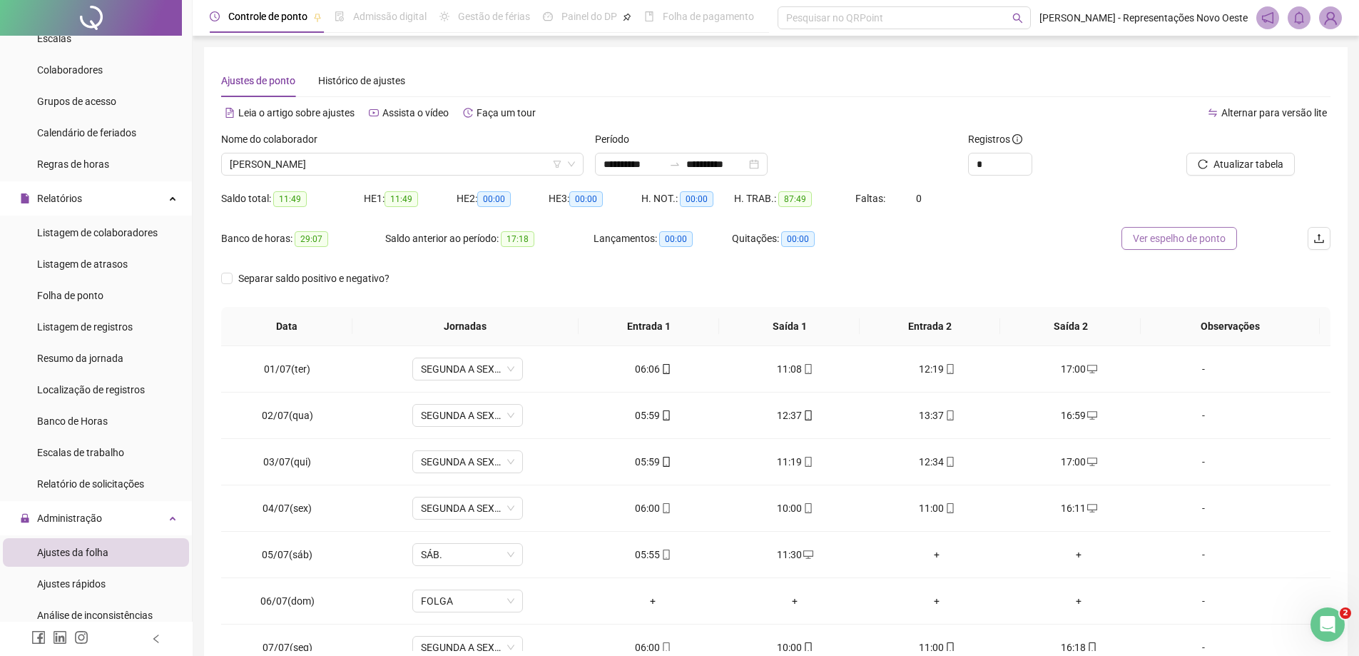
click at [1215, 234] on span "Ver espelho de ponto" at bounding box center [1179, 238] width 93 height 16
click at [707, 156] on input "**********" at bounding box center [716, 164] width 60 height 16
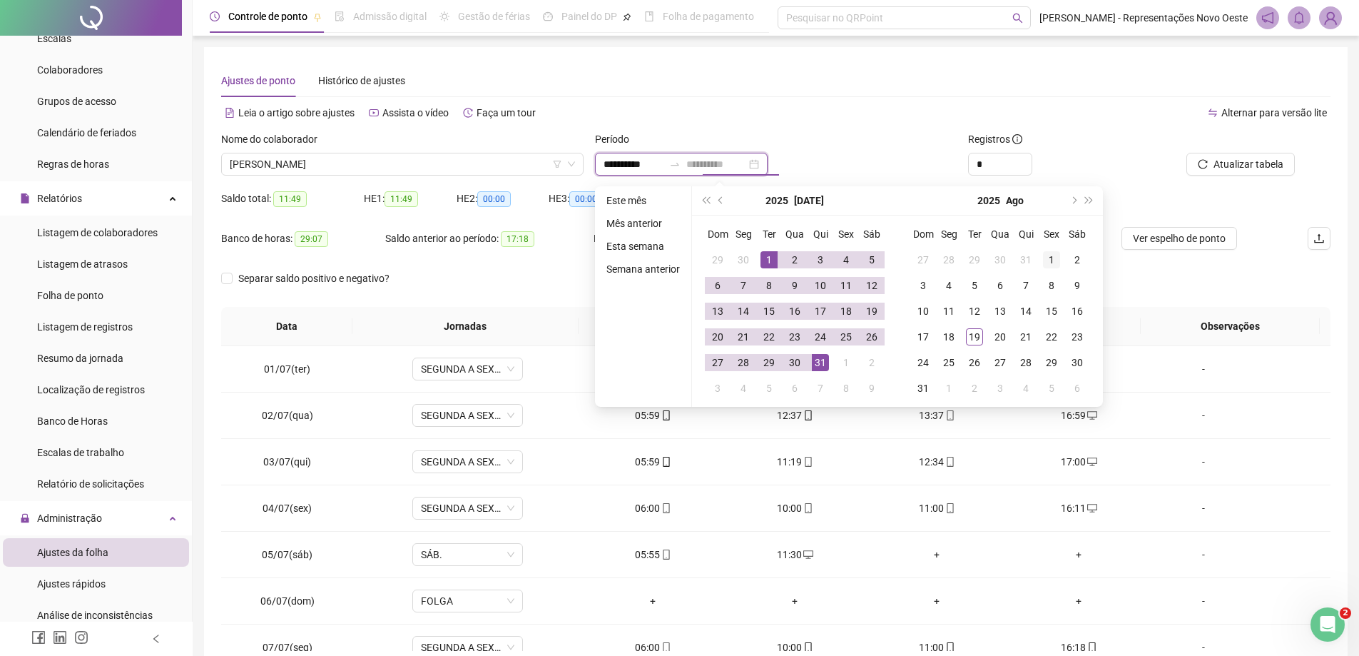
type input "**********"
click at [1055, 255] on div "1" at bounding box center [1051, 259] width 17 height 17
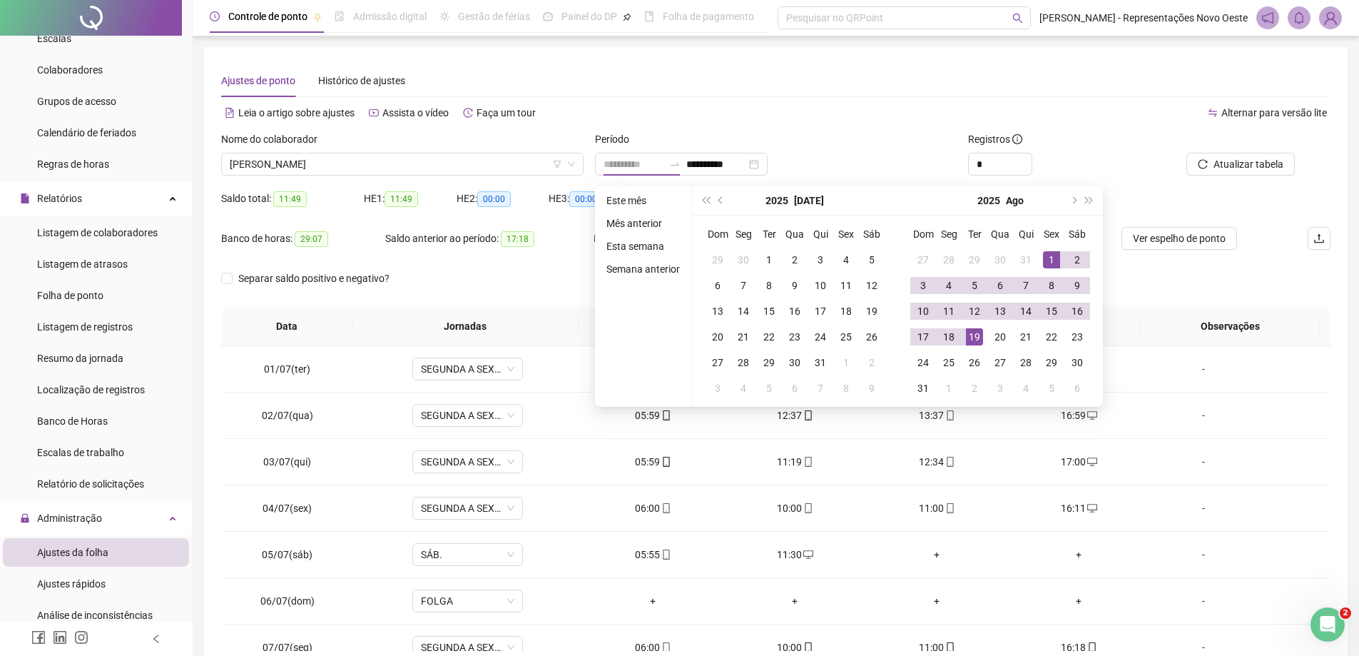
click at [973, 333] on div "19" at bounding box center [974, 336] width 17 height 17
type input "**********"
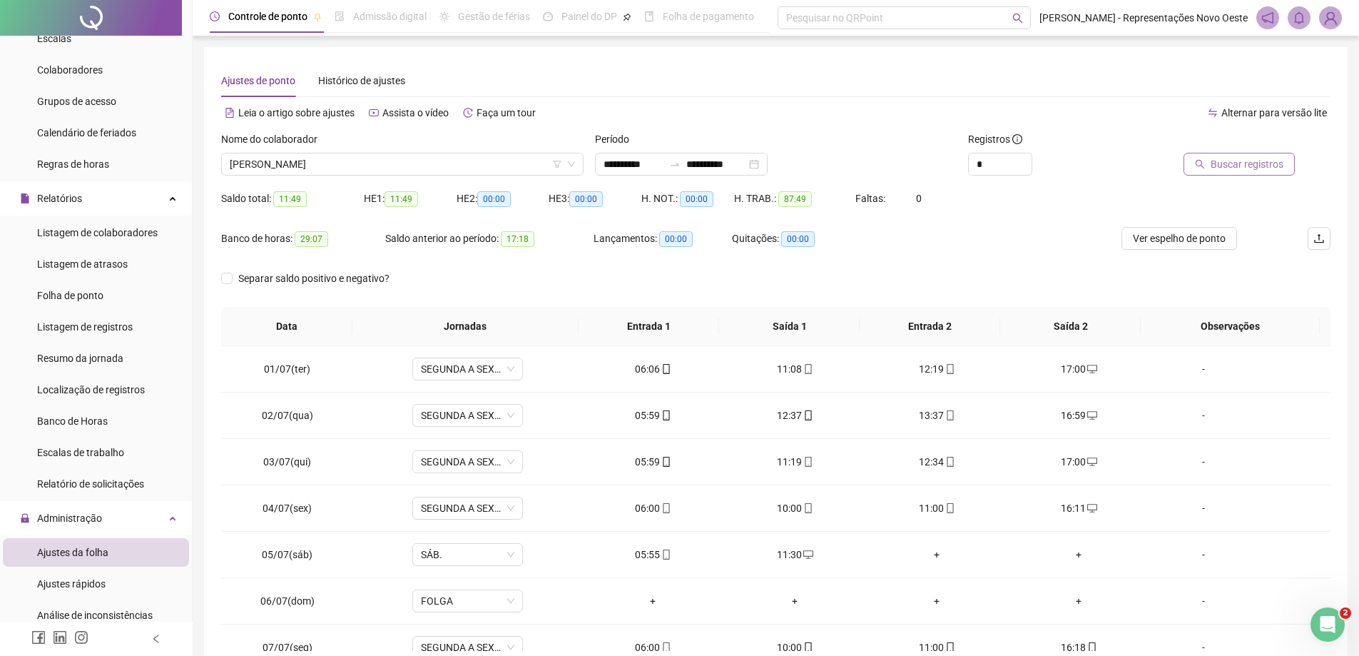
click at [1236, 154] on button "Buscar registros" at bounding box center [1239, 164] width 111 height 23
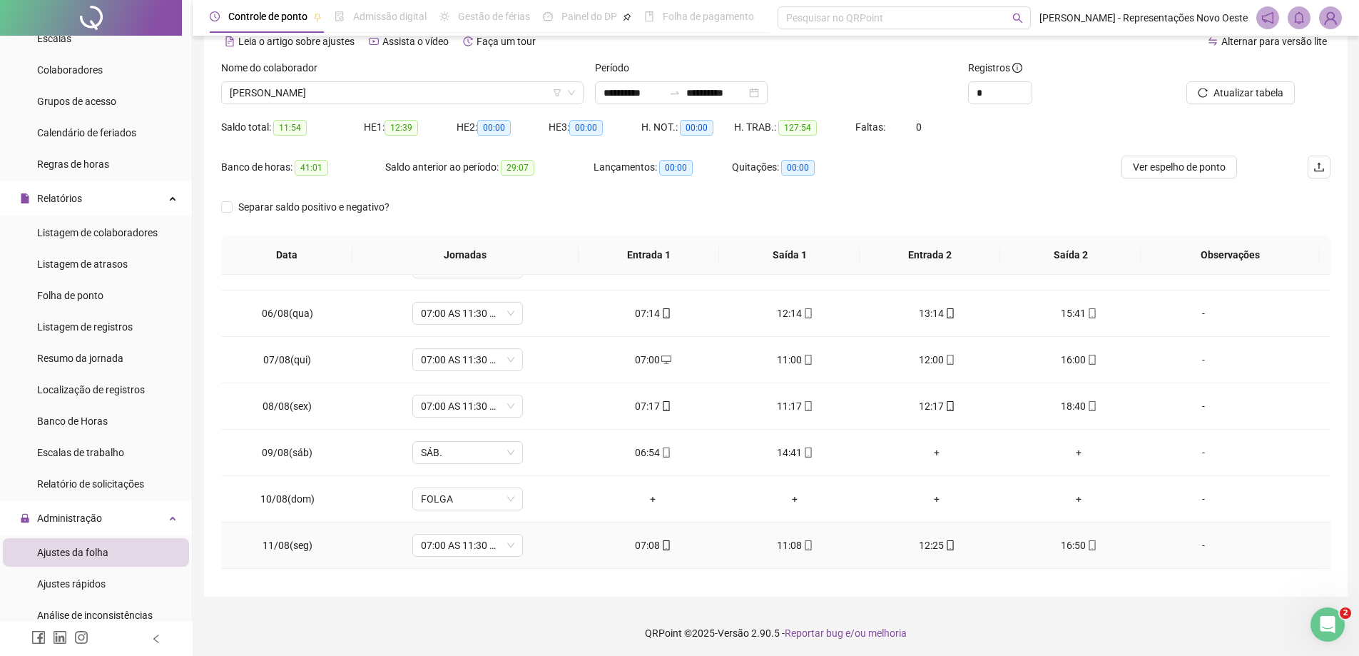
scroll to position [285, 0]
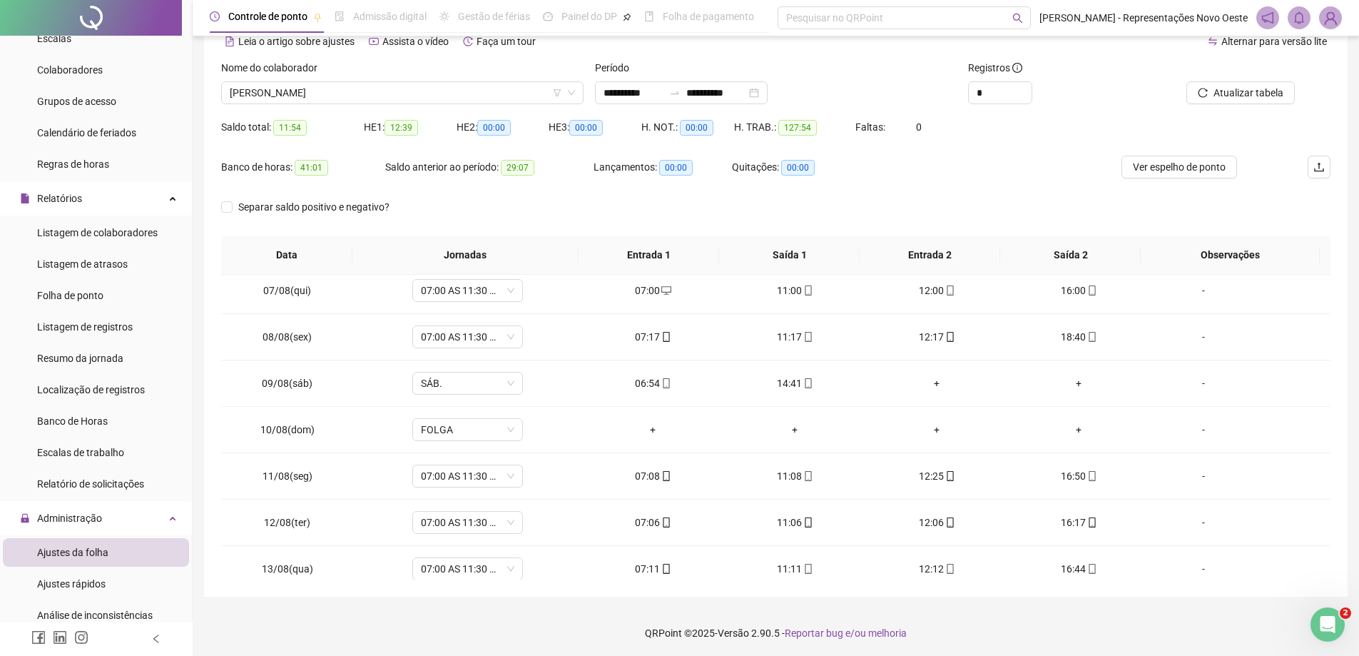
click at [1182, 181] on div "Ver espelho de ponto" at bounding box center [1180, 176] width 185 height 40
click at [1193, 171] on span "Ver espelho de ponto" at bounding box center [1179, 167] width 93 height 16
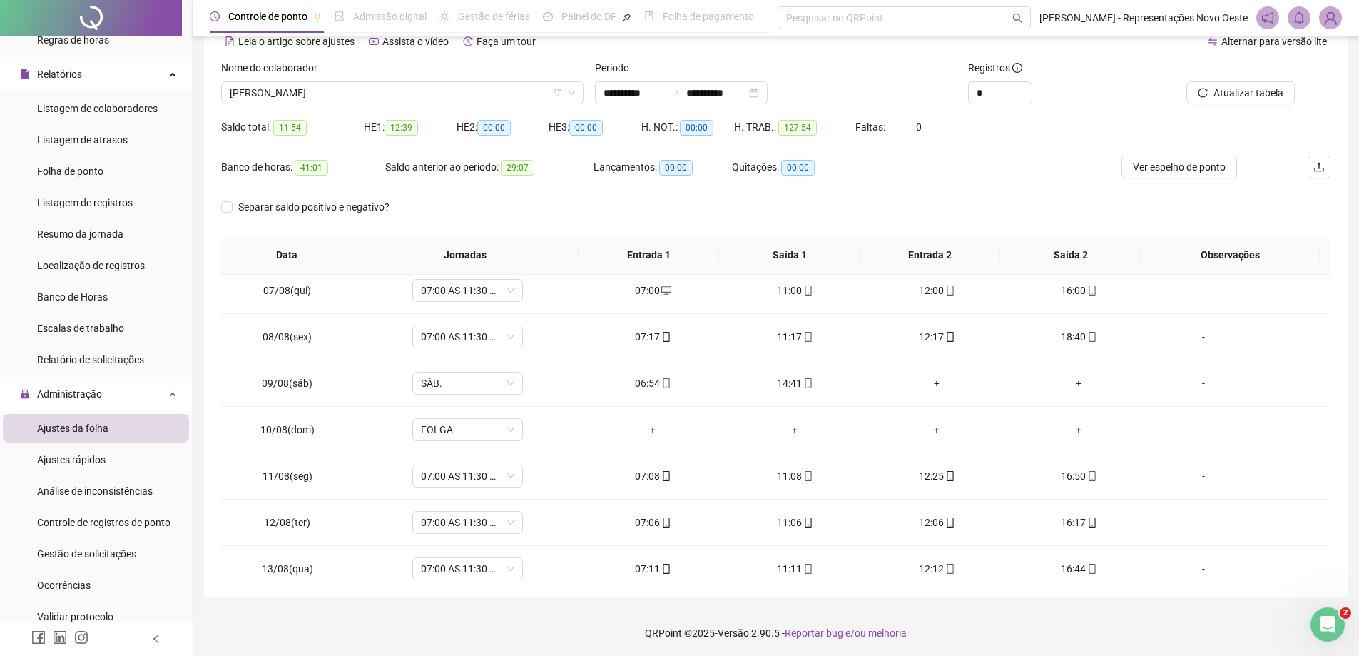
scroll to position [357, 0]
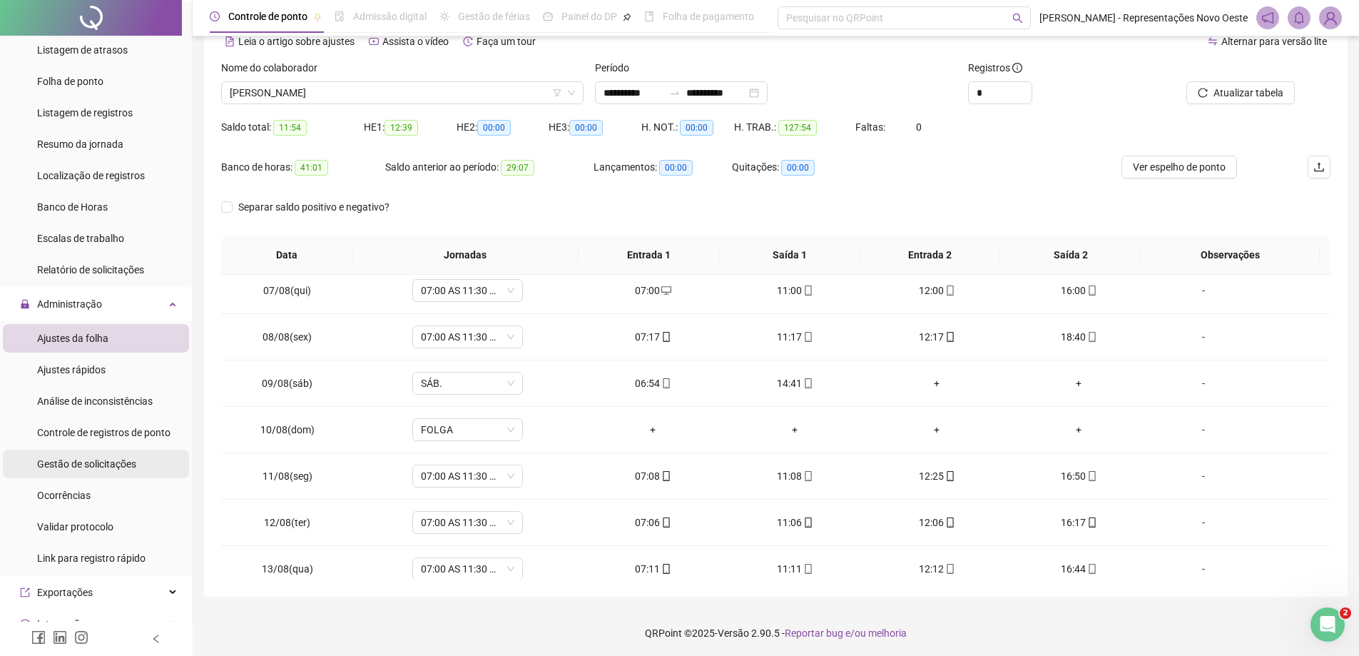
click at [108, 466] on span "Gestão de solicitações" at bounding box center [86, 463] width 99 height 11
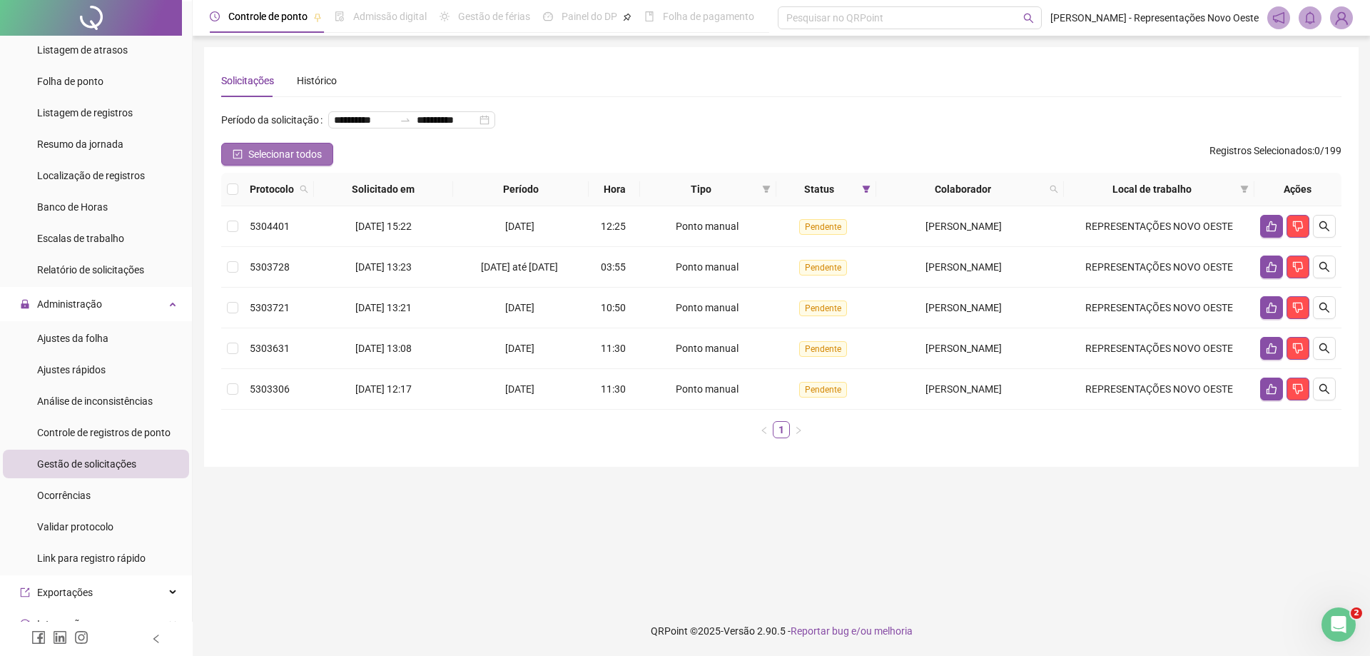
click at [268, 166] on button "Selecionar todos" at bounding box center [277, 154] width 112 height 23
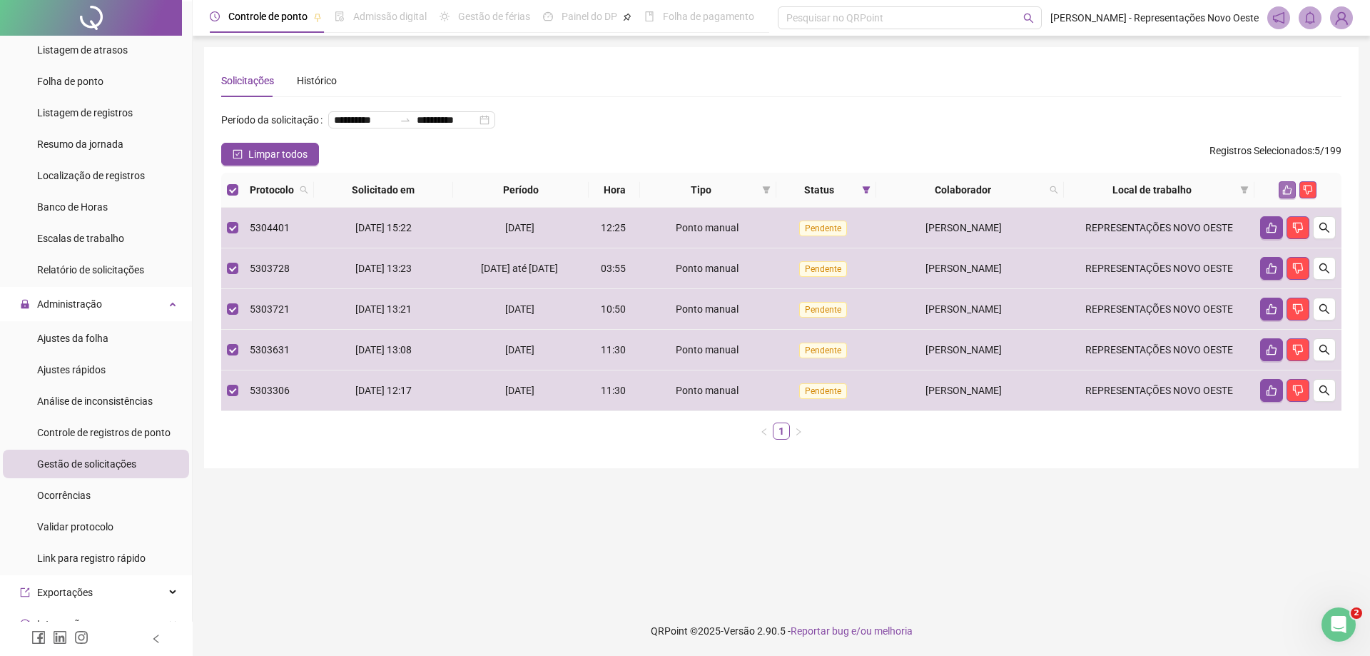
click at [1284, 195] on icon "like" at bounding box center [1287, 190] width 10 height 10
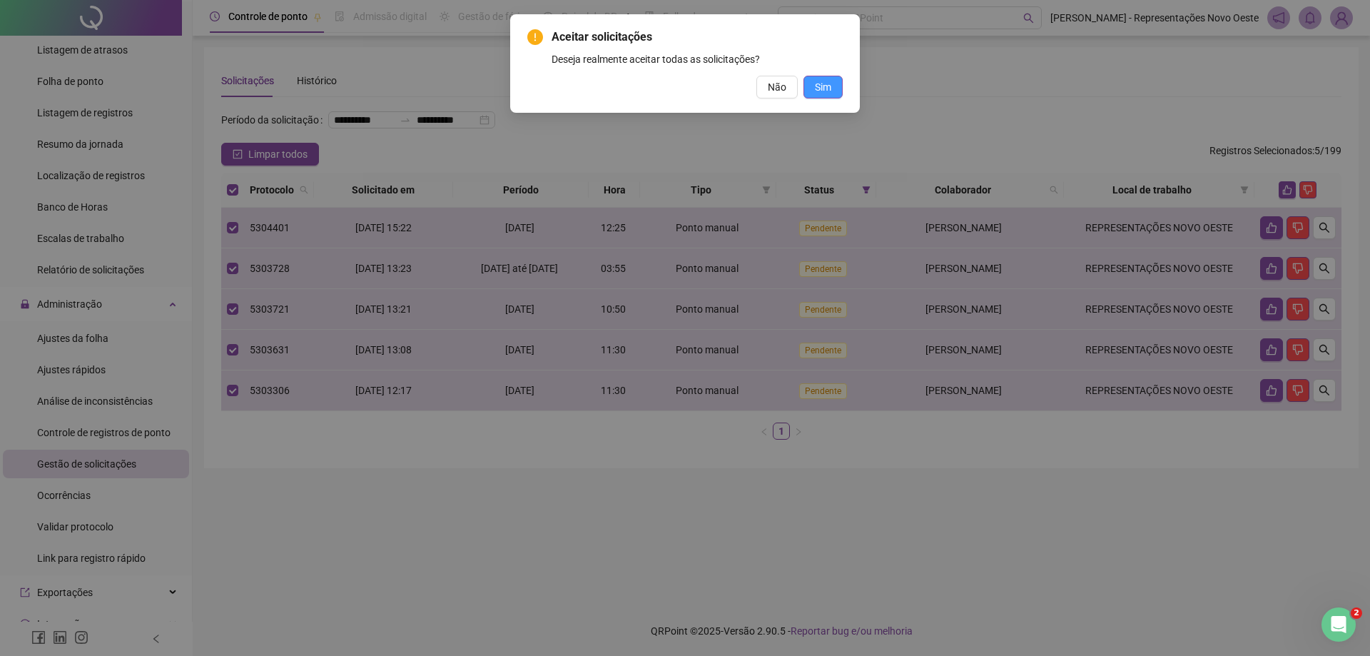
click at [829, 86] on span "Sim" at bounding box center [823, 87] width 16 height 16
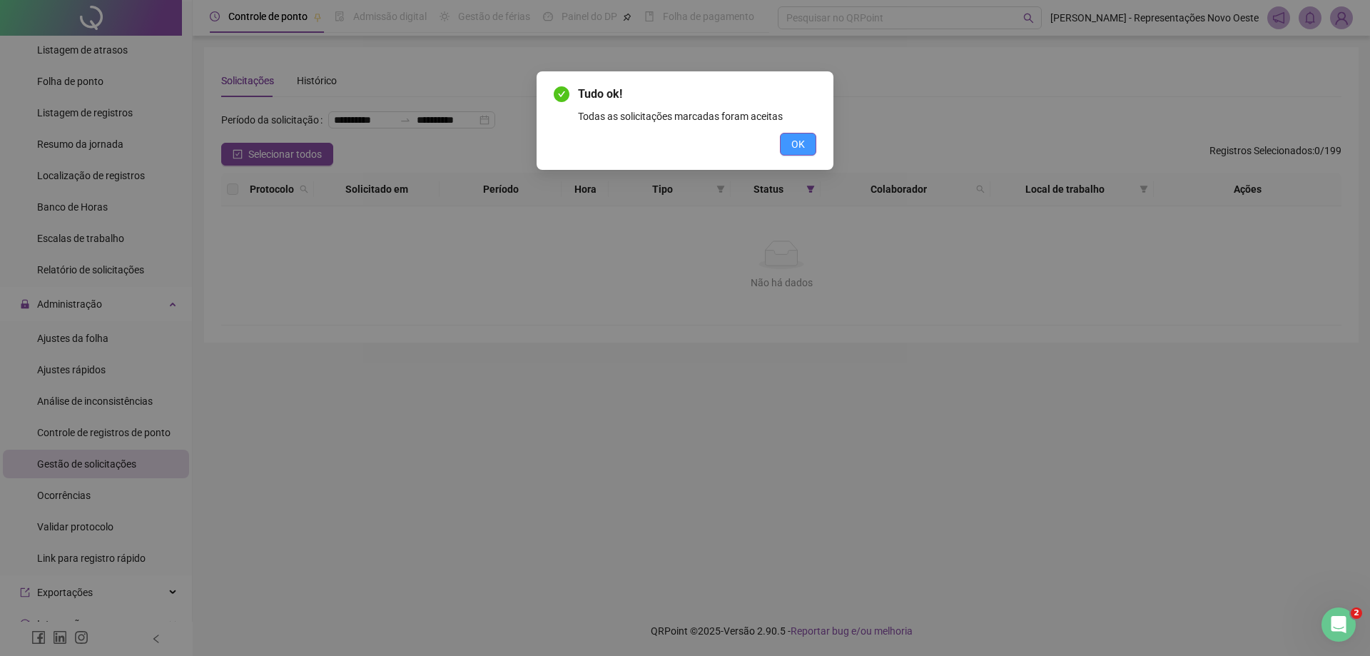
click at [811, 136] on button "OK" at bounding box center [798, 144] width 36 height 23
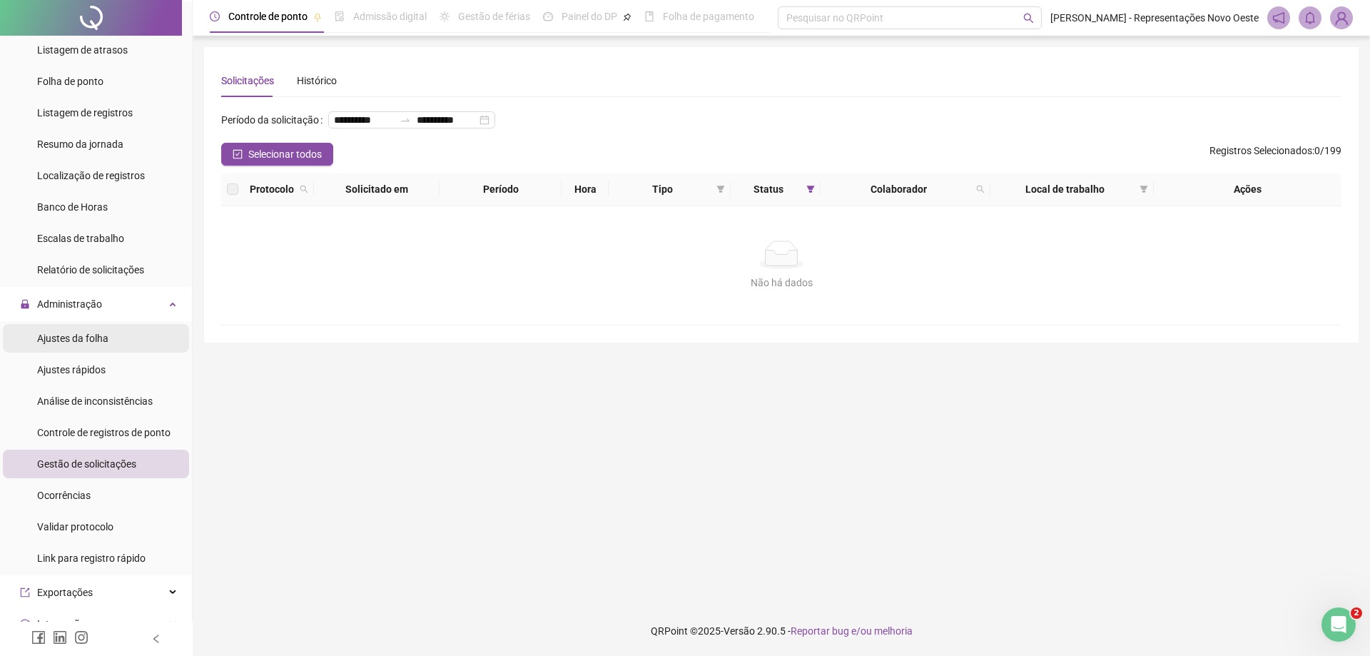
click at [95, 342] on span "Ajustes da folha" at bounding box center [72, 337] width 71 height 11
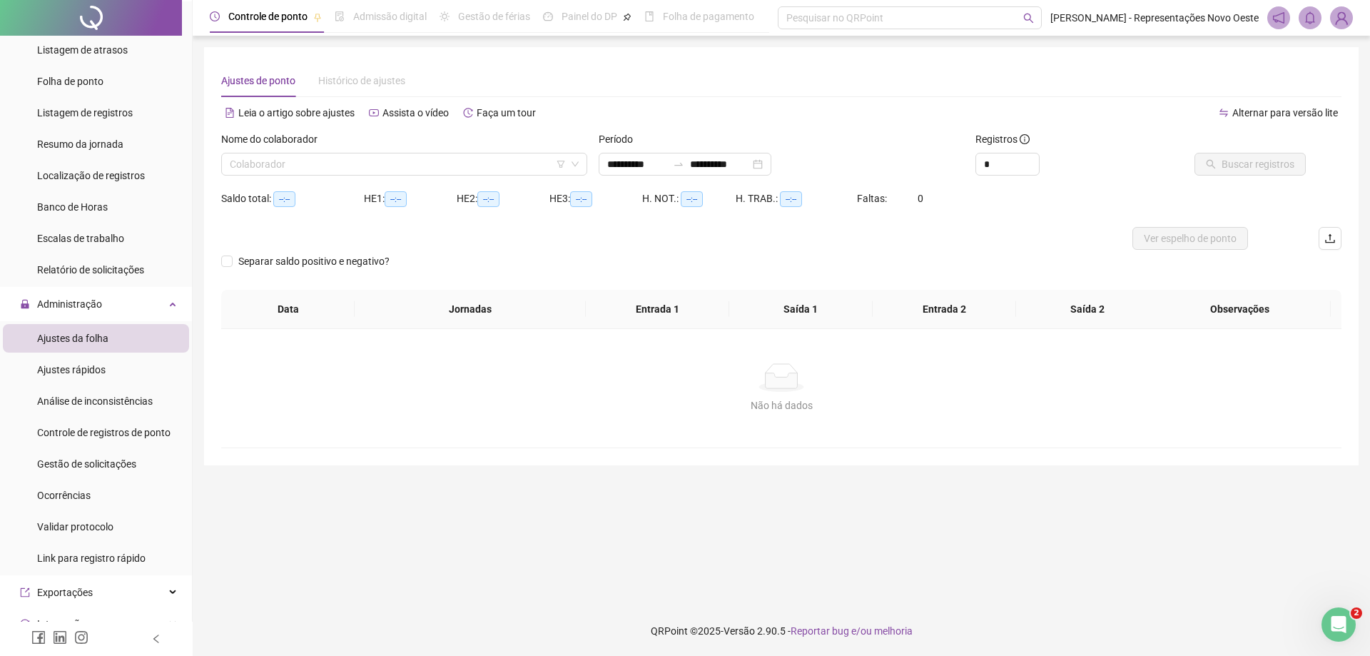
click at [467, 143] on div "Nome do colaborador" at bounding box center [404, 141] width 366 height 21
click at [654, 168] on input "**********" at bounding box center [637, 164] width 60 height 16
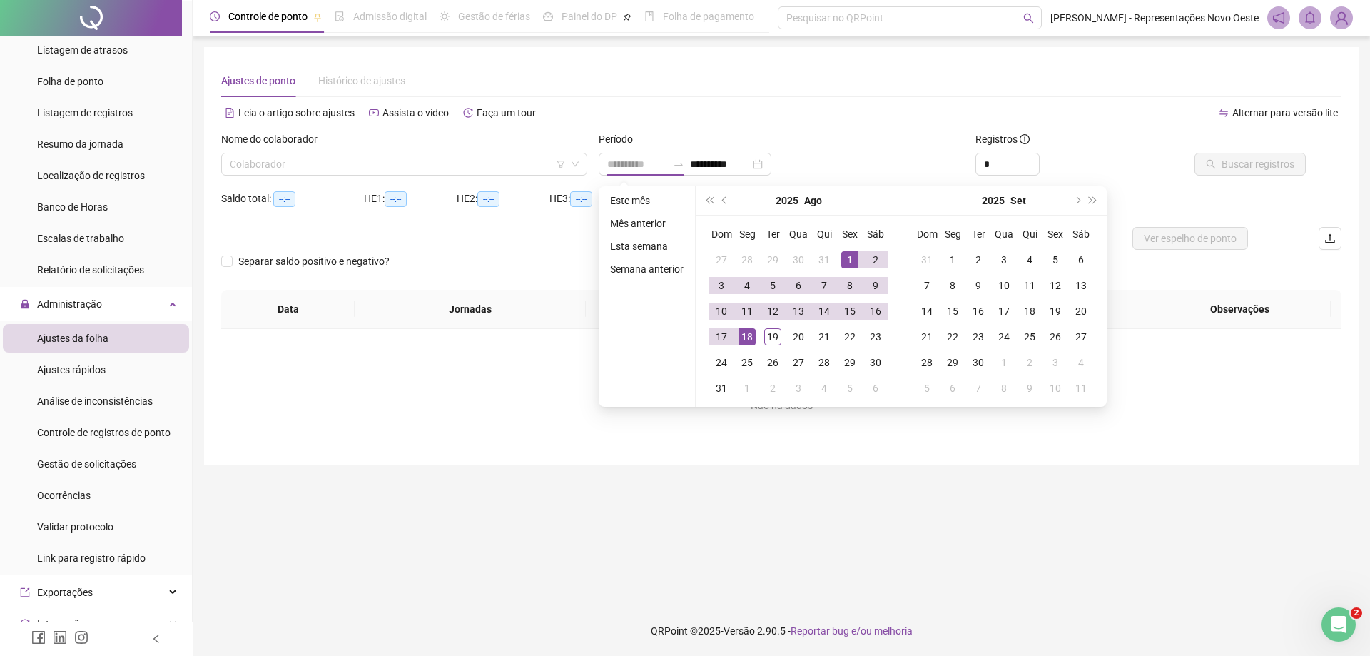
click at [844, 263] on div "1" at bounding box center [849, 259] width 17 height 17
type input "**********"
click at [771, 335] on div "19" at bounding box center [772, 336] width 17 height 17
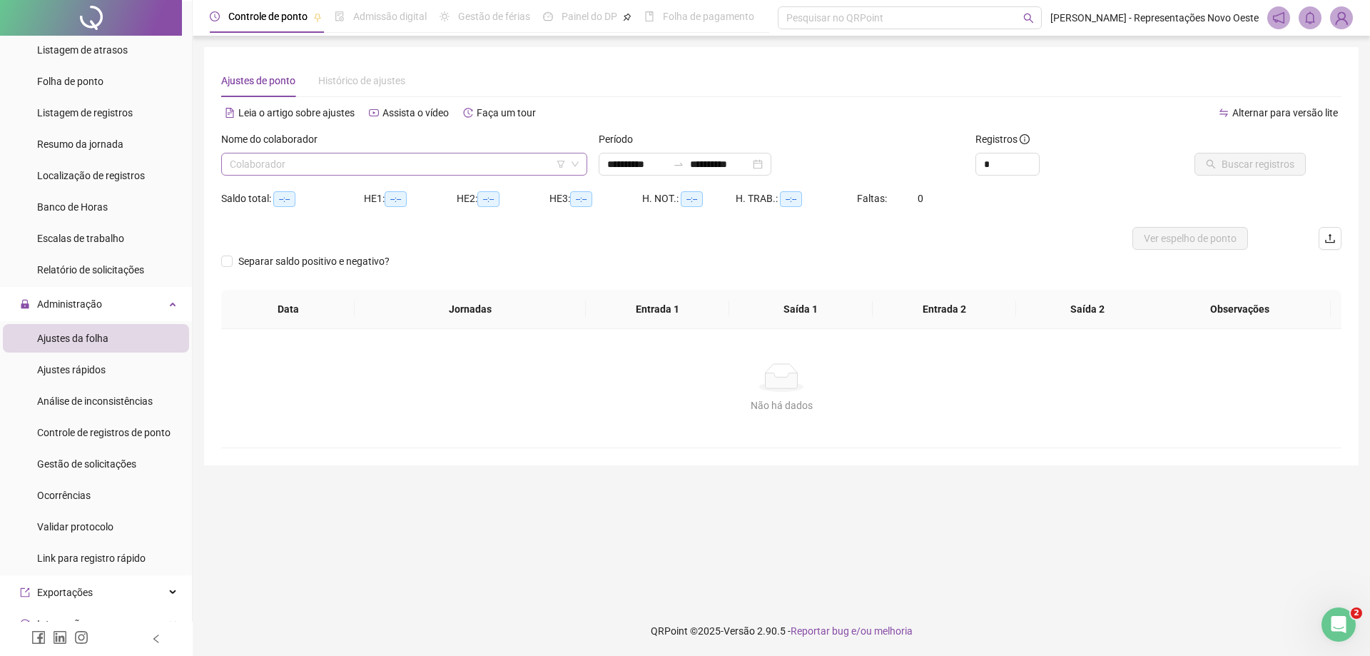
click at [517, 166] on input "search" at bounding box center [398, 163] width 336 height 21
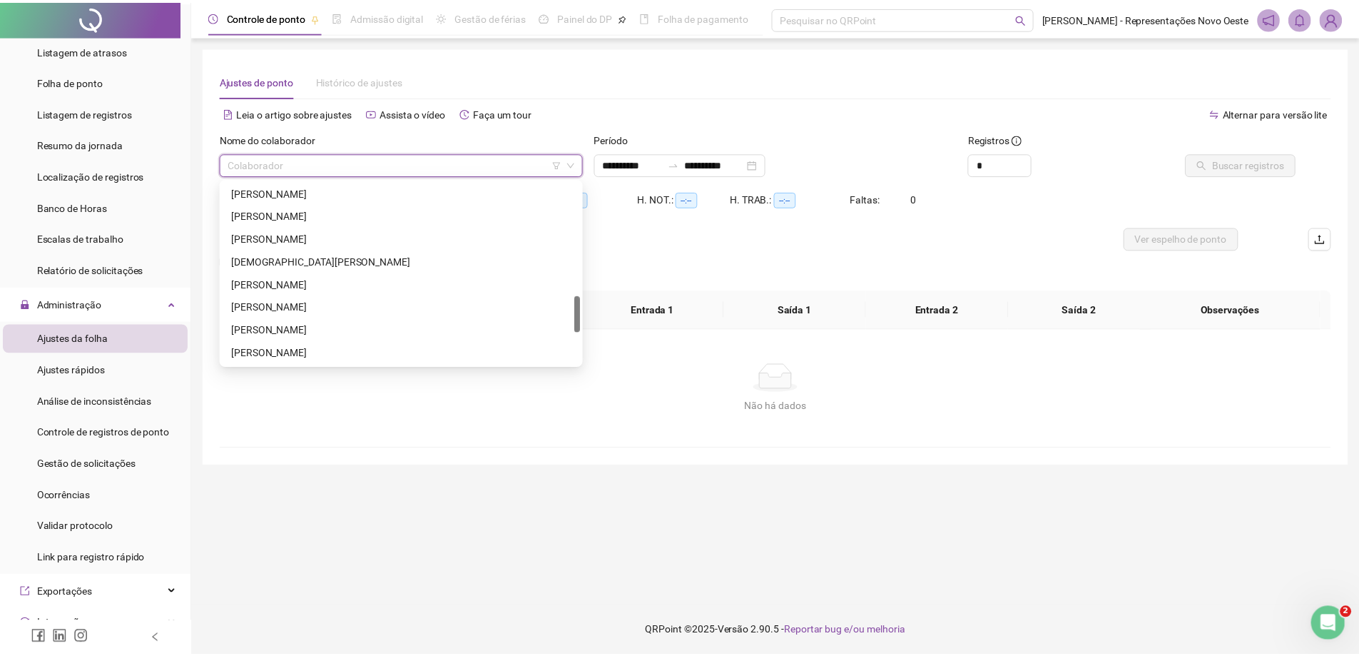
scroll to position [731, 0]
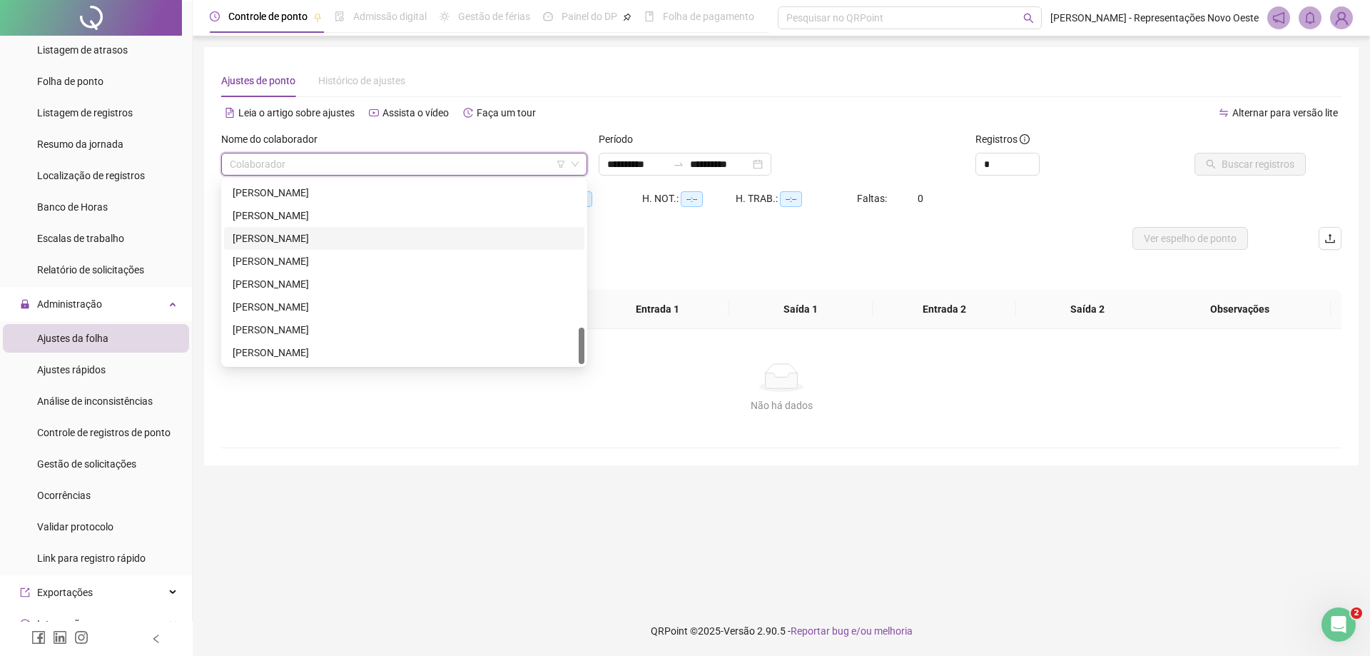
click at [365, 236] on div "[PERSON_NAME]" at bounding box center [404, 238] width 343 height 16
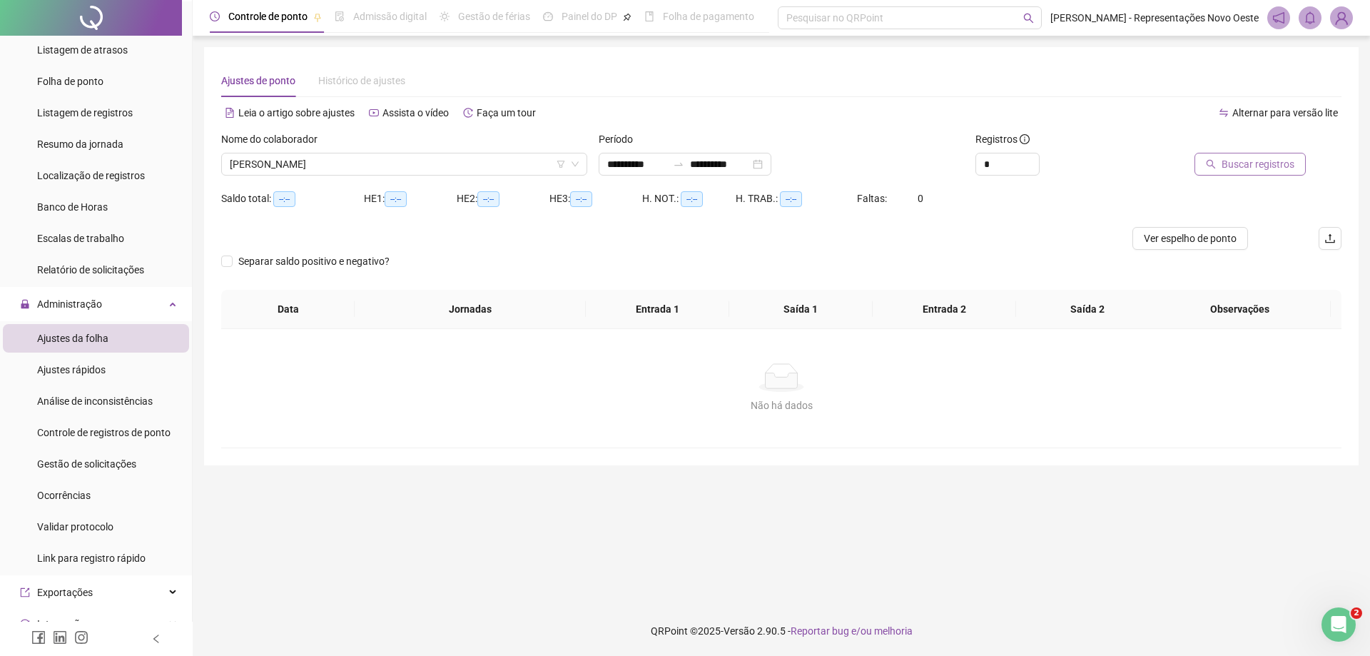
click at [1261, 163] on span "Buscar registros" at bounding box center [1257, 164] width 73 height 16
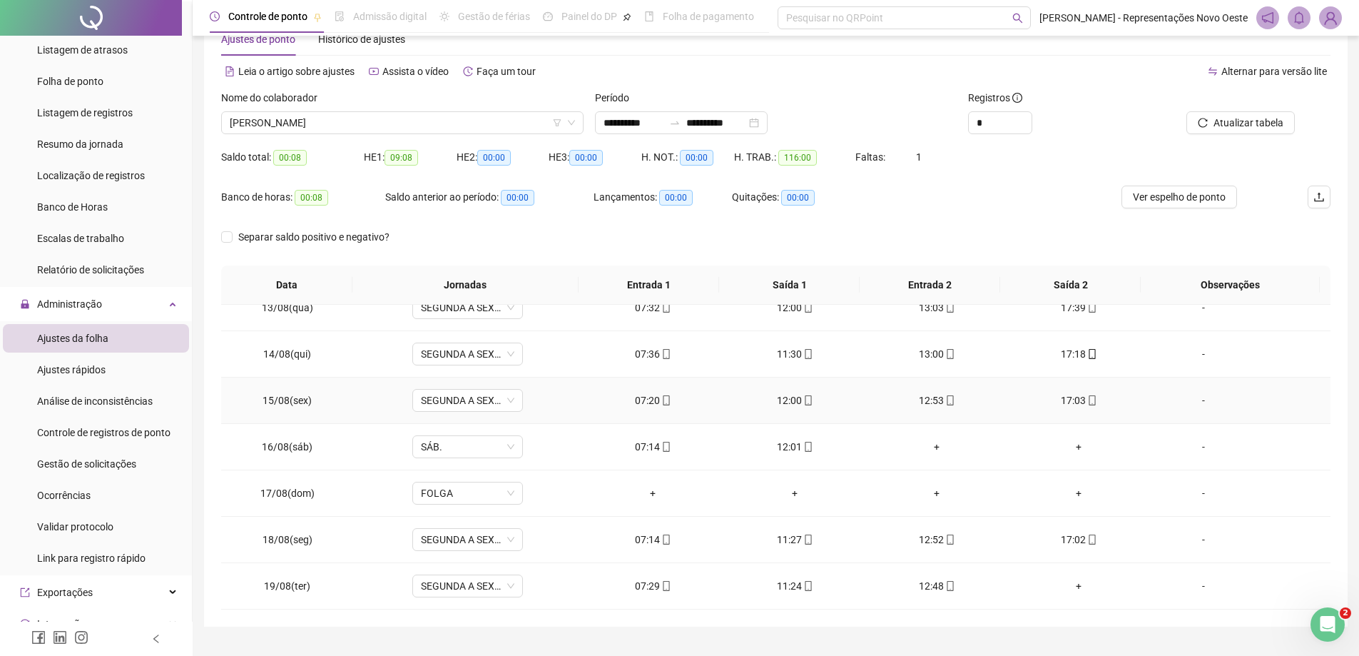
scroll to position [73, 0]
